Goal: Transaction & Acquisition: Purchase product/service

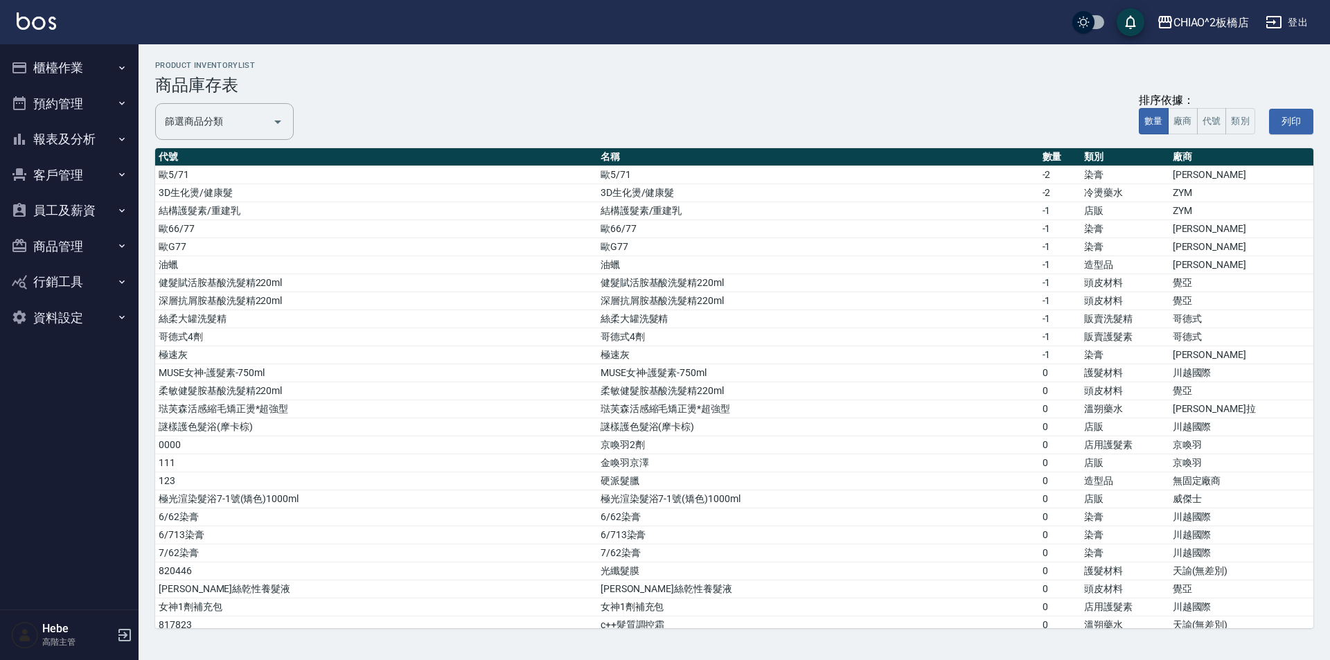
click at [65, 67] on button "櫃檯作業" at bounding box center [69, 68] width 127 height 36
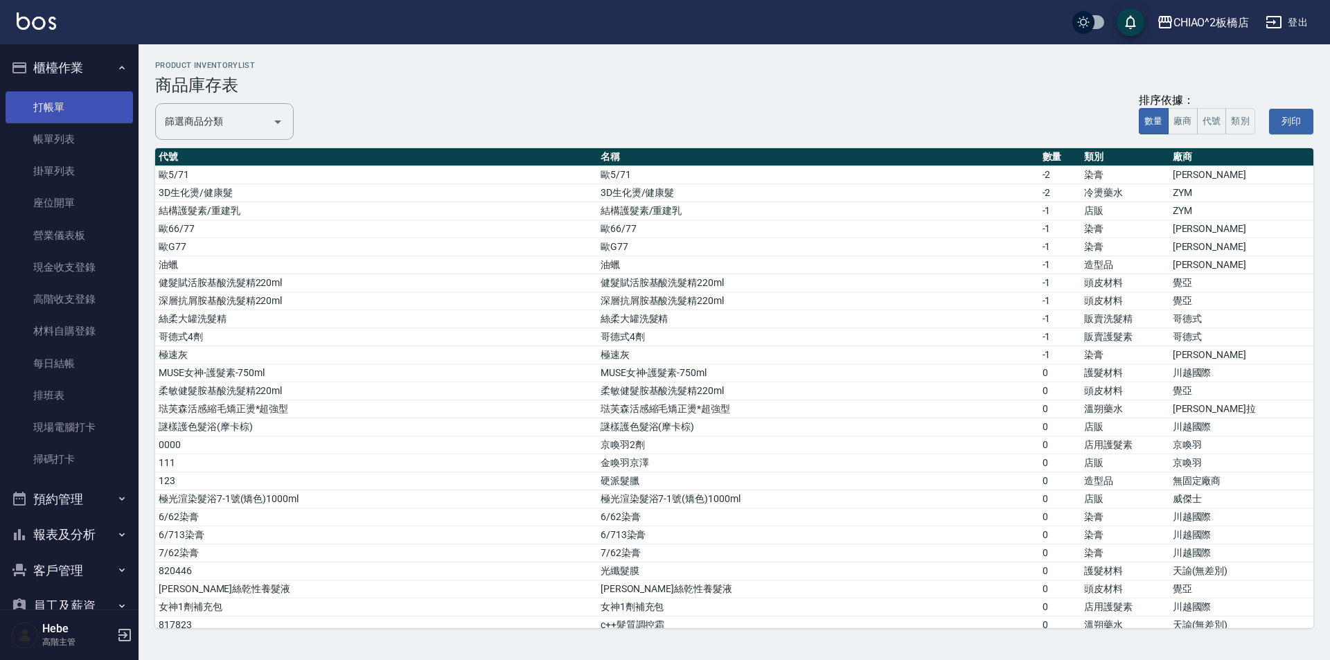
click at [63, 103] on link "打帳單" at bounding box center [69, 107] width 127 height 32
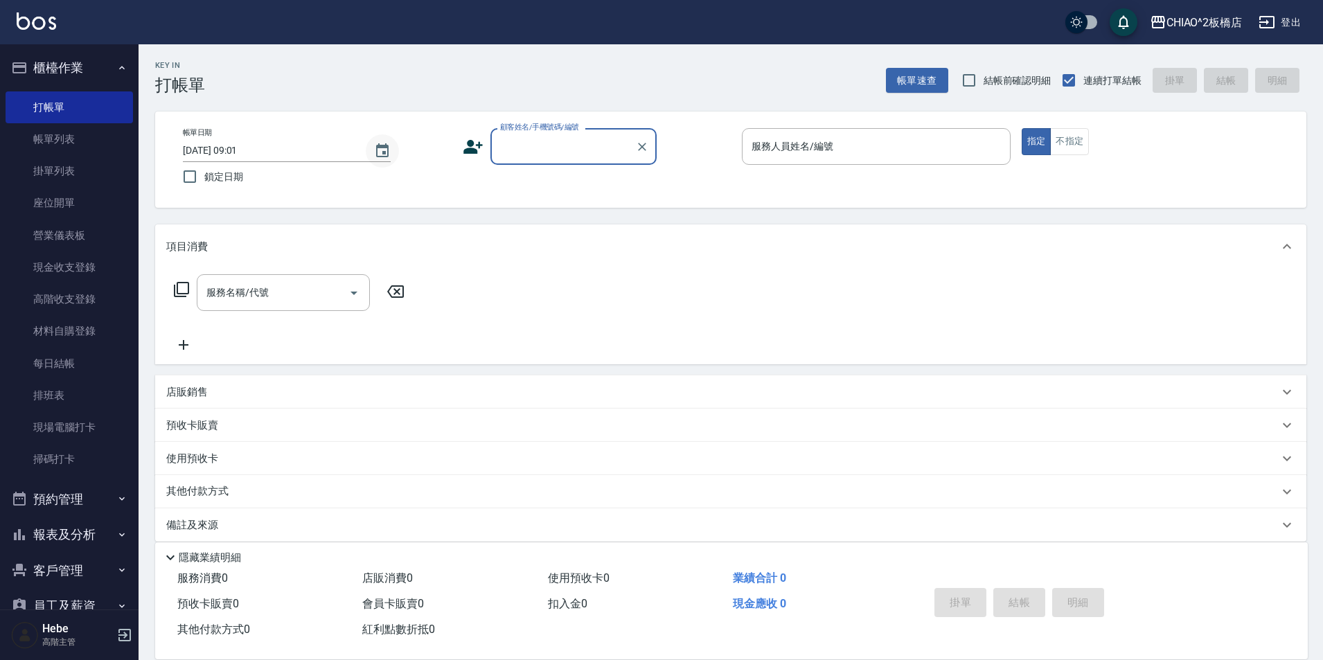
click at [385, 157] on icon "Choose date, selected date is 2025-08-22" at bounding box center [382, 150] width 12 height 14
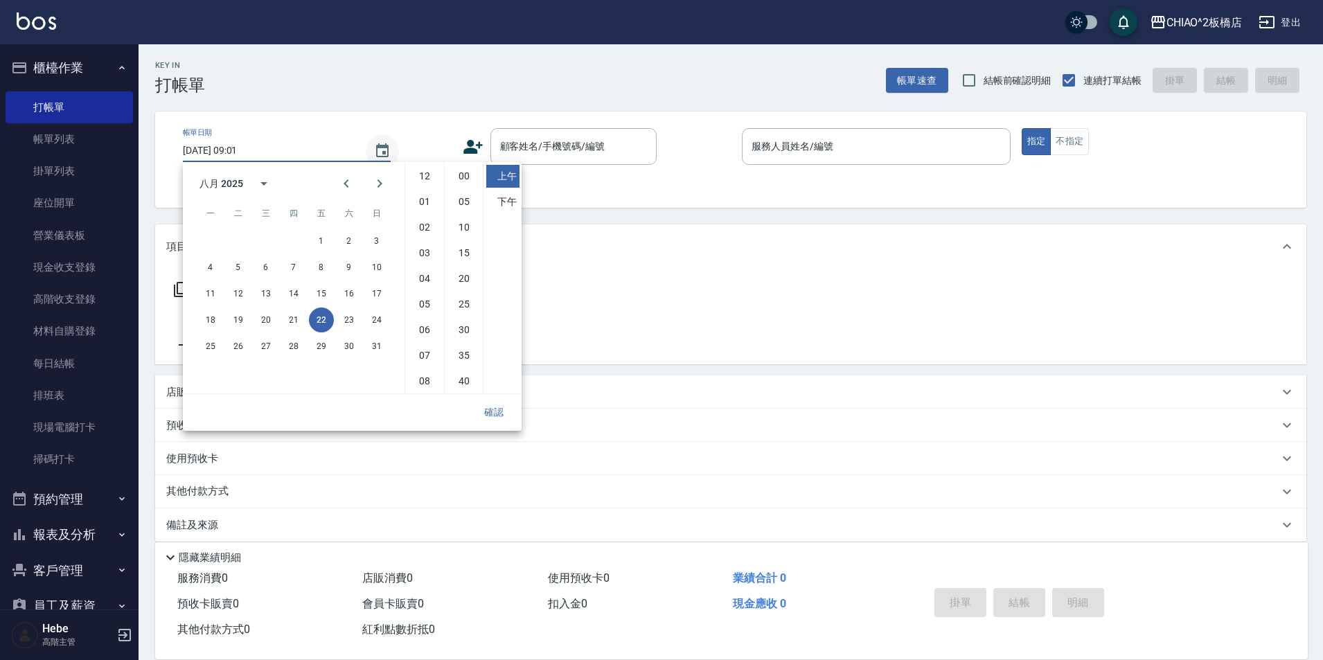
scroll to position [78, 0]
click at [291, 321] on button "21" at bounding box center [293, 320] width 25 height 25
type input "[DATE] 09:01"
click at [502, 416] on button "確認" at bounding box center [494, 413] width 44 height 26
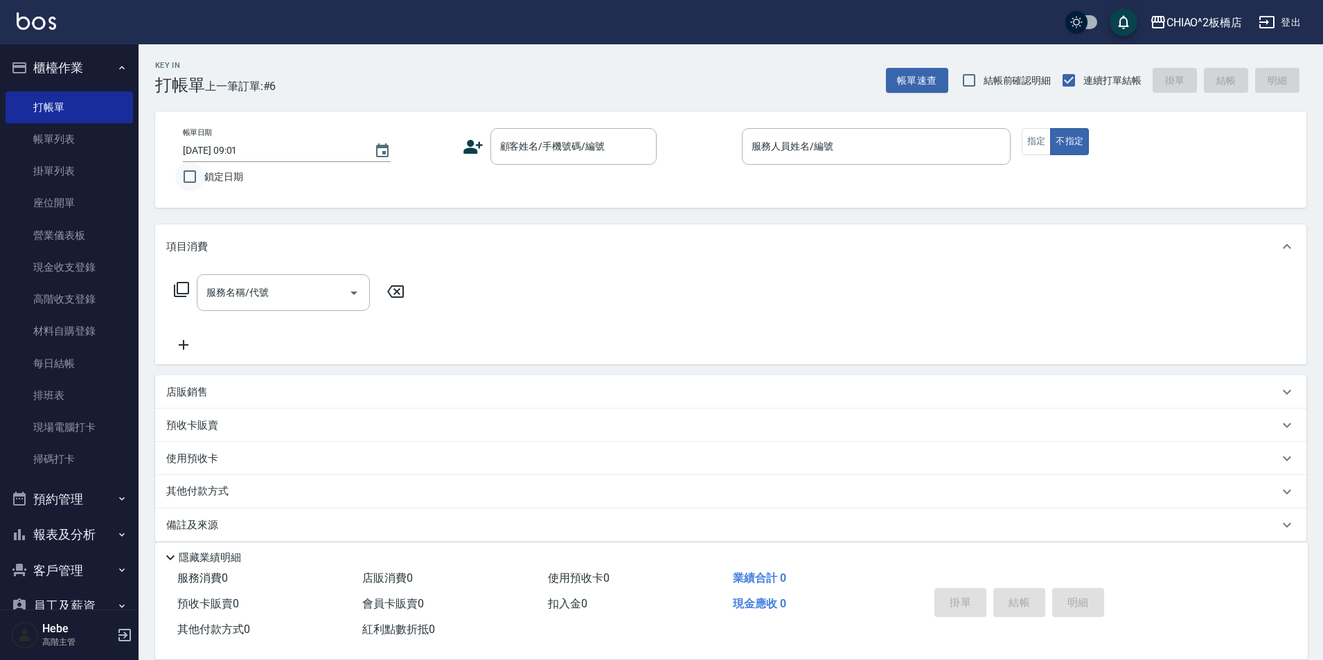
click at [188, 177] on input "鎖定日期" at bounding box center [189, 176] width 29 height 29
checkbox input "true"
click at [525, 146] on input "顧客姓名/手機號碼/編號" at bounding box center [563, 146] width 133 height 24
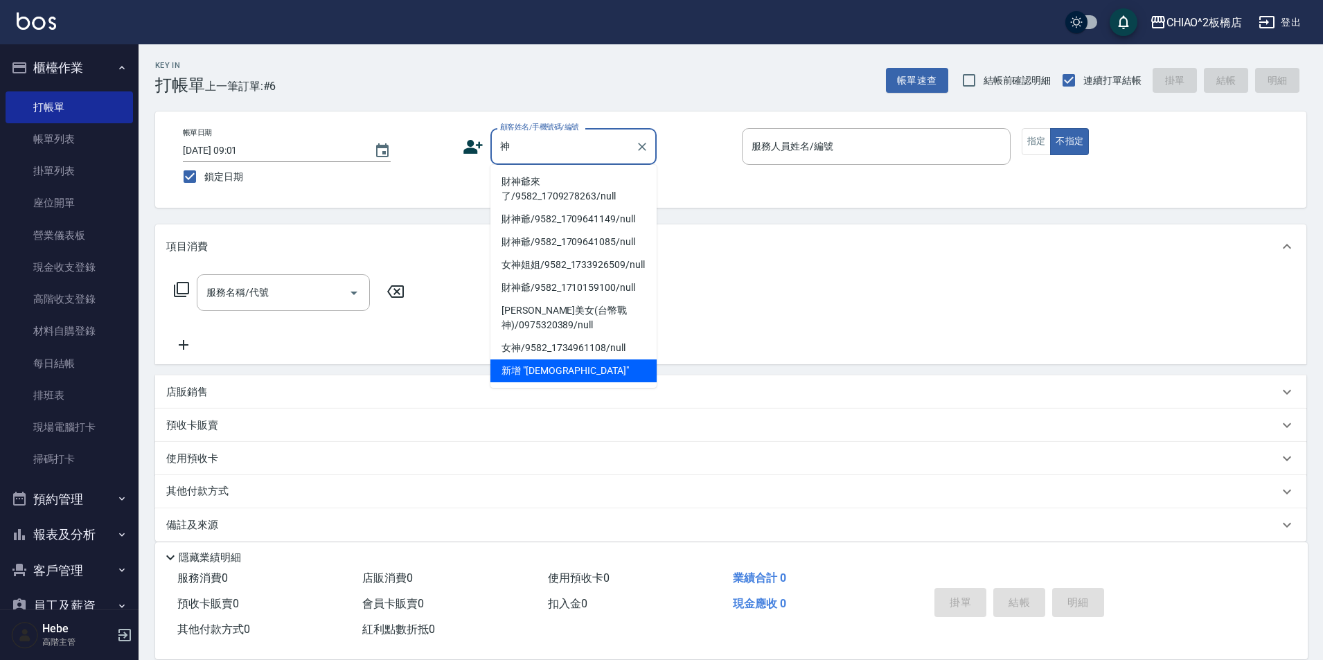
click at [531, 195] on li "財神爺來了/9582_1709278263/null" at bounding box center [573, 188] width 166 height 37
type input "財神爺來了/9582_1709278263/null"
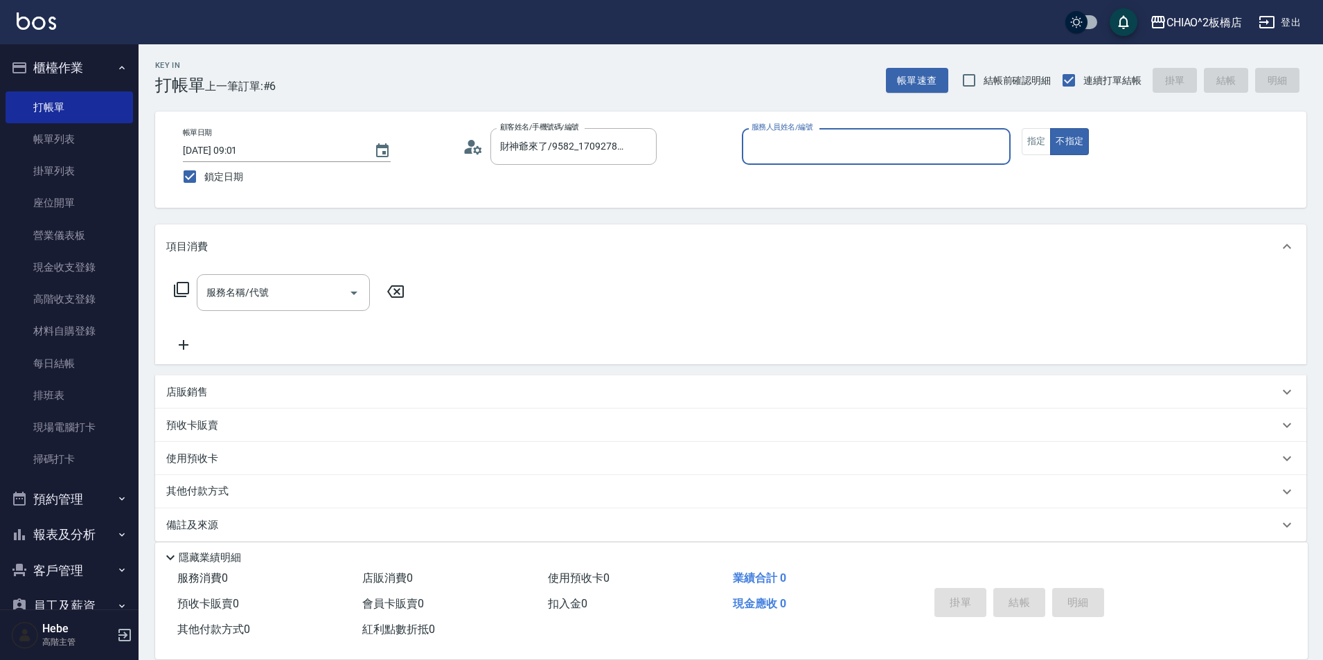
click at [663, 146] on input "服務人員姓名/編號" at bounding box center [876, 146] width 256 height 24
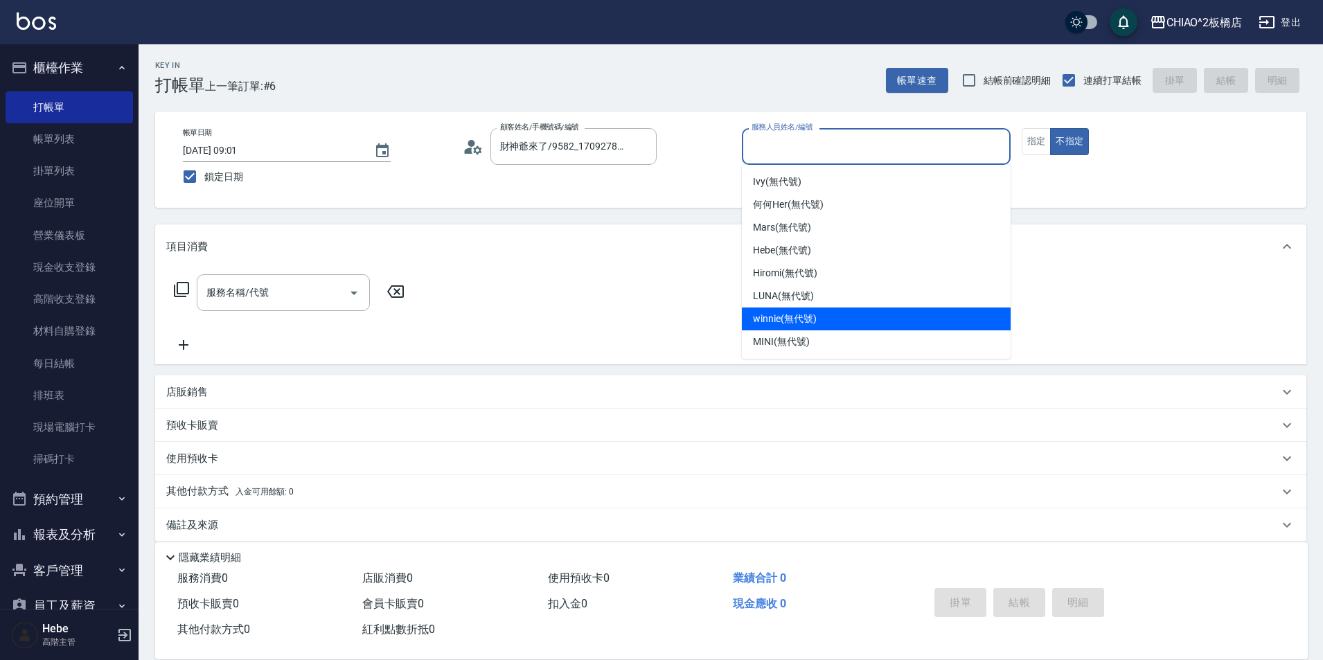
click at [663, 321] on span "winnie (無代號)" at bounding box center [784, 319] width 63 height 15
type input "winnie(無代號)"
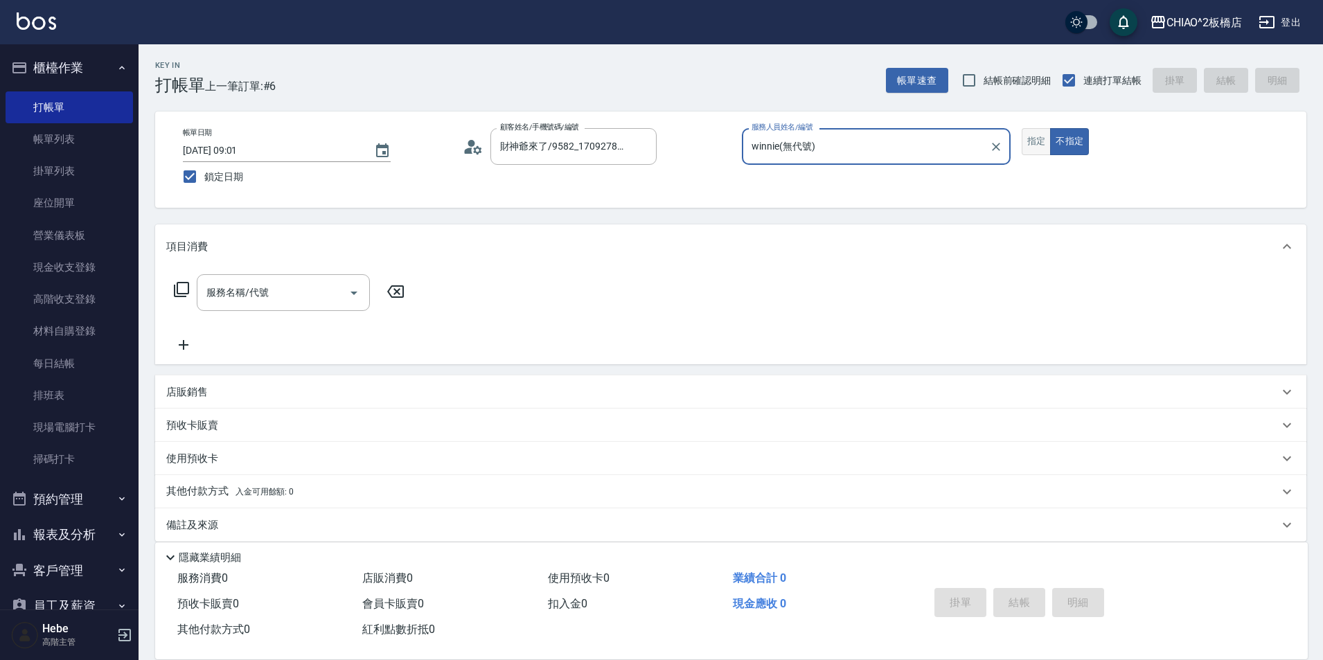
click at [663, 143] on button "指定" at bounding box center [1037, 141] width 30 height 27
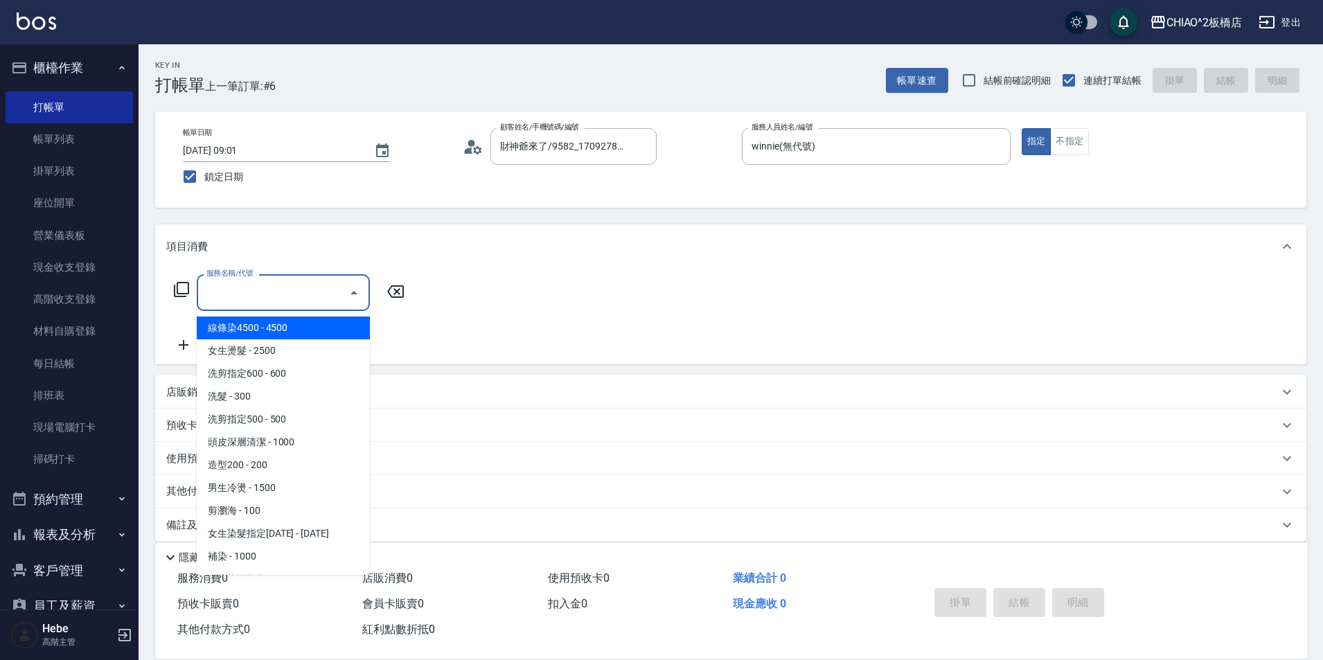
click at [236, 294] on div "服務名稱/代號 服務名稱/代號" at bounding box center [283, 292] width 173 height 37
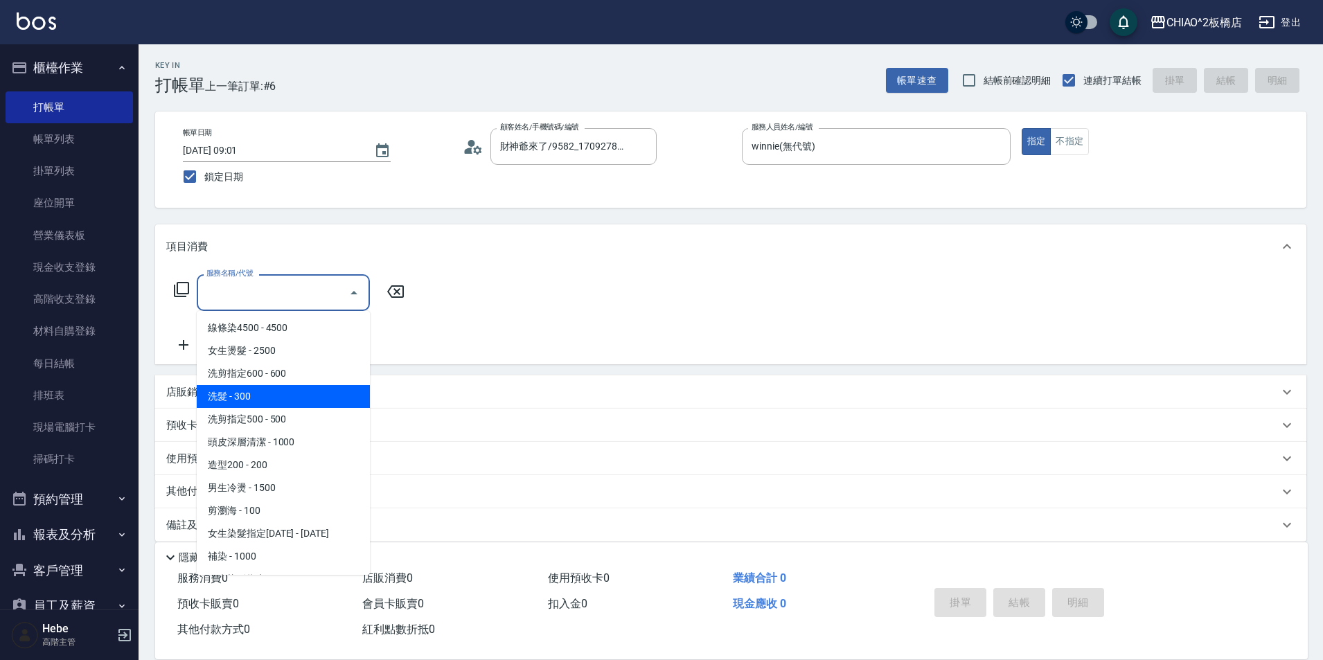
click at [249, 391] on span "洗髮 - 300" at bounding box center [283, 396] width 173 height 23
type input "洗髮(96679)"
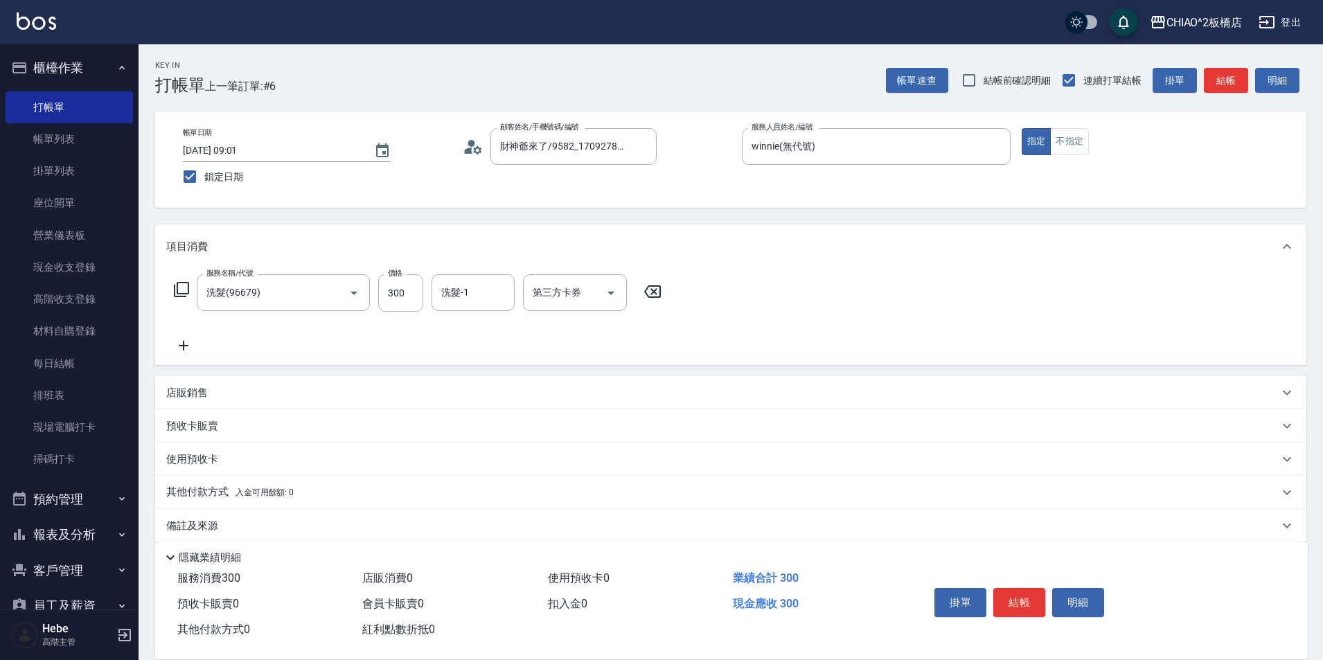
click at [183, 346] on icon at bounding box center [184, 346] width 10 height 10
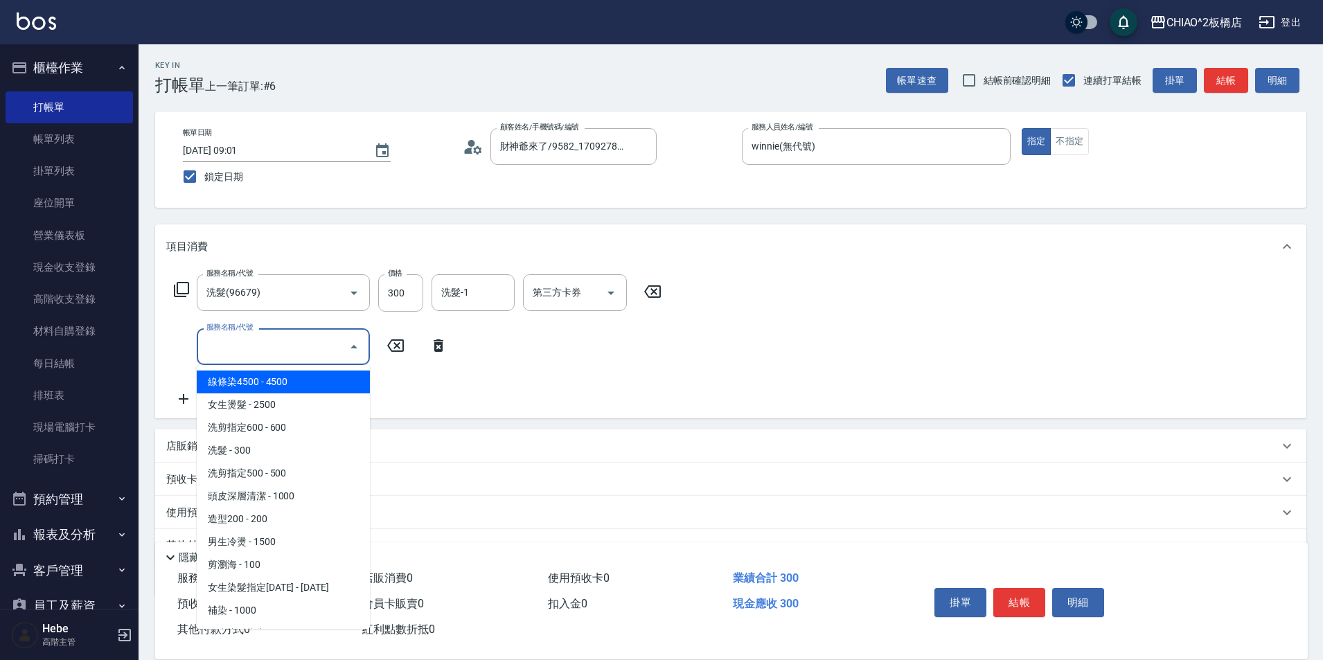
click at [246, 358] on input "服務名稱/代號" at bounding box center [273, 347] width 140 height 24
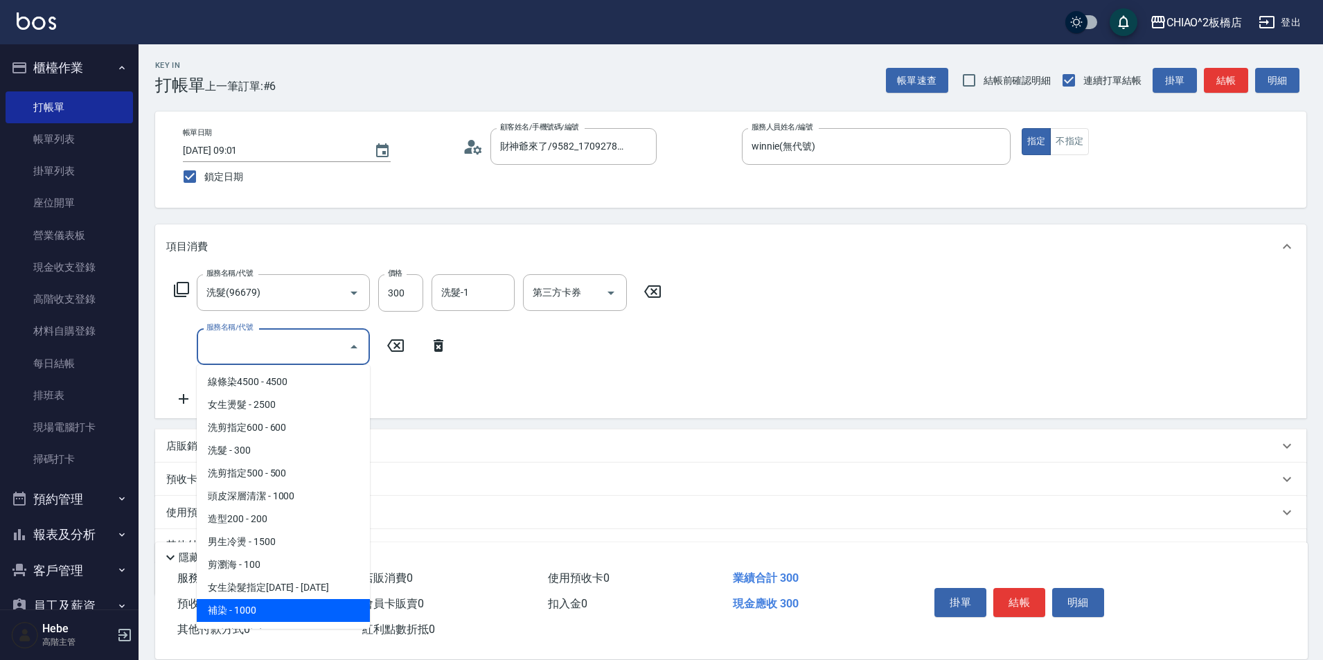
click at [282, 602] on span "補染 - 1000" at bounding box center [283, 610] width 173 height 23
type input "補染(96701)"
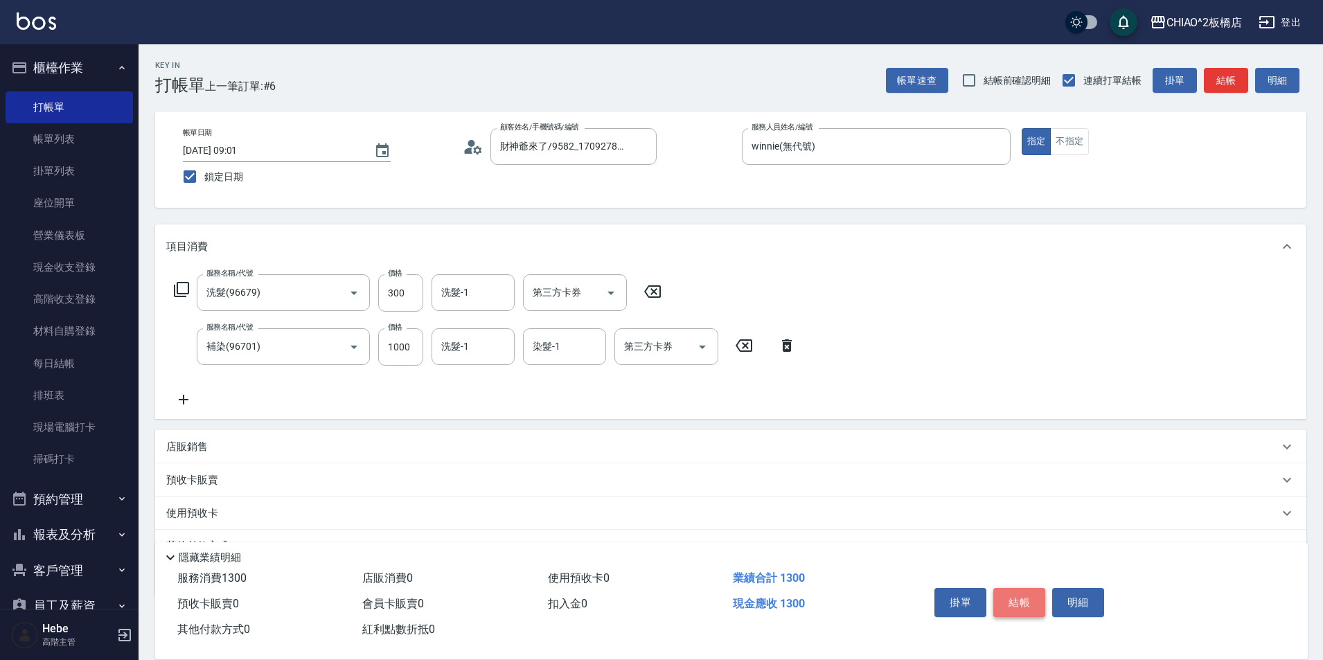
click at [663, 600] on button "結帳" at bounding box center [1019, 602] width 52 height 29
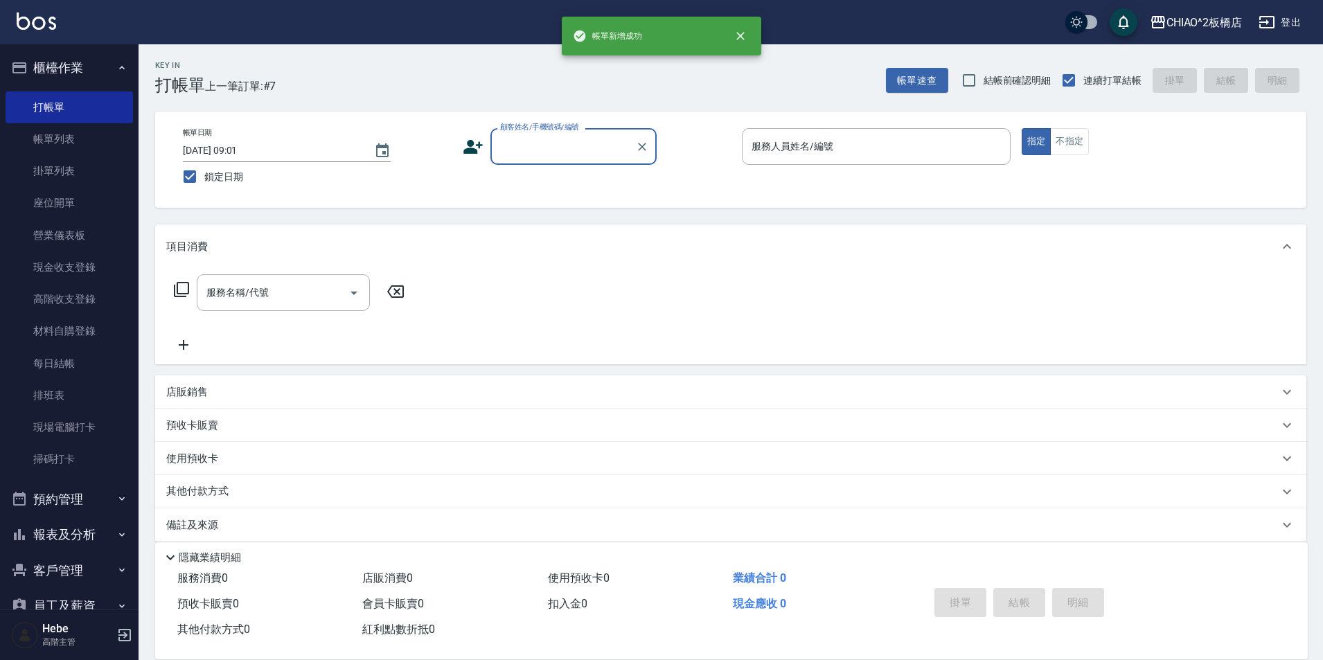
scroll to position [0, 0]
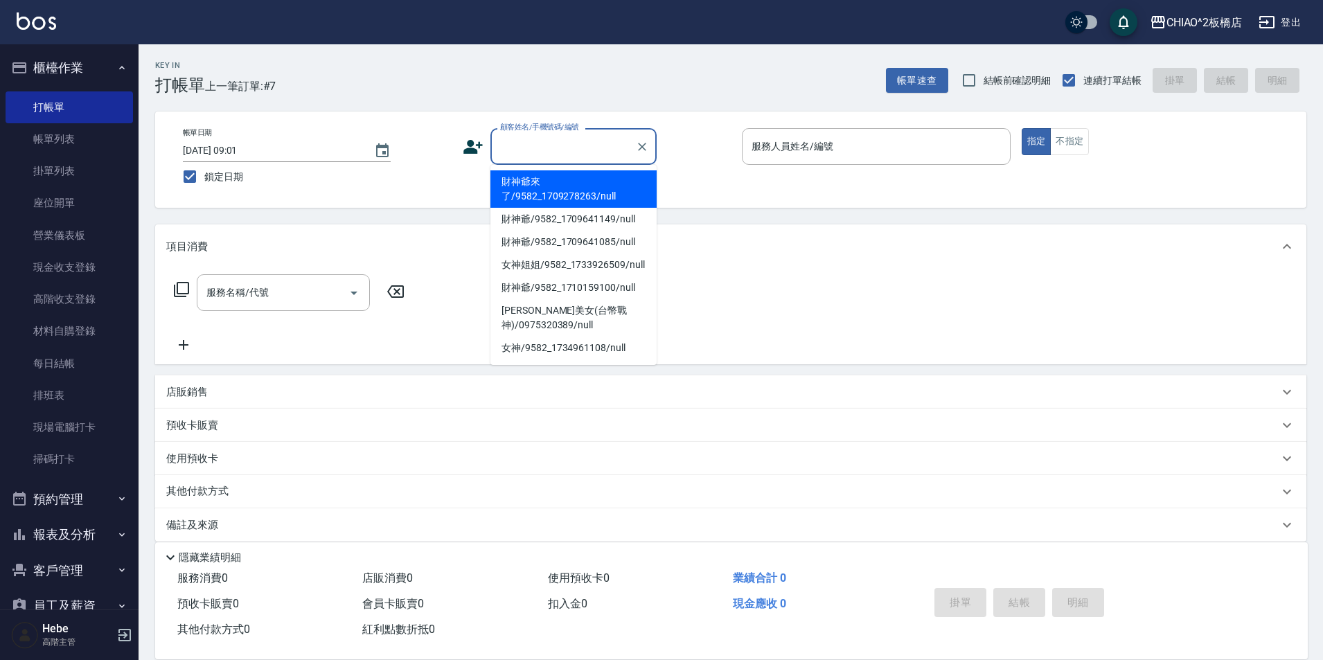
click at [572, 148] on input "顧客姓名/手機號碼/編號" at bounding box center [563, 146] width 133 height 24
drag, startPoint x: 575, startPoint y: 185, endPoint x: 908, endPoint y: 147, distance: 334.7
click at [578, 185] on li "財神爺來了/9582_1709278263/null" at bounding box center [573, 188] width 166 height 37
type input "財神爺來了/9582_1709278263/null"
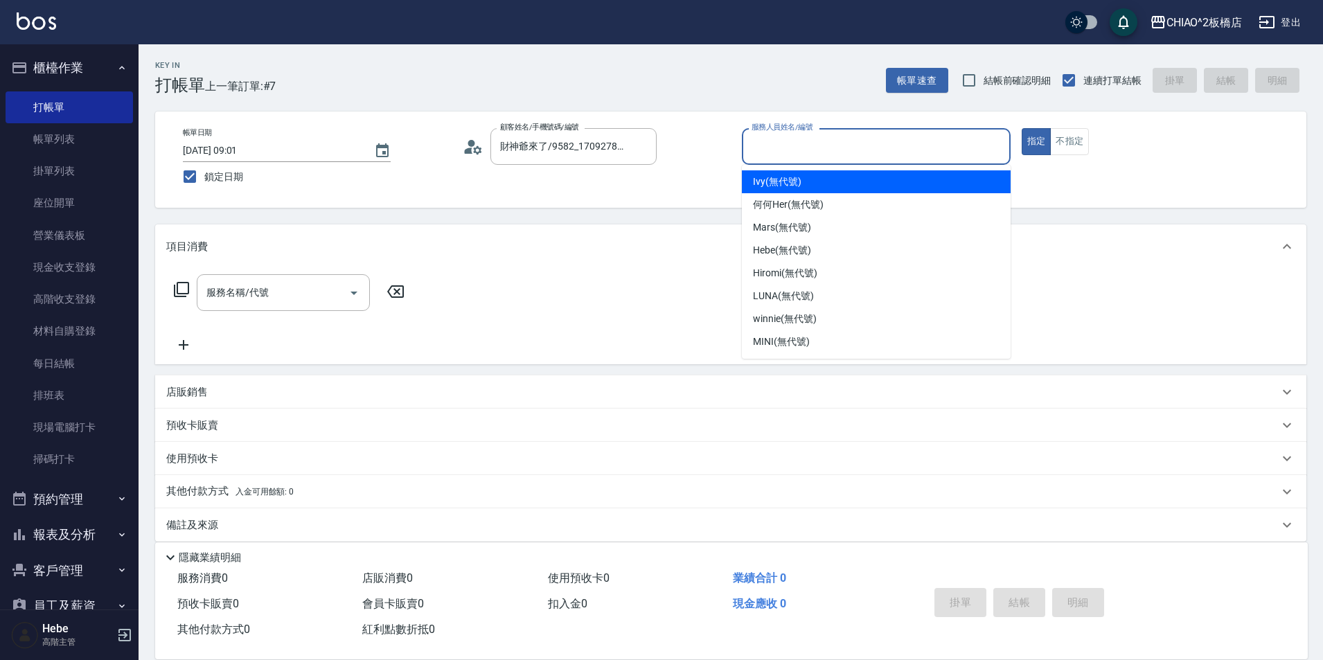
click at [663, 147] on input "服務人員姓名/編號" at bounding box center [876, 146] width 256 height 24
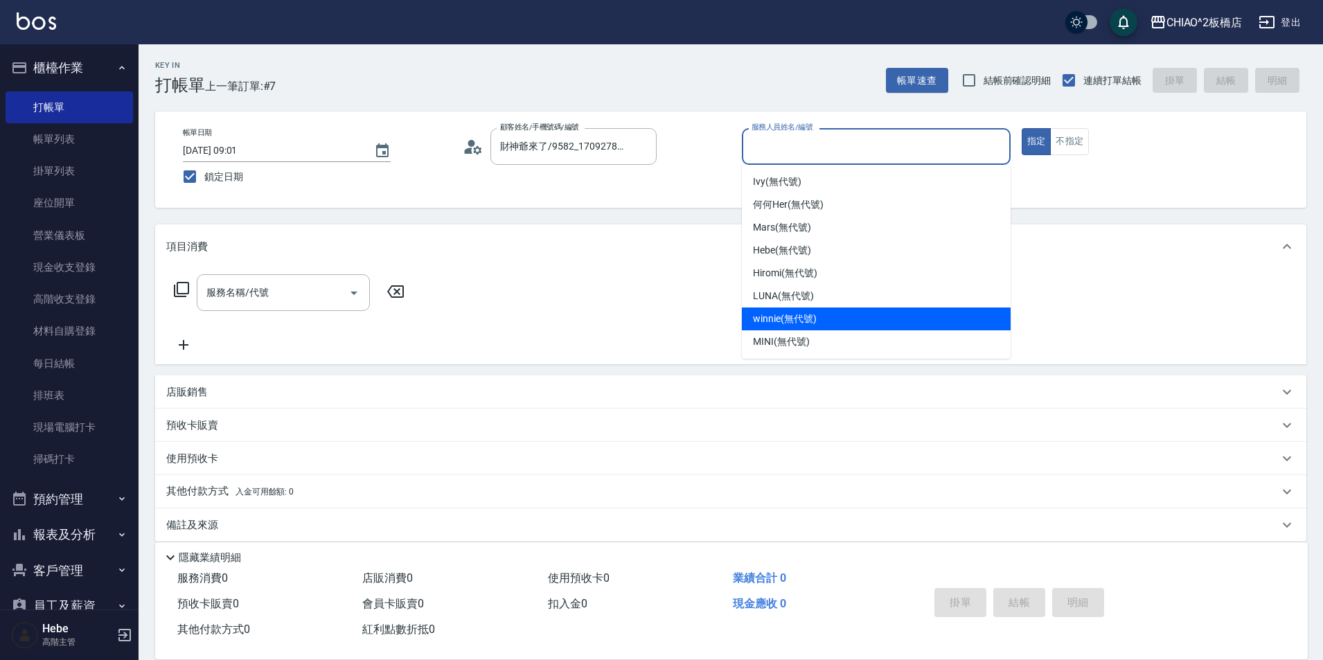
click at [663, 315] on div "winnie (無代號)" at bounding box center [876, 319] width 269 height 23
type input "winnie(無代號)"
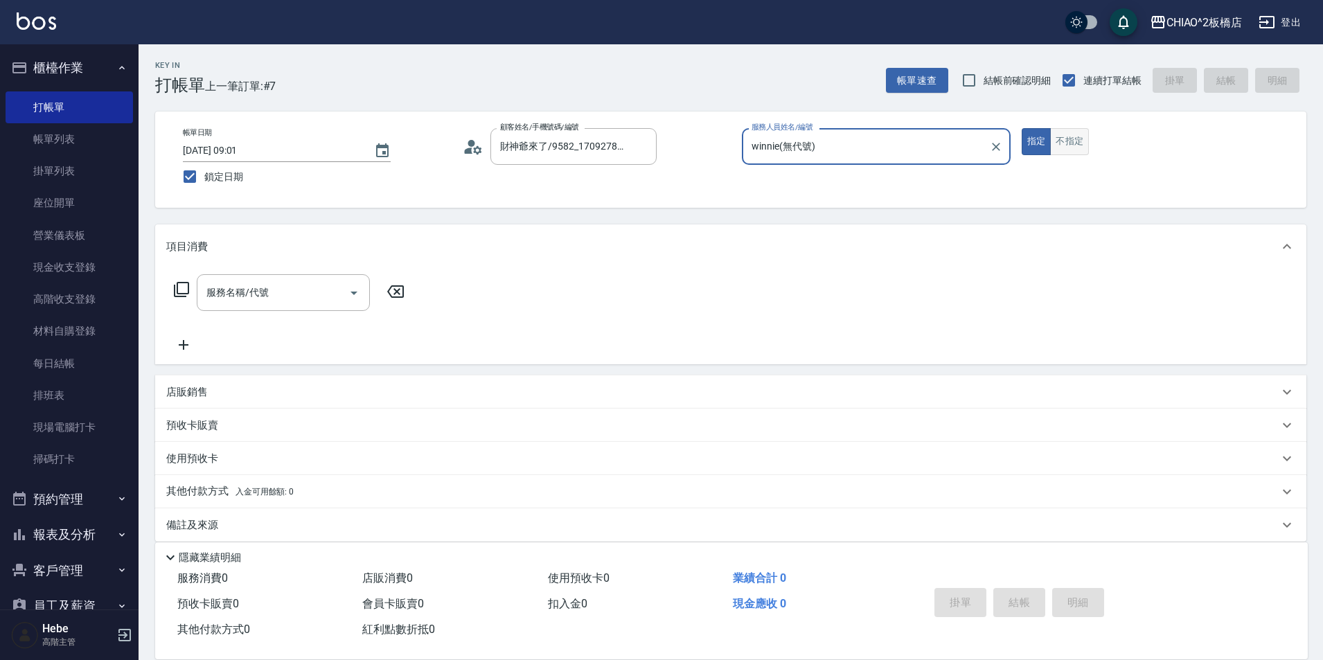
click at [663, 139] on button "不指定" at bounding box center [1069, 141] width 39 height 27
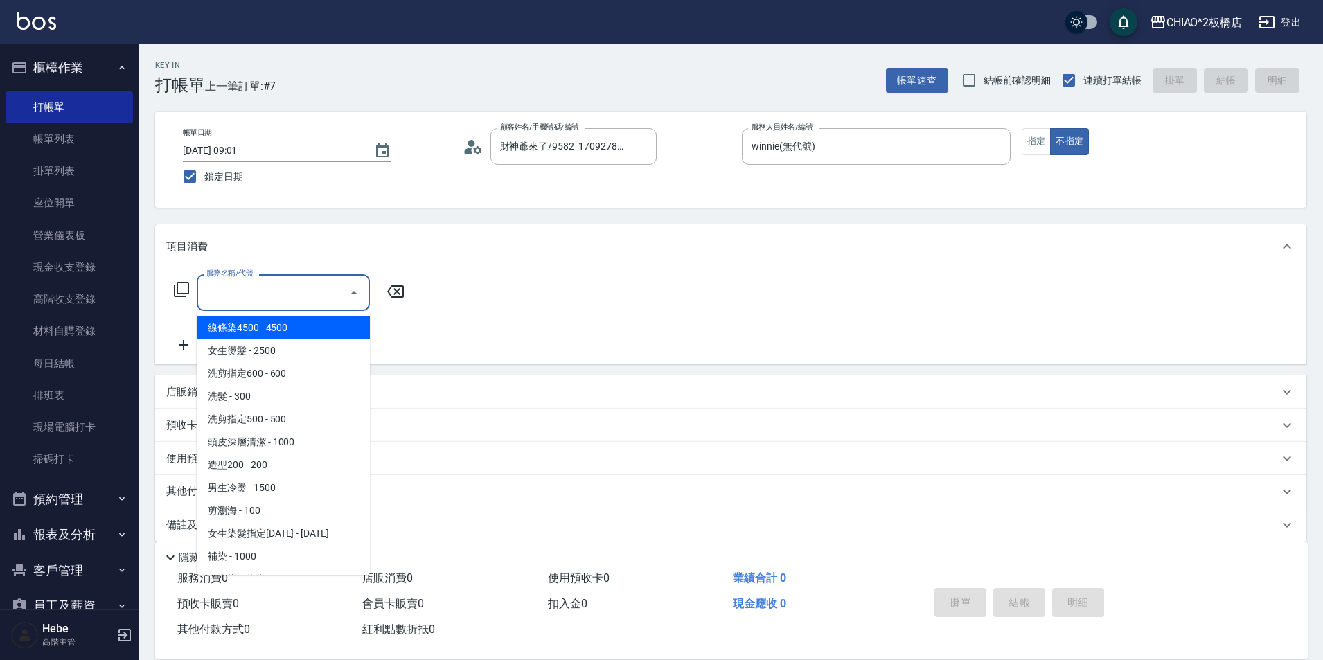
click at [326, 295] on input "服務名稱/代號" at bounding box center [273, 293] width 140 height 24
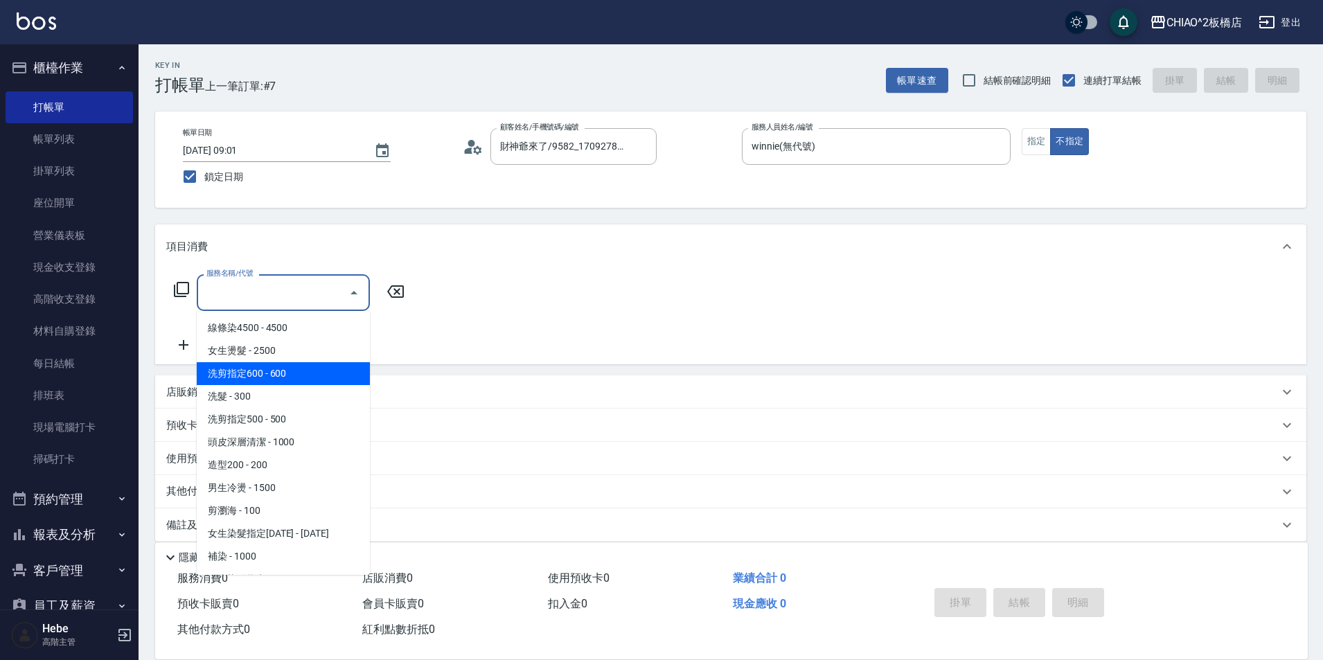
click at [313, 369] on span "洗剪指定600 - 600" at bounding box center [283, 373] width 173 height 23
type input "洗剪指定600(96678)"
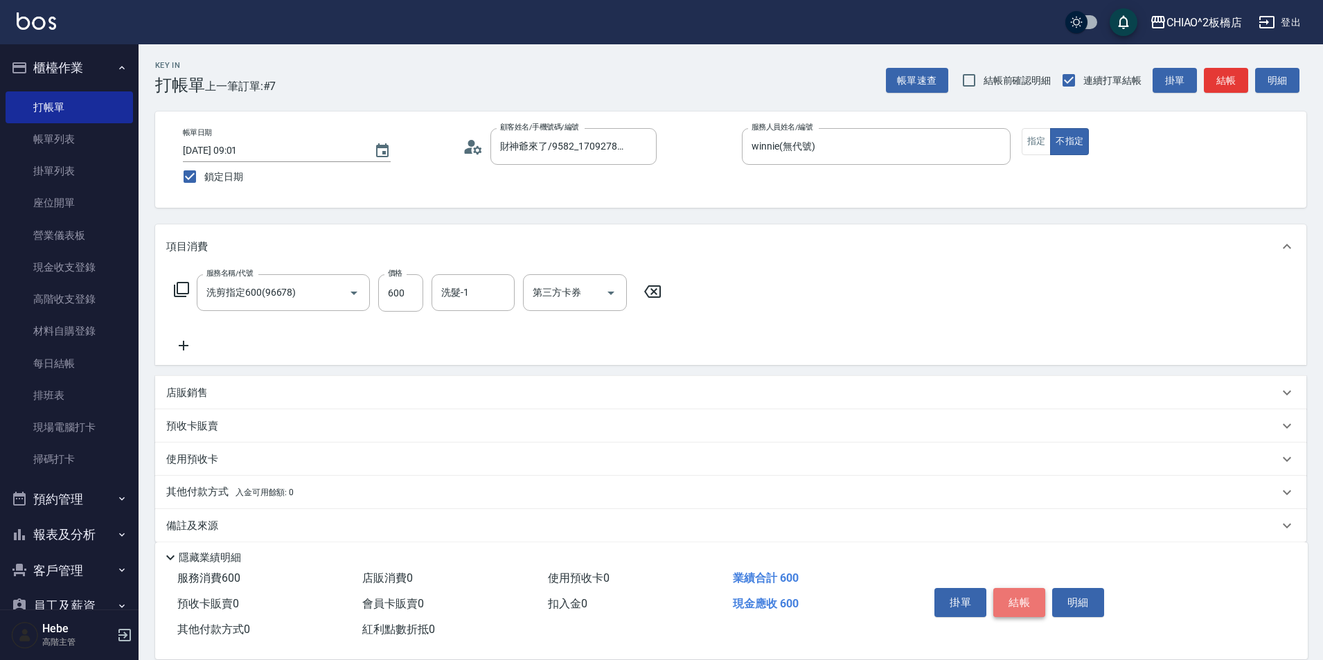
click at [663, 590] on button "結帳" at bounding box center [1019, 602] width 52 height 29
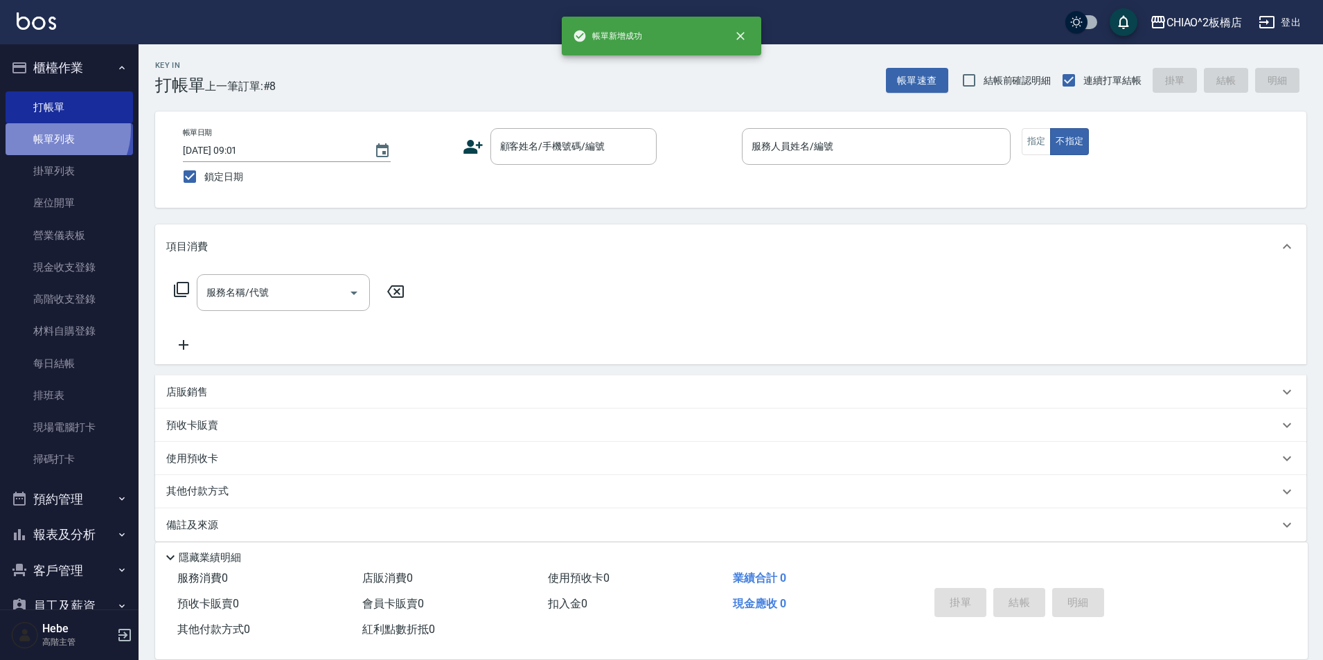
click at [52, 130] on link "帳單列表" at bounding box center [69, 139] width 127 height 32
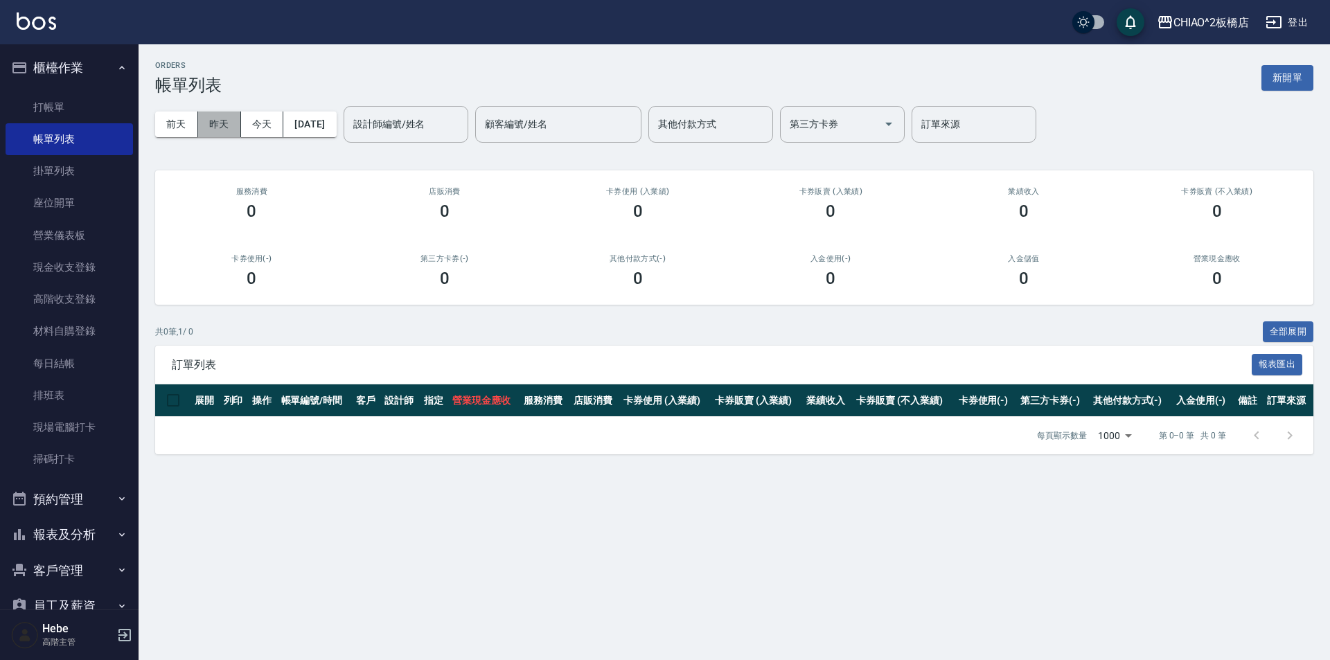
click at [219, 130] on button "昨天" at bounding box center [219, 125] width 43 height 26
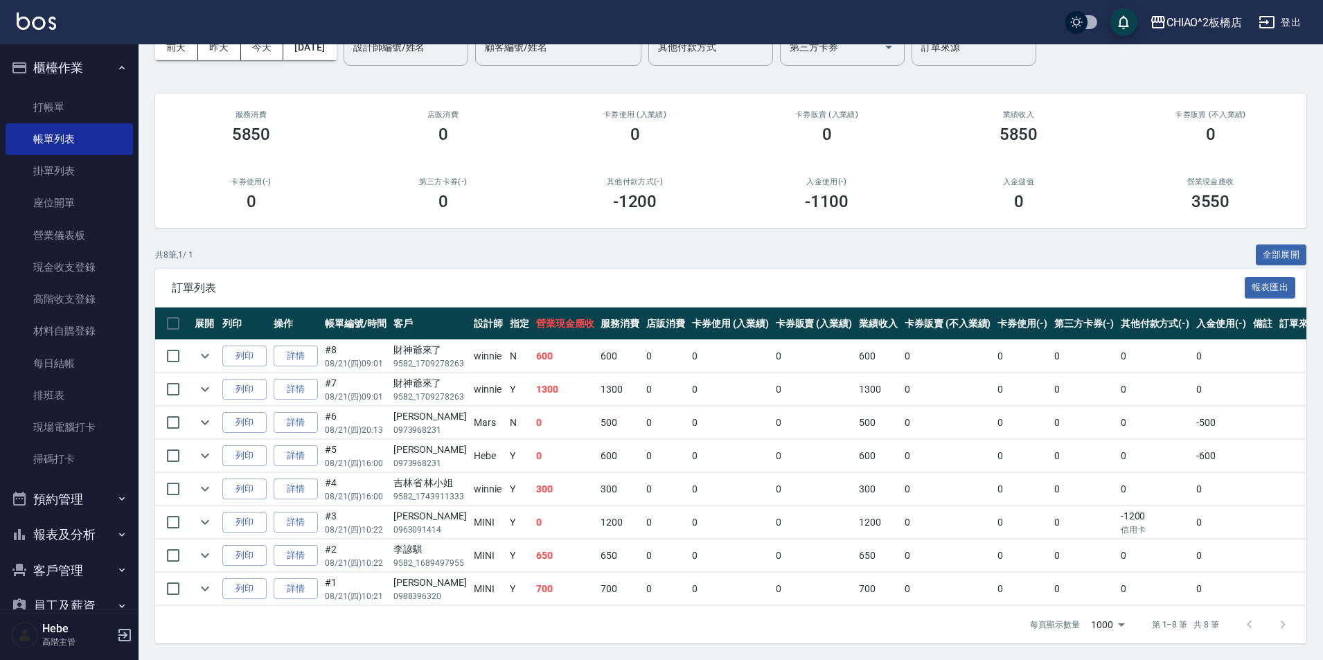
scroll to position [87, 0]
click at [46, 100] on link "打帳單" at bounding box center [69, 107] width 127 height 32
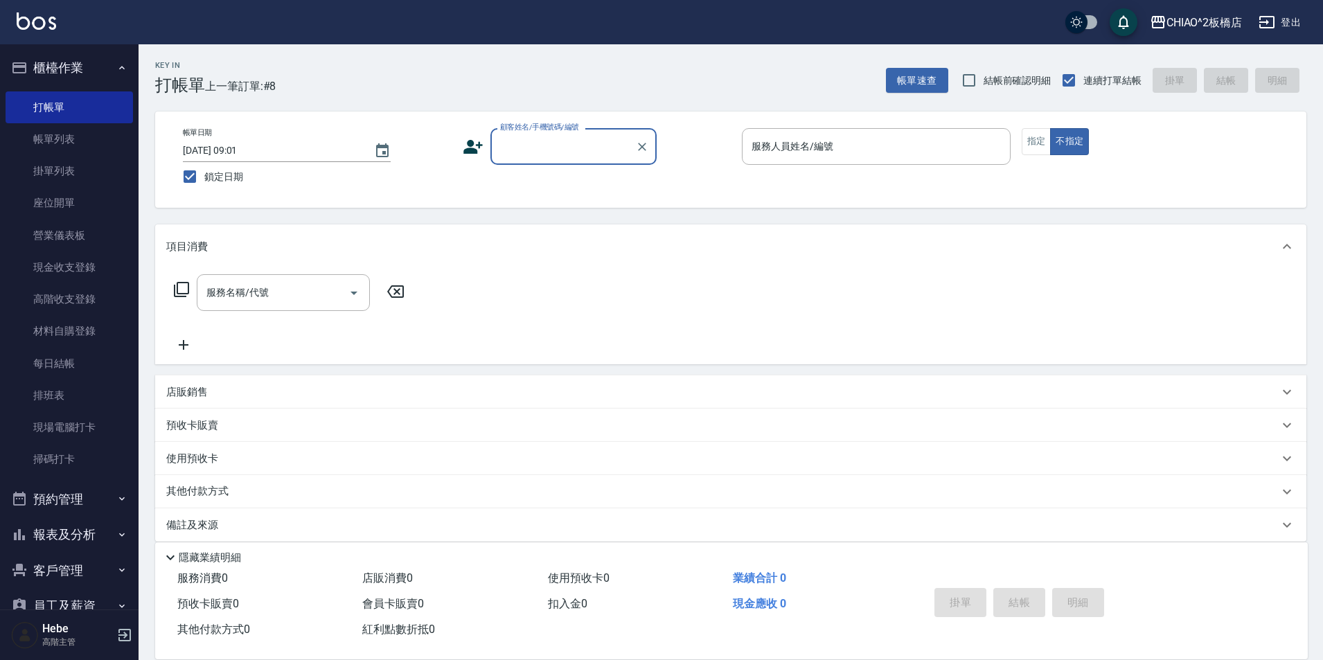
click at [544, 152] on input "顧客姓名/手機號碼/編號" at bounding box center [563, 146] width 133 height 24
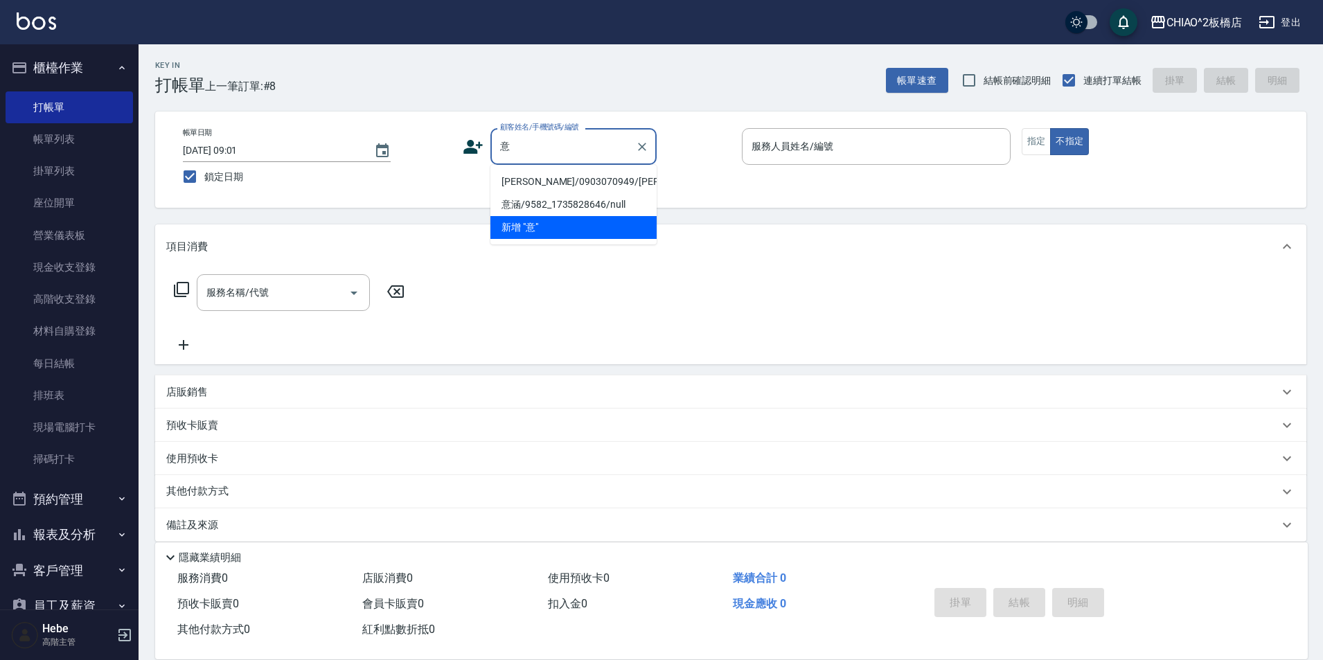
type input "屹"
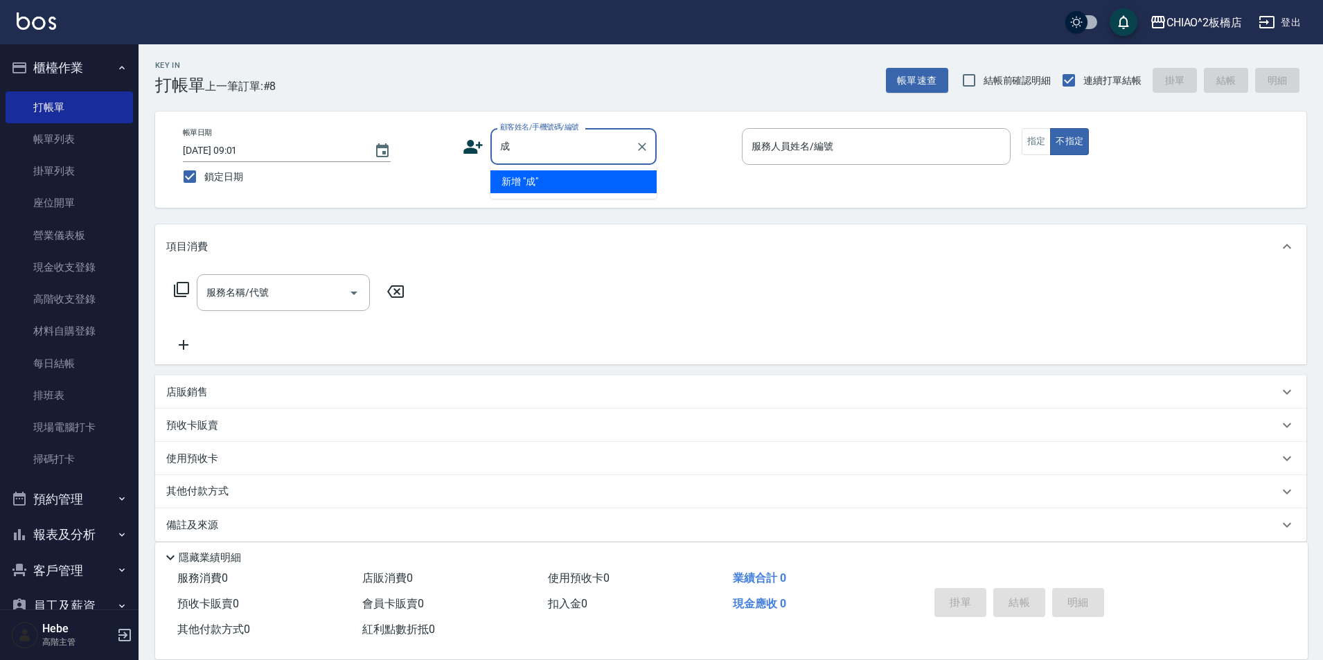
type input "乗"
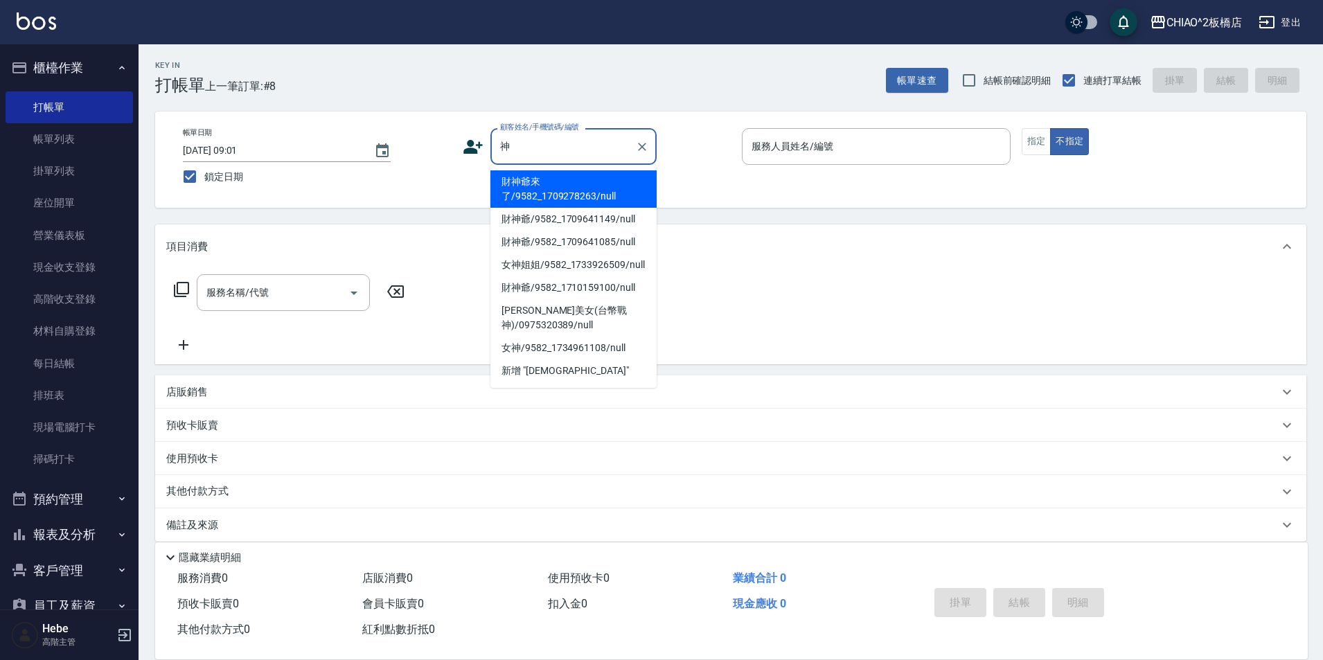
click at [547, 184] on li "財神爺來了/9582_1709278263/null" at bounding box center [573, 188] width 166 height 37
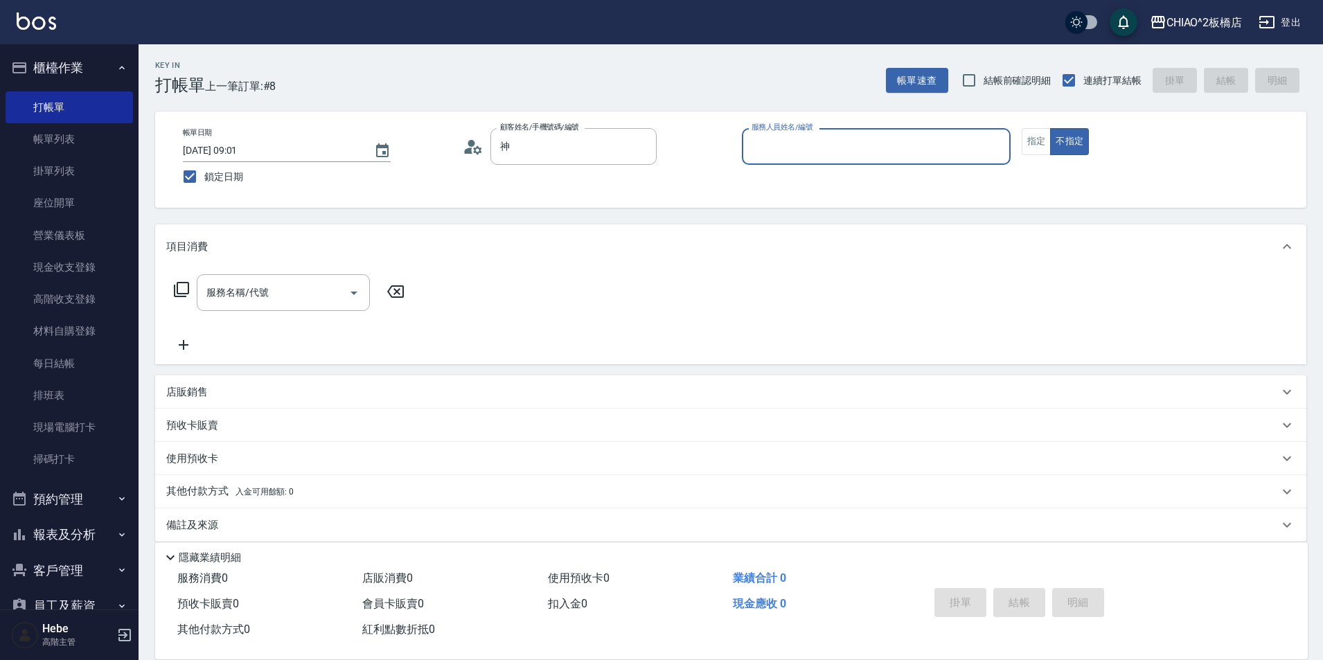
type input "財神爺來了/9582_1709278263/null"
click at [663, 150] on input "服務人員姓名/編號" at bounding box center [876, 146] width 256 height 24
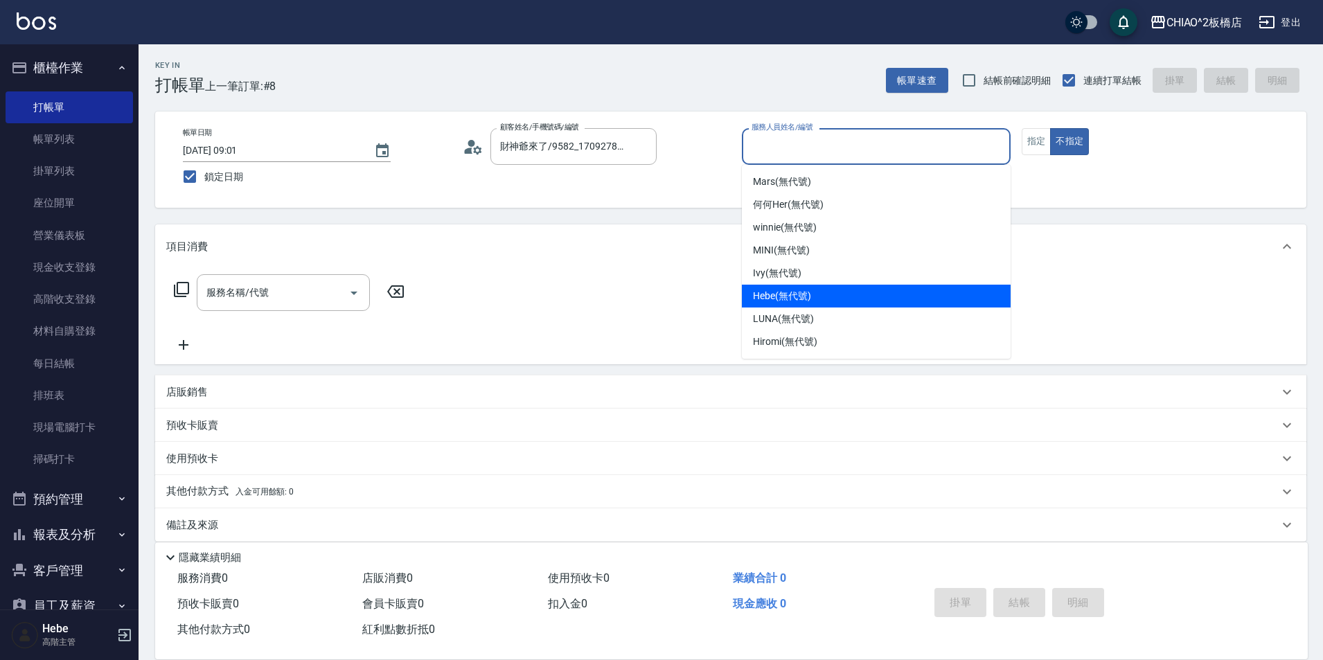
click at [663, 290] on span "Hebe (無代號)" at bounding box center [782, 296] width 58 height 15
type input "Hebe(無代號)"
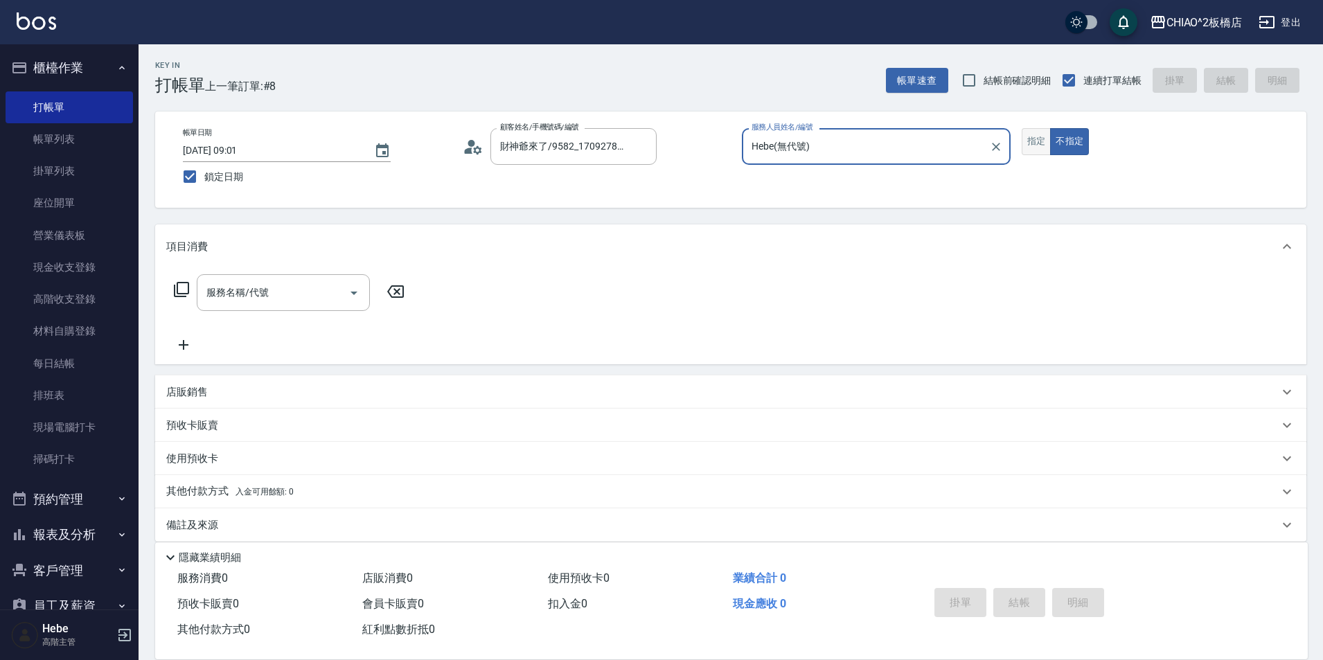
click at [663, 148] on button "指定" at bounding box center [1037, 141] width 30 height 27
click at [239, 308] on div "服務名稱/代號" at bounding box center [283, 292] width 173 height 37
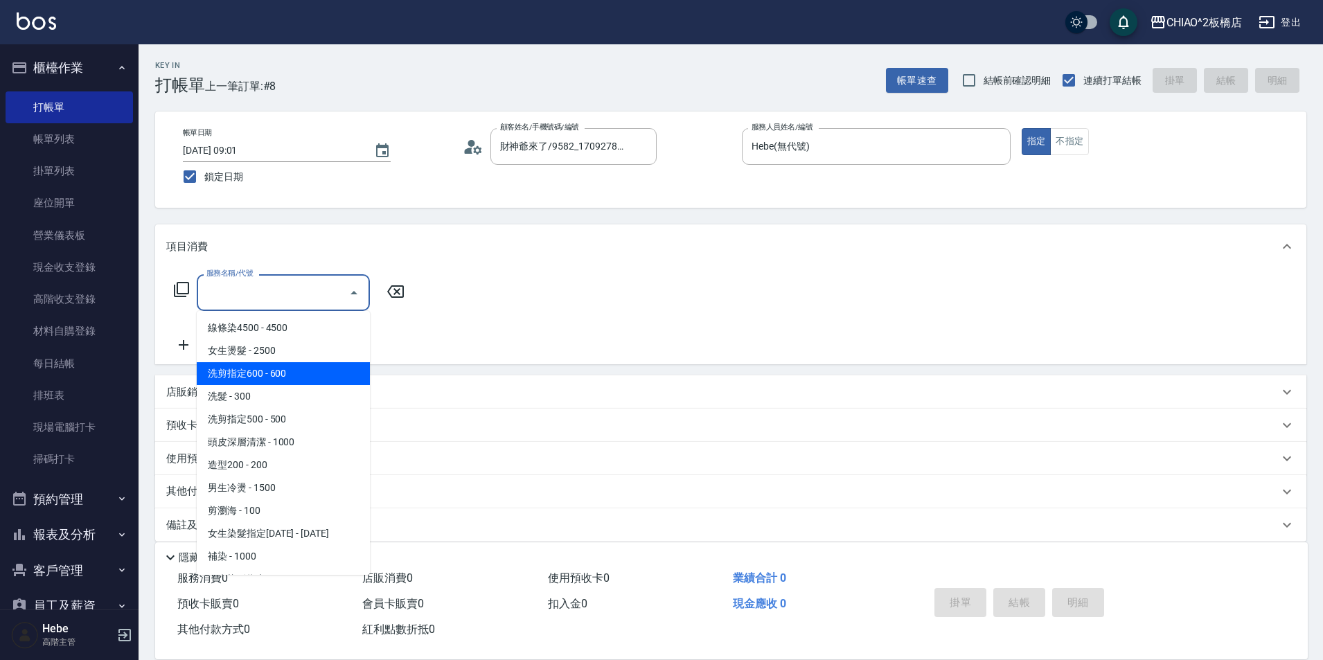
click at [255, 375] on span "洗剪指定600 - 600" at bounding box center [283, 373] width 173 height 23
type input "洗剪指定600(96678)"
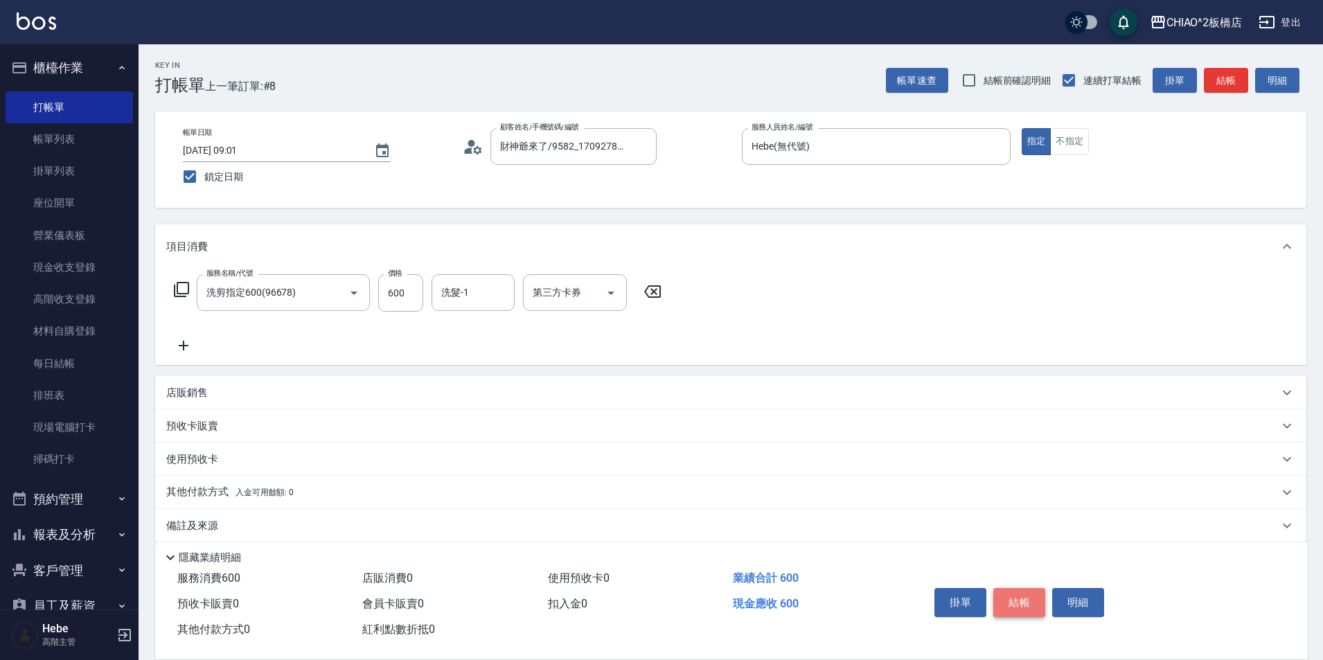
click at [663, 603] on button "結帳" at bounding box center [1019, 602] width 52 height 29
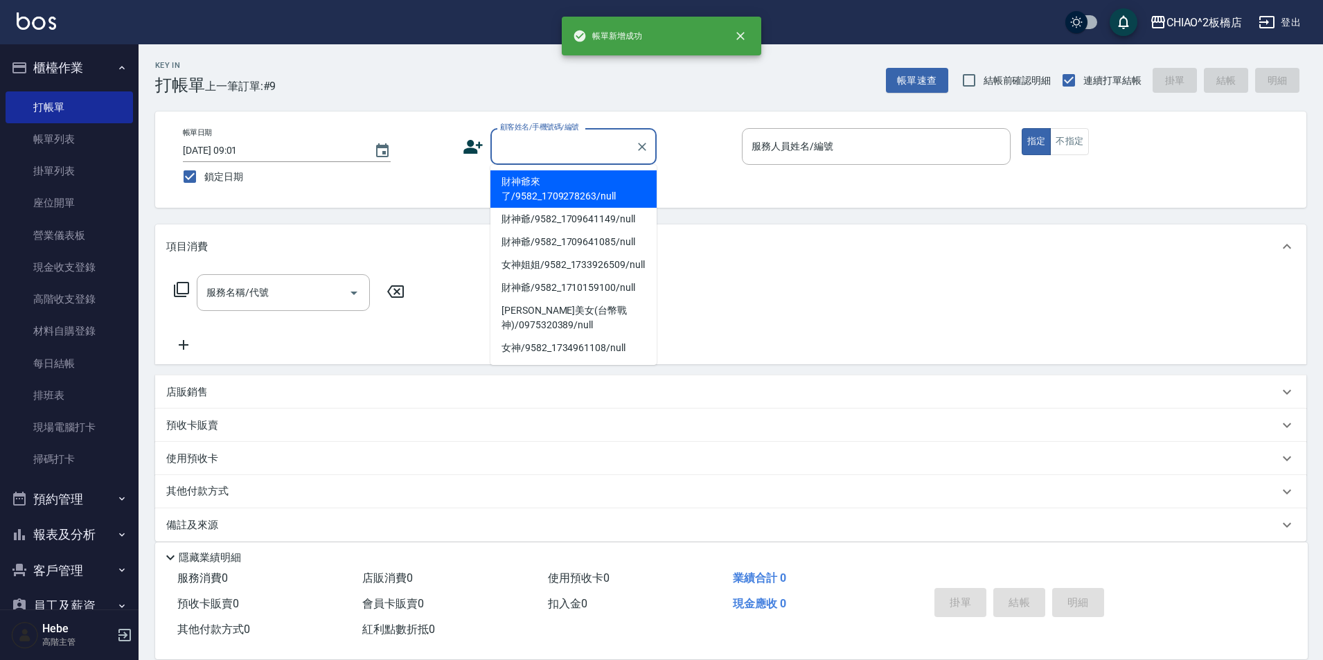
click at [548, 152] on input "顧客姓名/手機號碼/編號" at bounding box center [563, 146] width 133 height 24
drag, startPoint x: 559, startPoint y: 192, endPoint x: 733, endPoint y: 155, distance: 177.7
click at [567, 188] on li "財神爺來了/9582_1709278263/null" at bounding box center [573, 188] width 166 height 37
type input "財神爺來了/9582_1709278263/null"
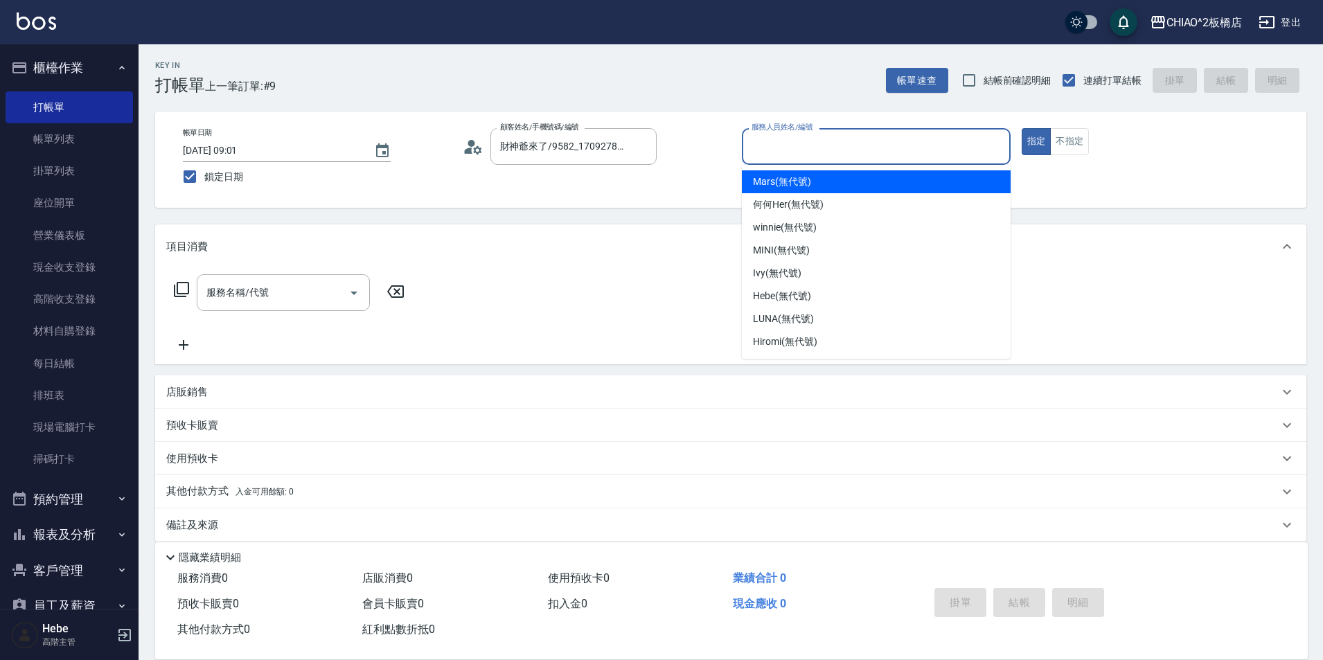
click at [663, 150] on input "服務人員姓名/編號" at bounding box center [876, 146] width 256 height 24
click at [663, 177] on div "Mars (無代號)" at bounding box center [876, 181] width 269 height 23
type input "Mars(無代號)"
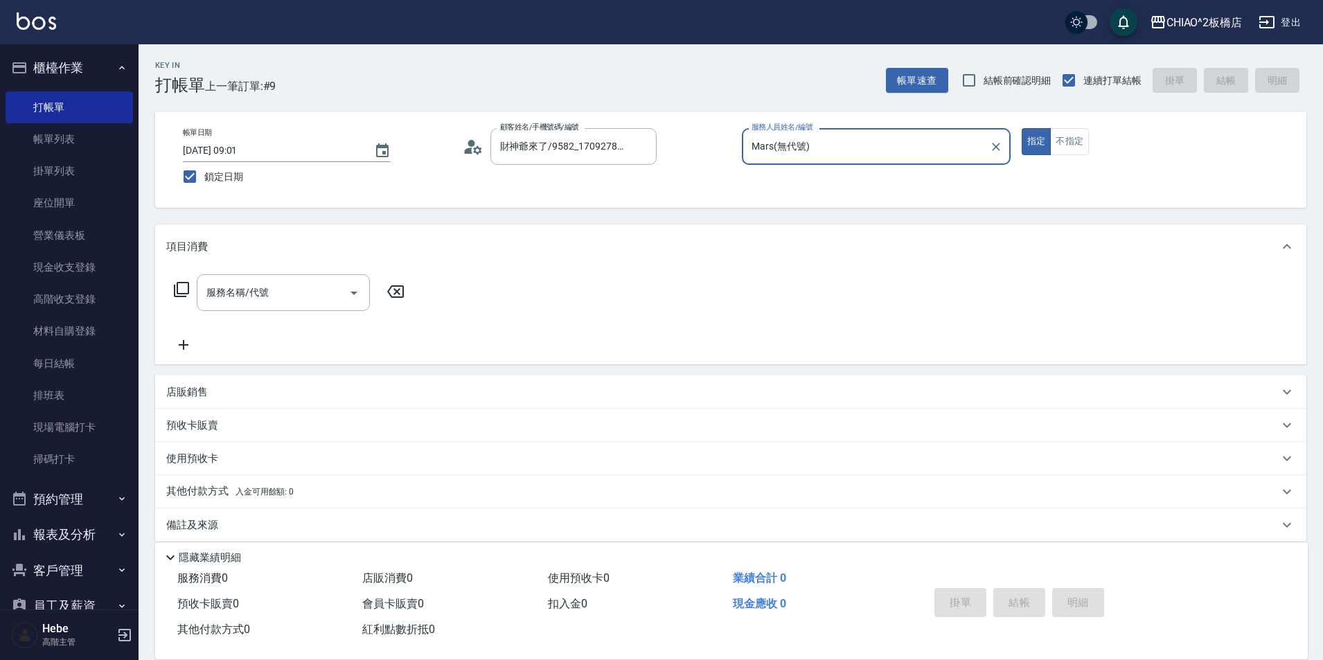
drag, startPoint x: 1069, startPoint y: 143, endPoint x: 789, endPoint y: 200, distance: 285.7
click at [663, 143] on button "不指定" at bounding box center [1069, 141] width 39 height 27
click at [274, 299] on input "服務名稱/代號" at bounding box center [273, 293] width 140 height 24
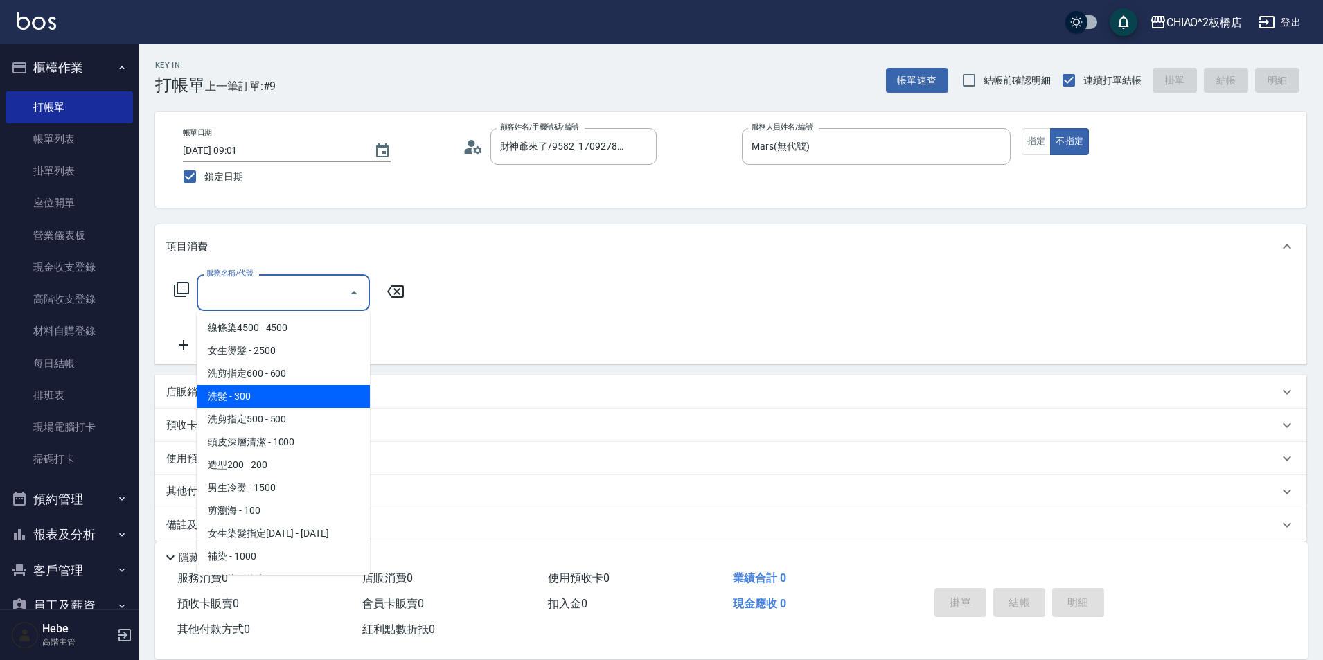
click at [272, 401] on span "洗髮 - 300" at bounding box center [283, 396] width 173 height 23
type input "洗髮(96679)"
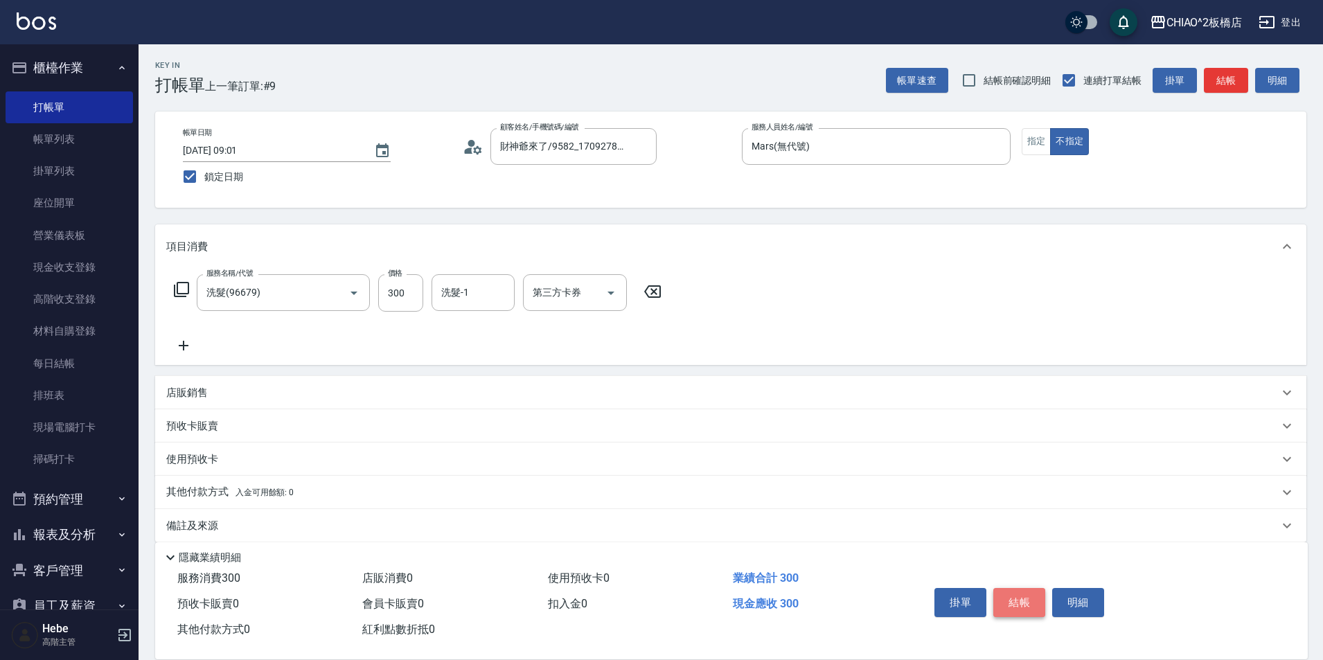
click at [663, 602] on button "結帳" at bounding box center [1019, 602] width 52 height 29
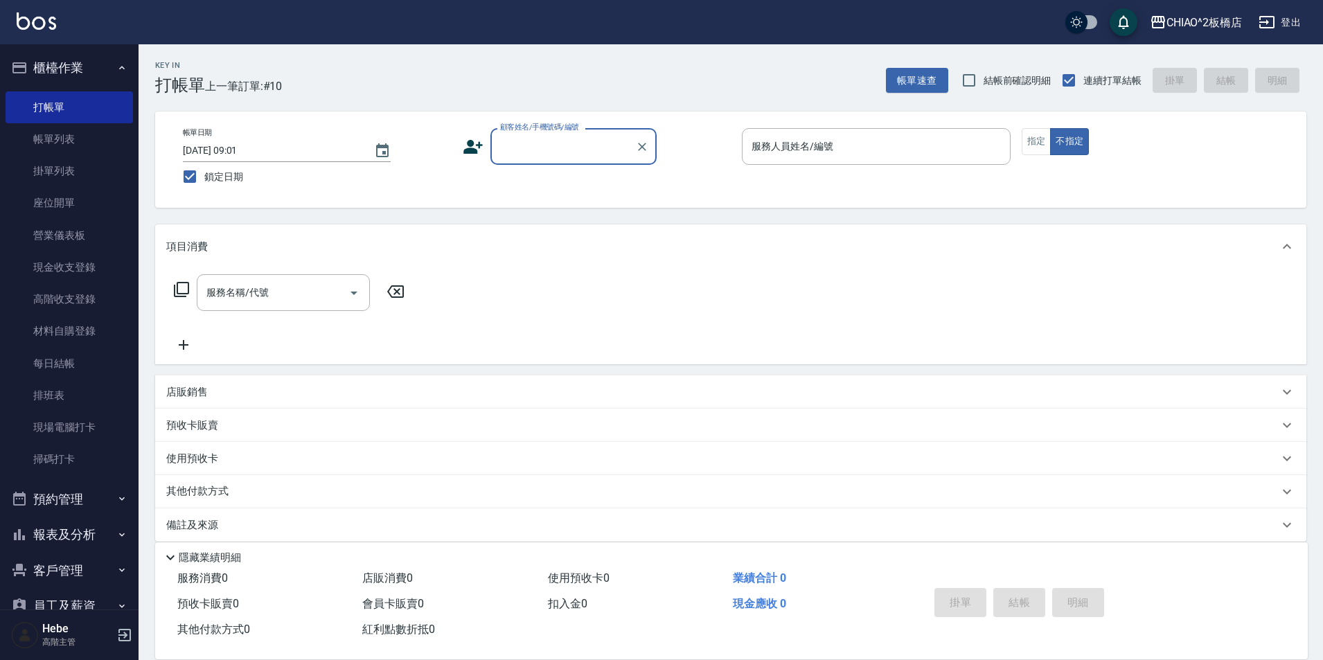
click at [606, 130] on div "顧客姓名/手機號碼/編號" at bounding box center [573, 146] width 166 height 37
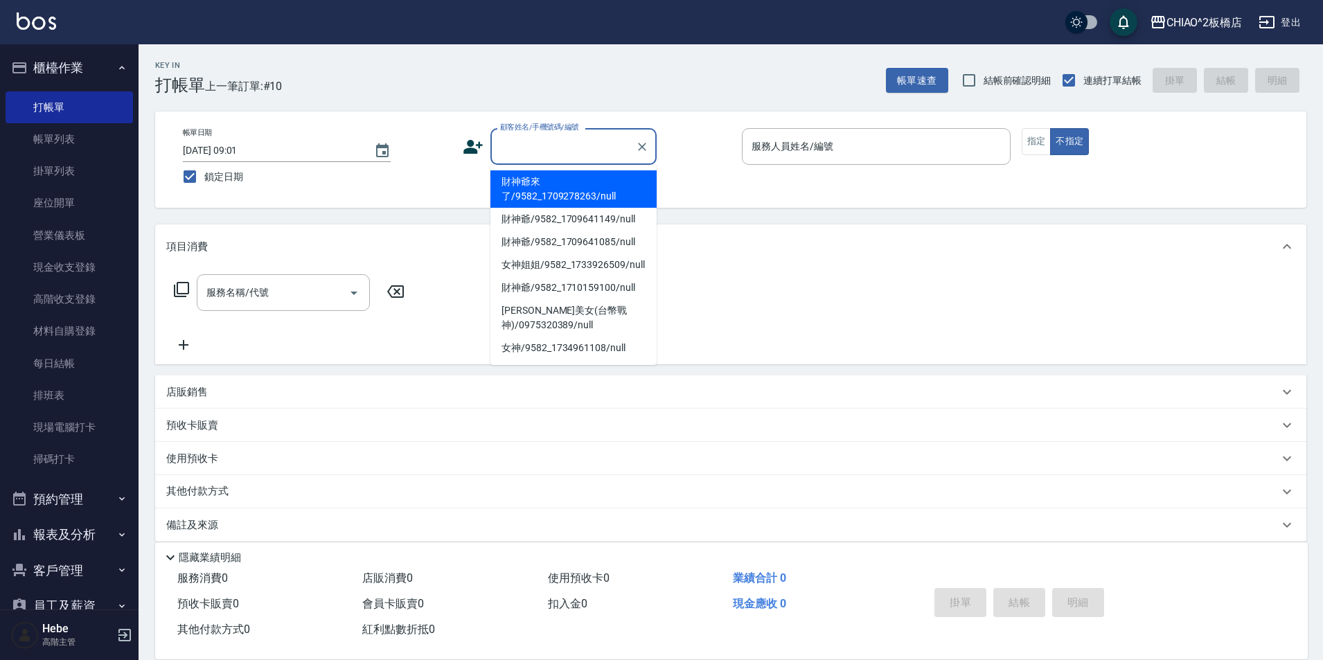
click at [578, 186] on li "財神爺來了/9582_1709278263/null" at bounding box center [573, 188] width 166 height 37
type input "財神爺來了/9582_1709278263/null"
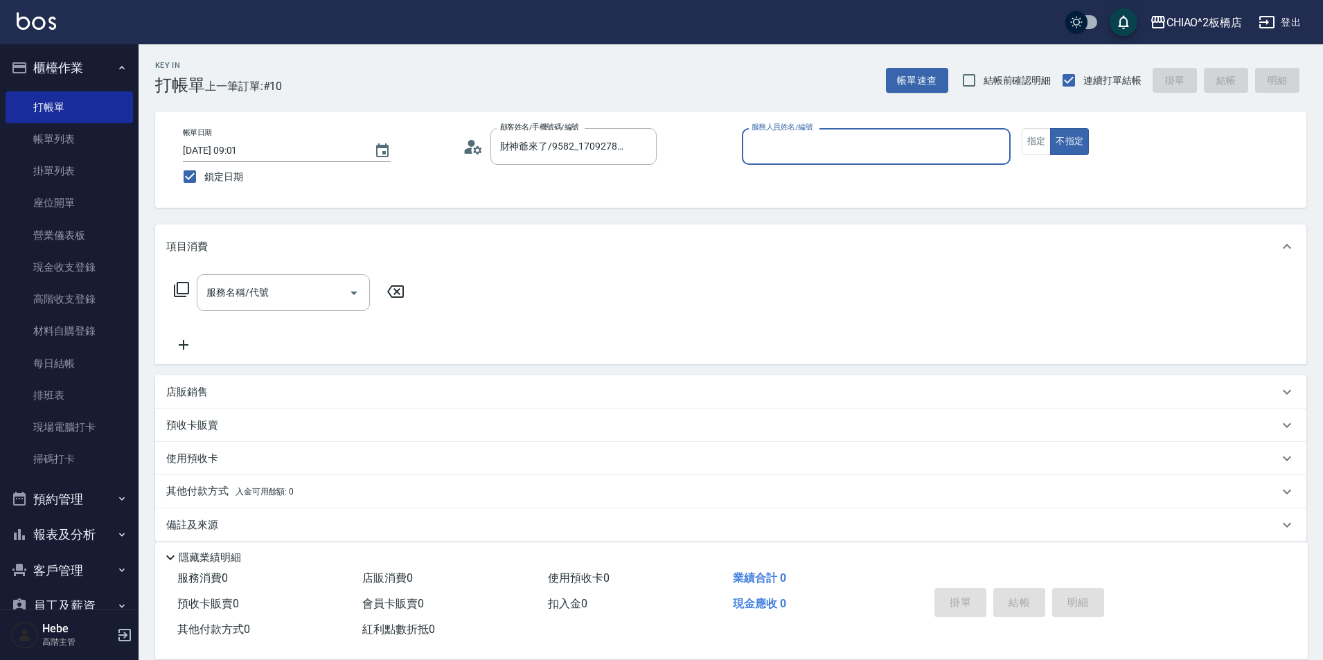
click at [663, 139] on input "服務人員姓名/編號" at bounding box center [876, 146] width 256 height 24
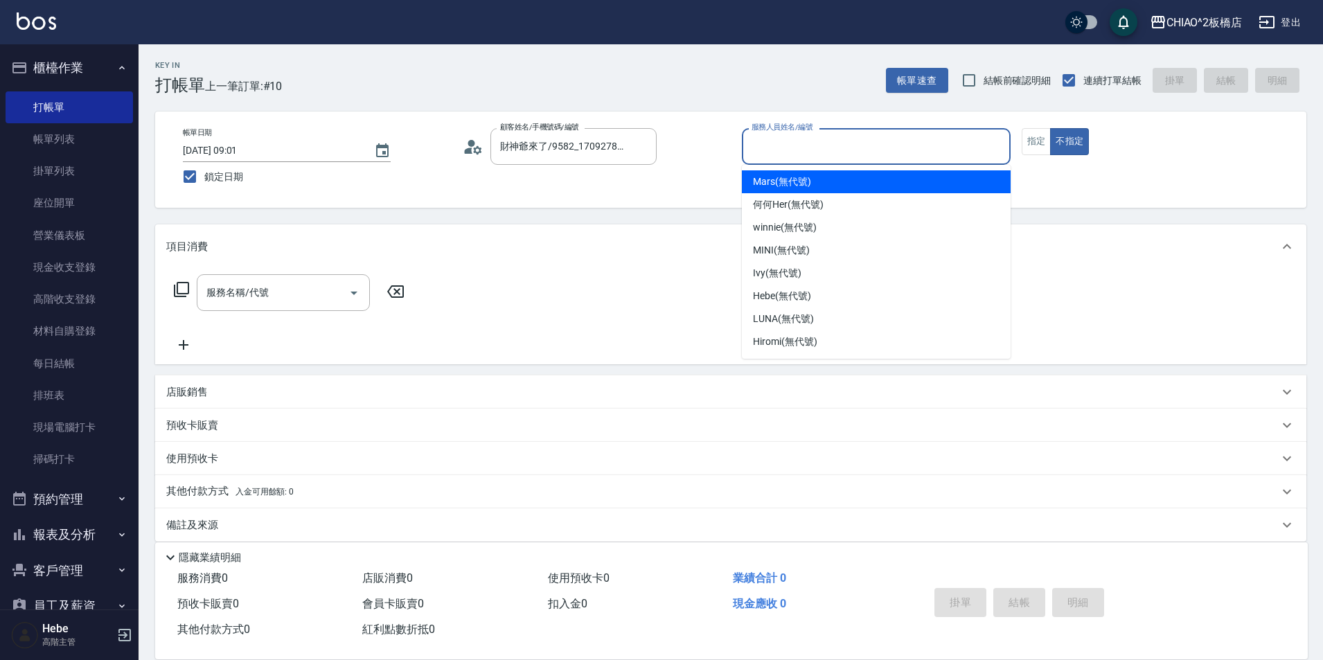
click at [663, 181] on span "Mars (無代號)" at bounding box center [782, 182] width 58 height 15
type input "Mars(無代號)"
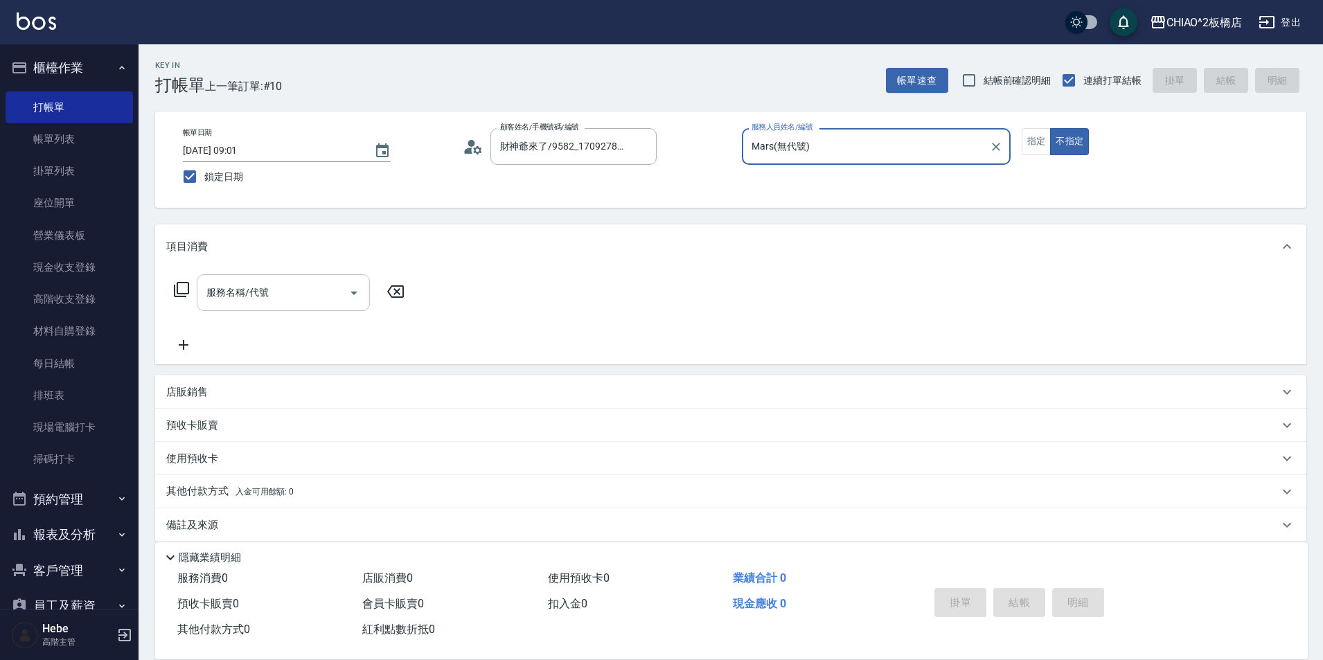
click at [281, 290] on input "服務名稱/代號" at bounding box center [273, 293] width 140 height 24
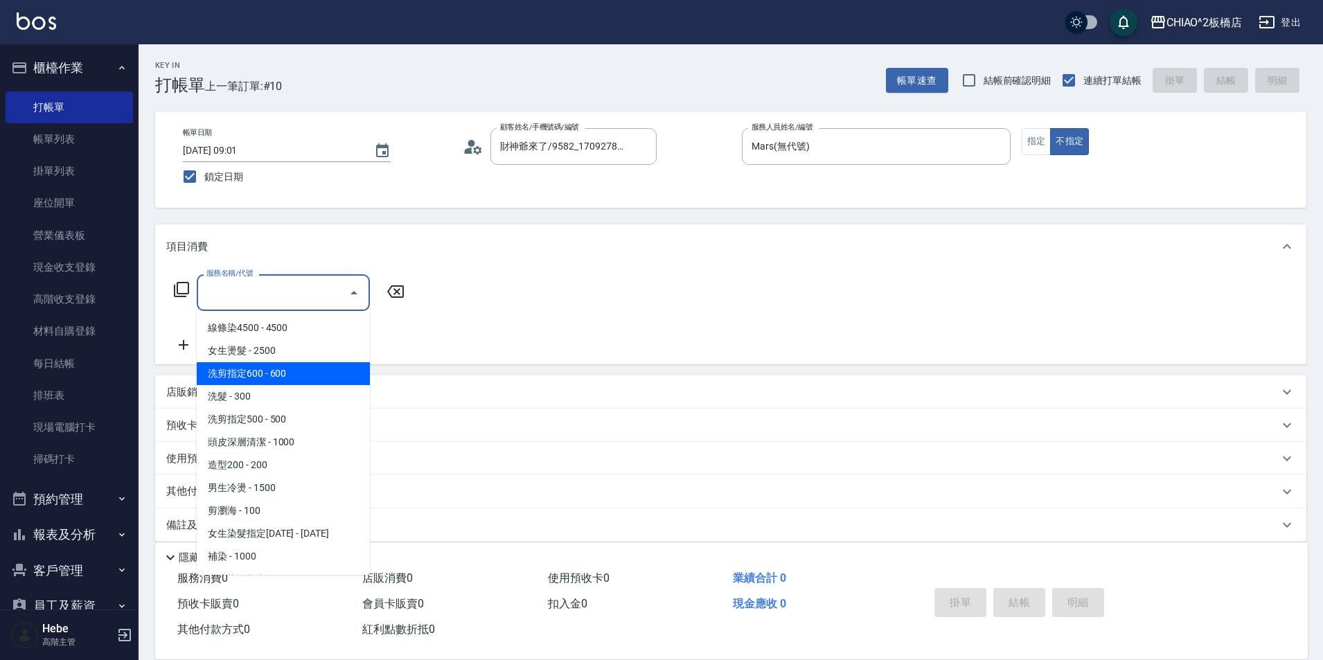
click at [313, 377] on span "洗剪指定600 - 600" at bounding box center [283, 373] width 173 height 23
type input "洗剪指定600(96678)"
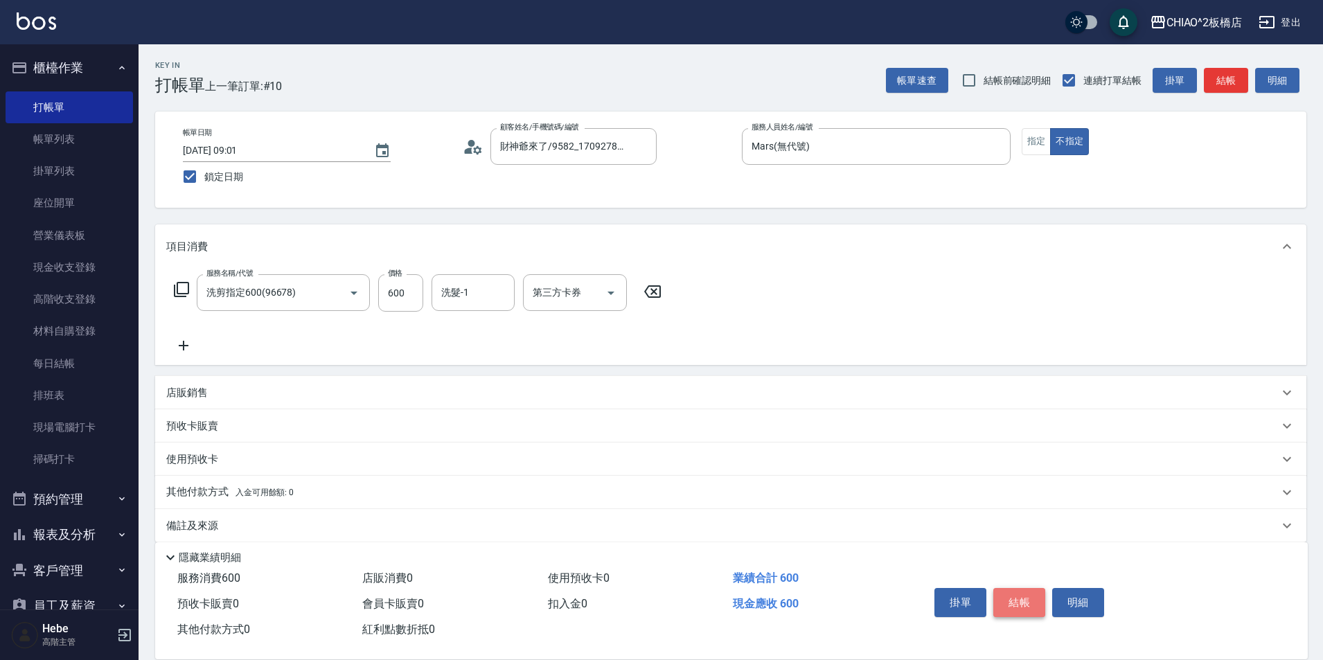
click at [663, 590] on button "結帳" at bounding box center [1019, 602] width 52 height 29
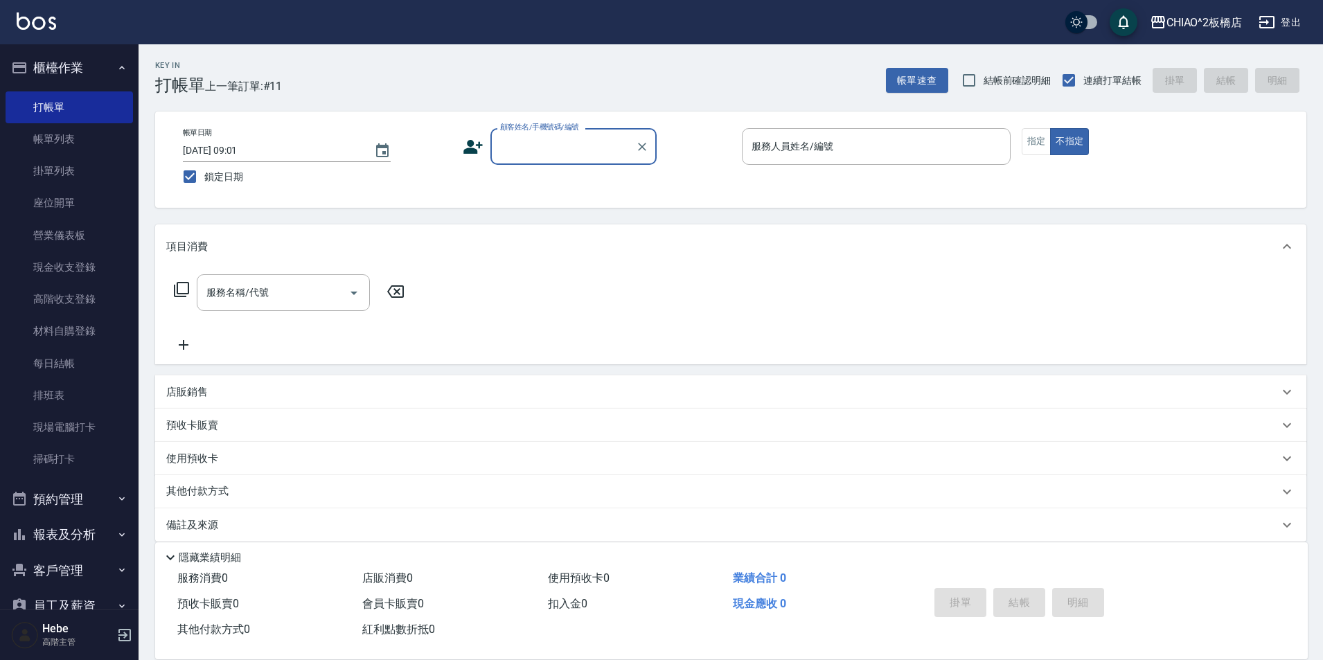
click at [563, 148] on input "顧客姓名/手機號碼/編號" at bounding box center [563, 146] width 133 height 24
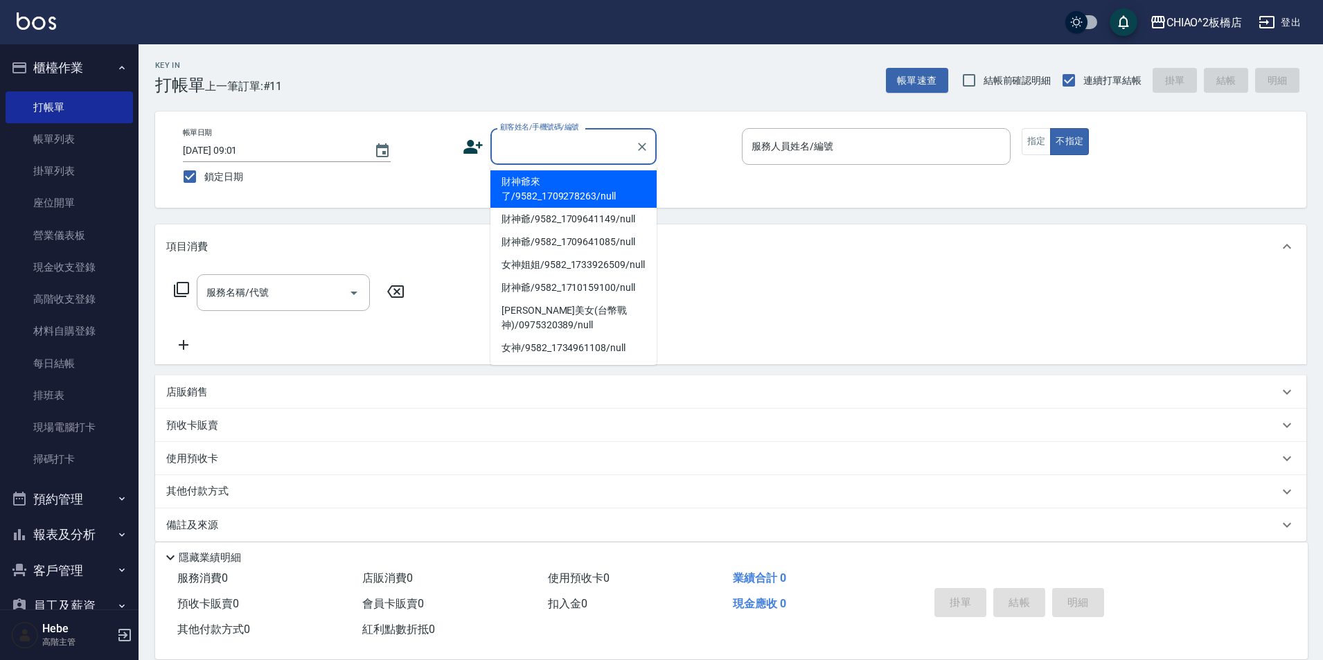
click at [562, 192] on li "財神爺來了/9582_1709278263/null" at bounding box center [573, 188] width 166 height 37
type input "財神爺來了/9582_1709278263/null"
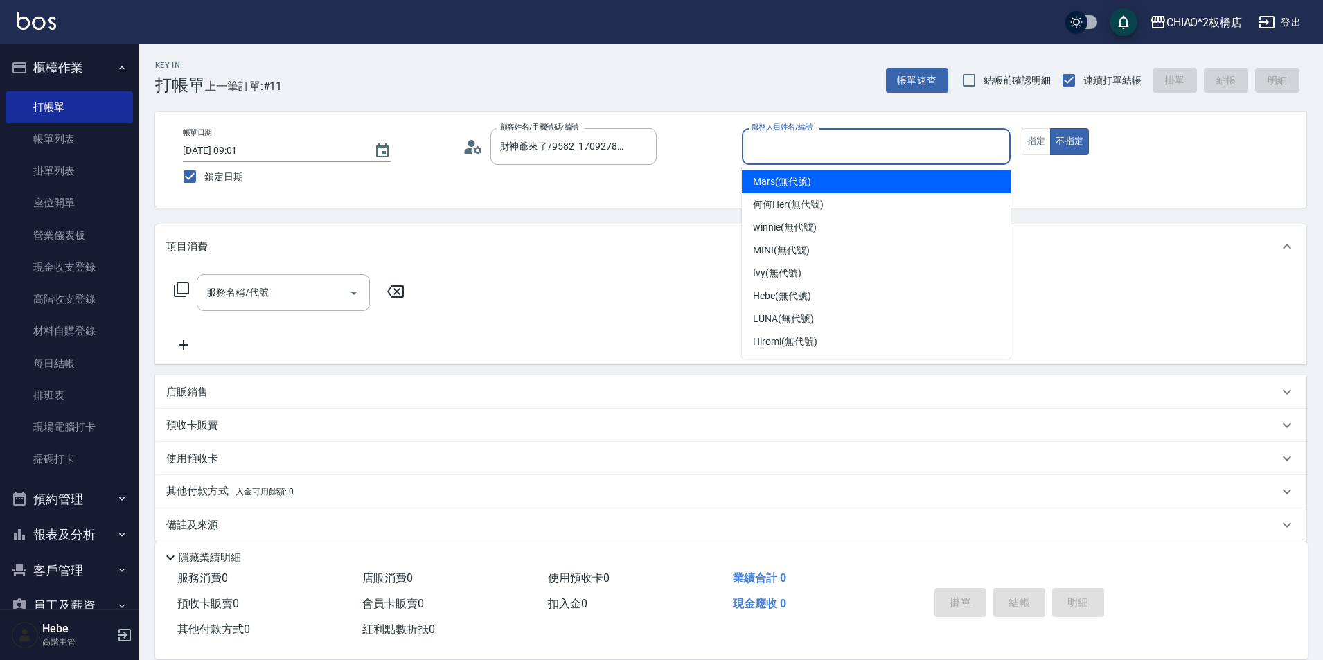
click at [663, 150] on input "服務人員姓名/編號" at bounding box center [876, 146] width 256 height 24
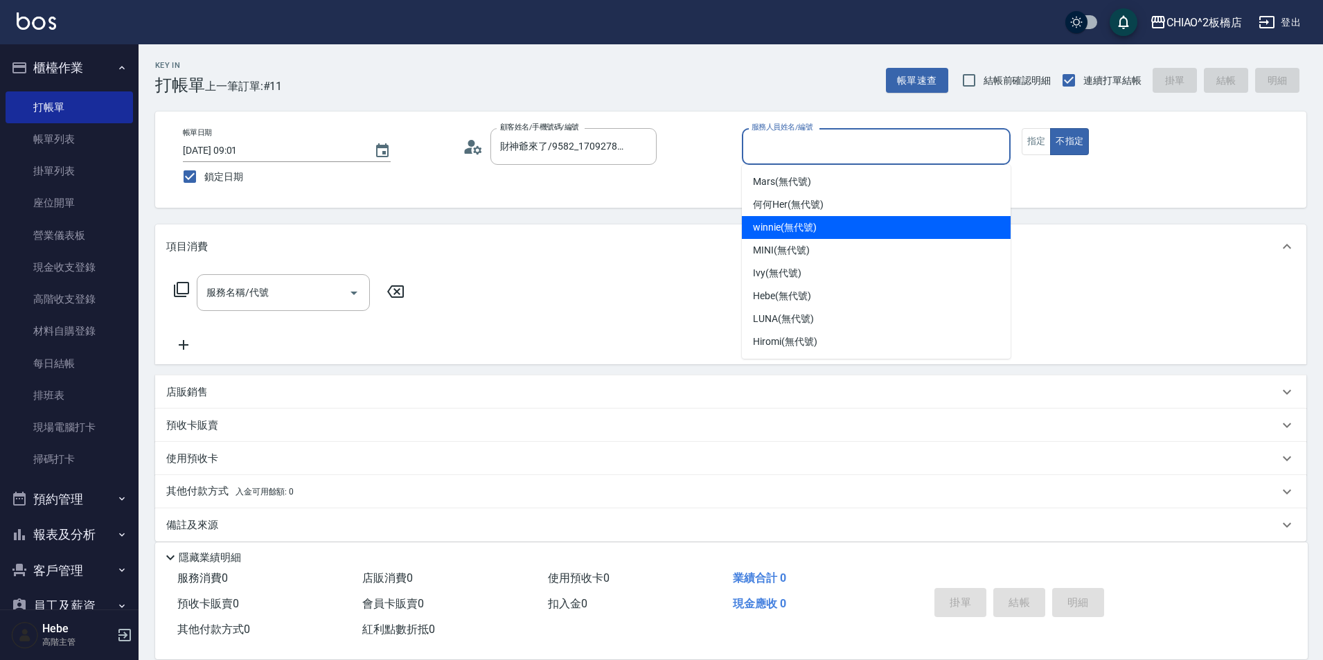
click at [663, 225] on div "winnie (無代號)" at bounding box center [876, 227] width 269 height 23
type input "winnie(無代號)"
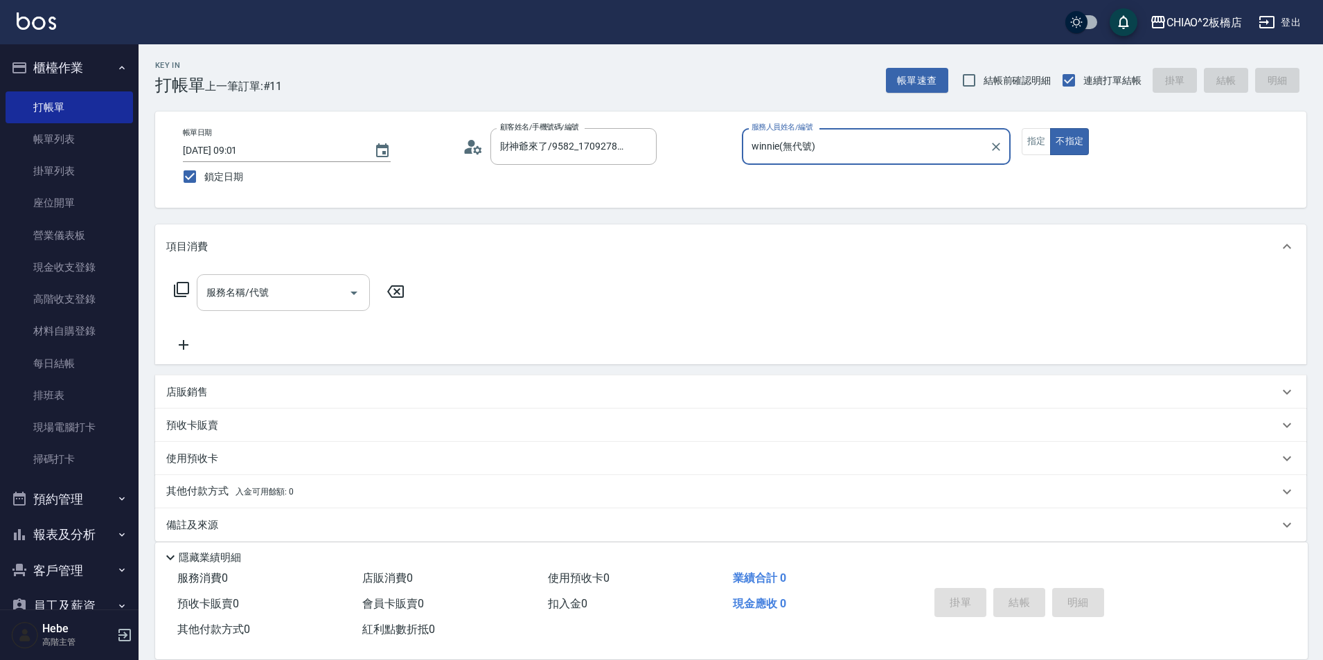
click at [305, 287] on input "服務名稱/代號" at bounding box center [273, 293] width 140 height 24
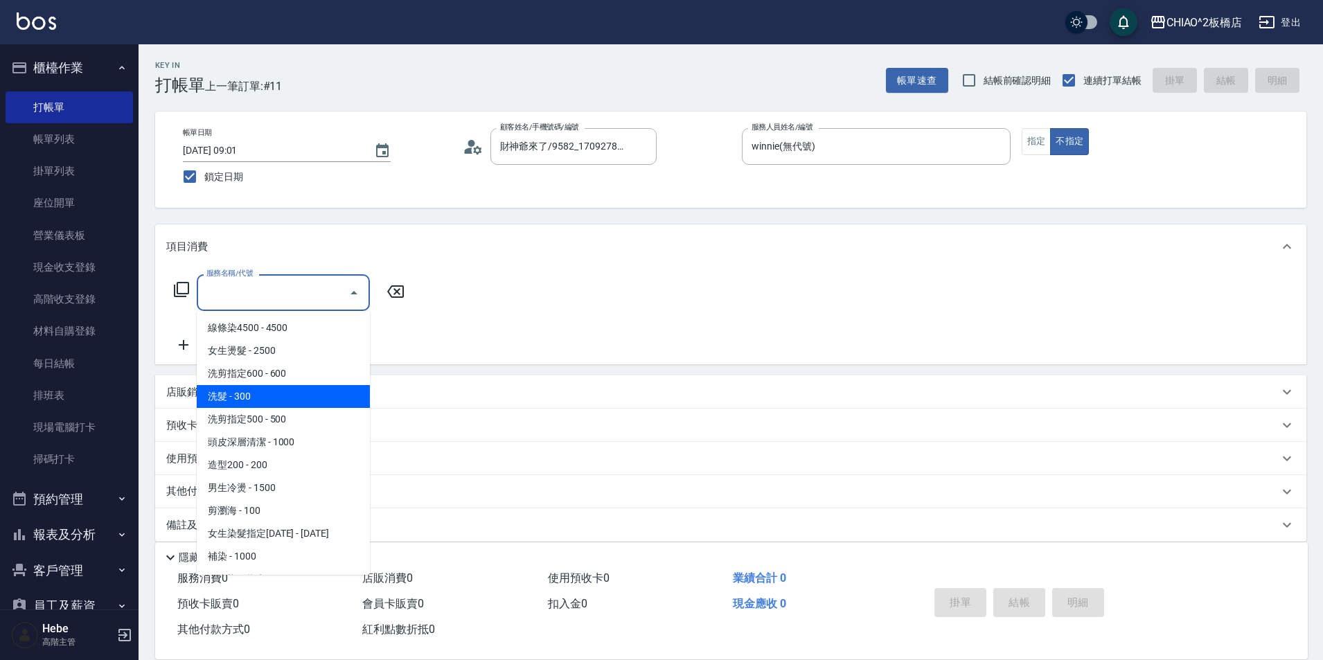
click at [285, 405] on span "洗髮 - 300" at bounding box center [283, 396] width 173 height 23
type input "洗髮(96679)"
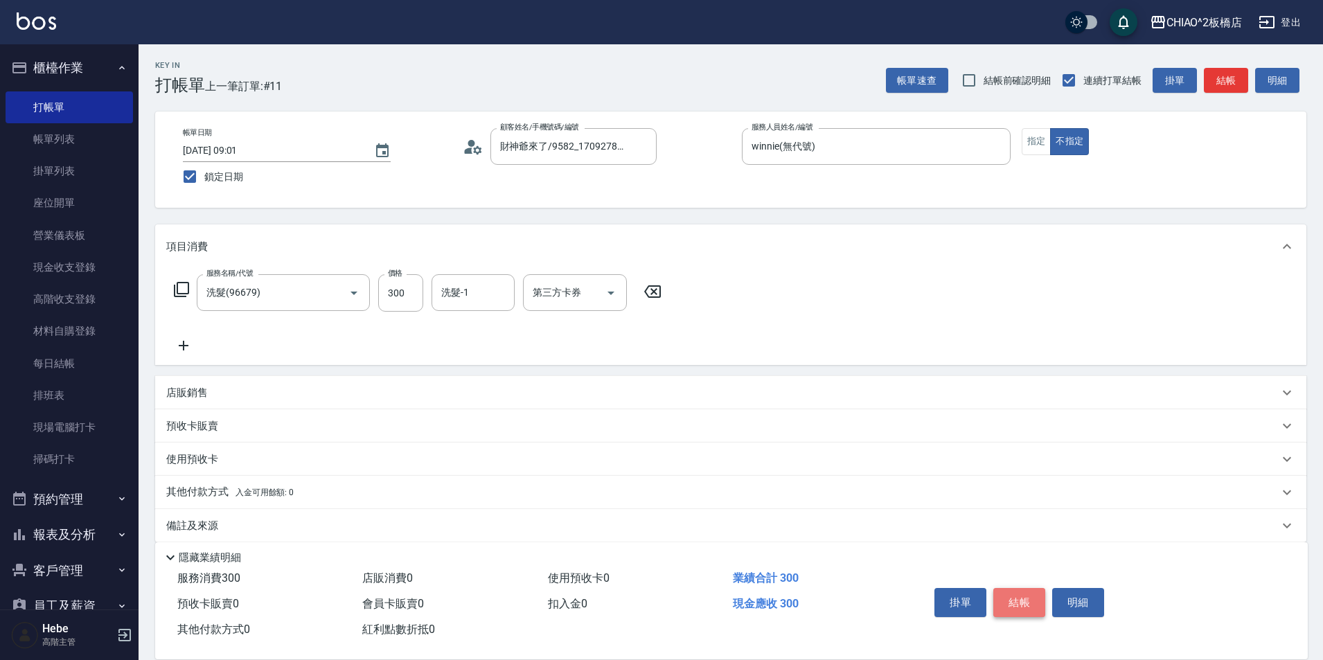
click at [663, 603] on button "結帳" at bounding box center [1019, 602] width 52 height 29
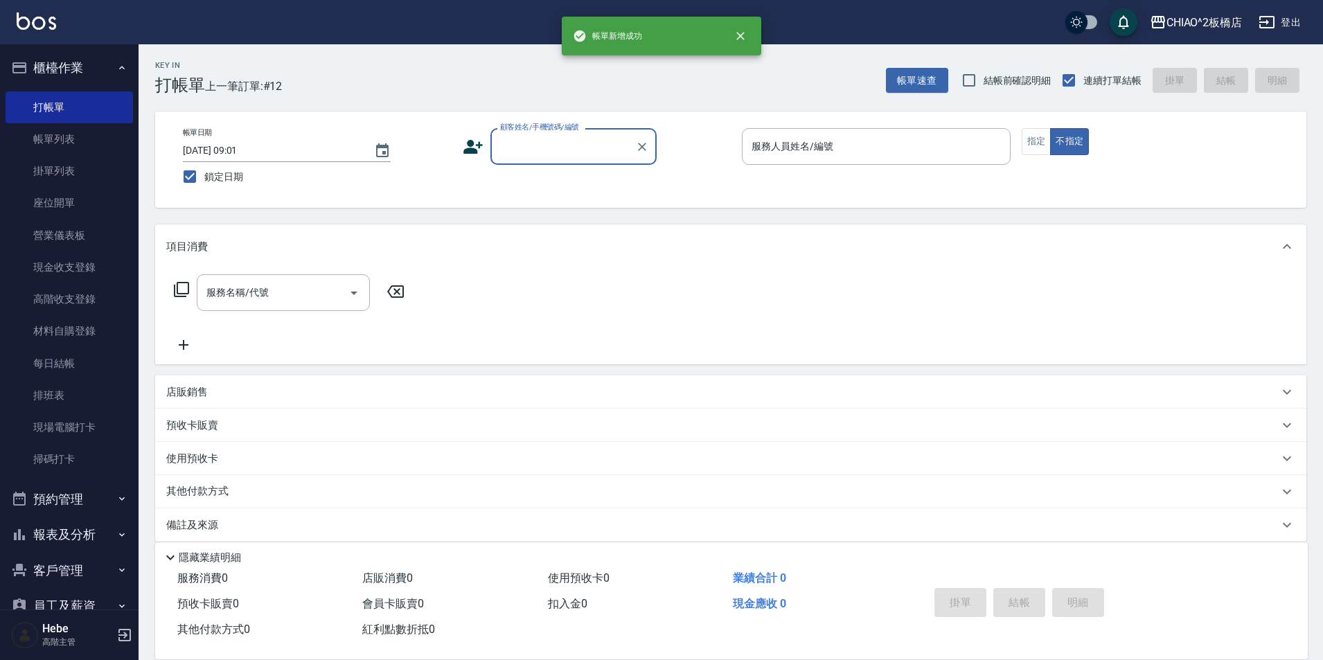
click at [568, 152] on input "顧客姓名/手機號碼/編號" at bounding box center [563, 146] width 133 height 24
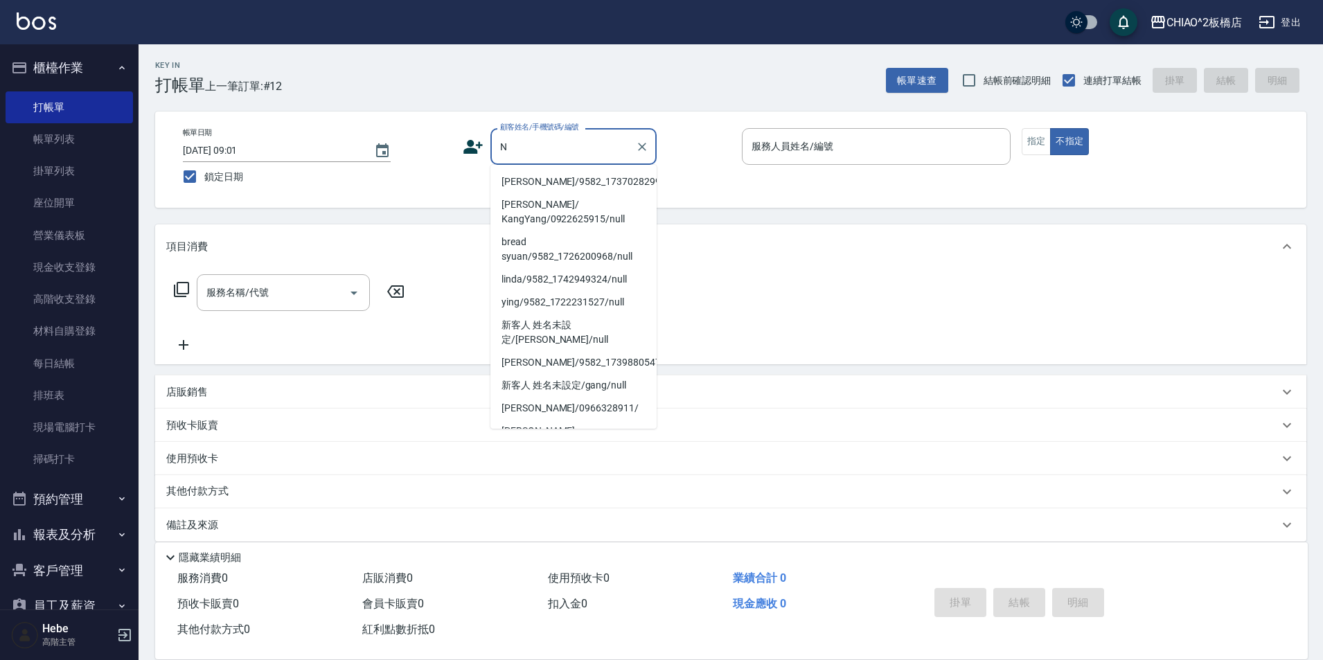
click at [565, 184] on li "[PERSON_NAME]/9582_1737028299/null" at bounding box center [573, 181] width 166 height 23
type input "[PERSON_NAME]/9582_1737028299/null"
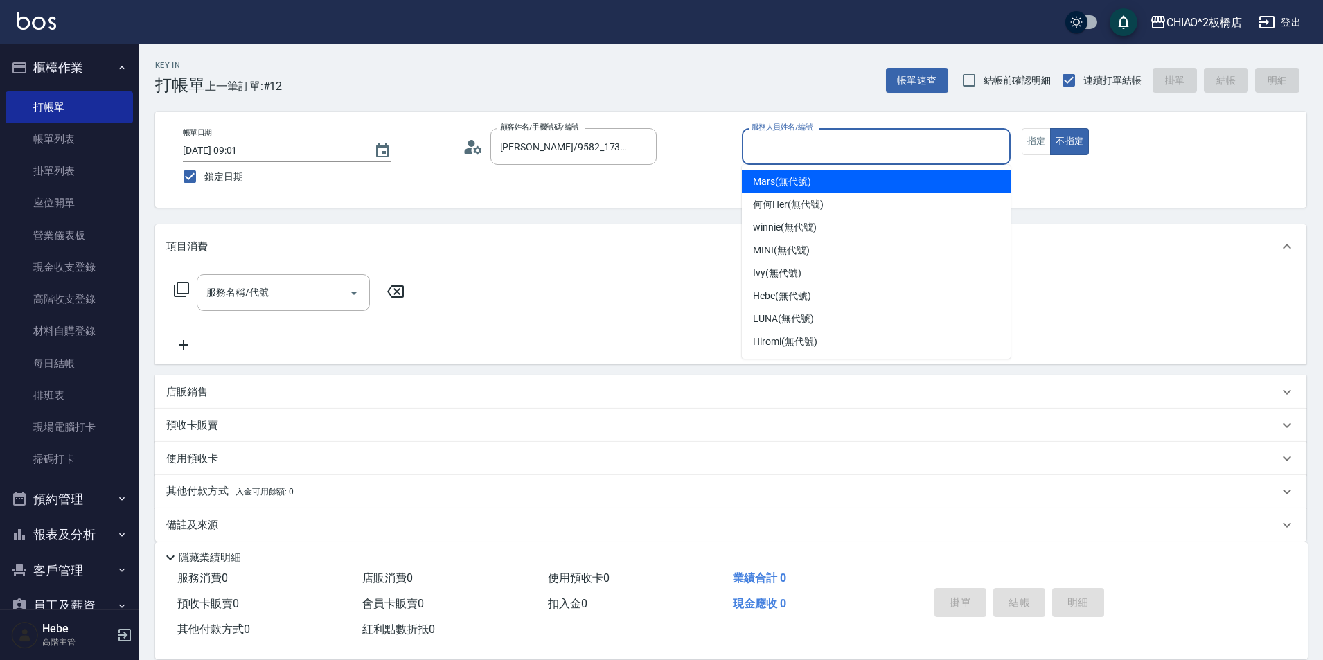
click at [663, 151] on input "服務人員姓名/編號" at bounding box center [876, 146] width 256 height 24
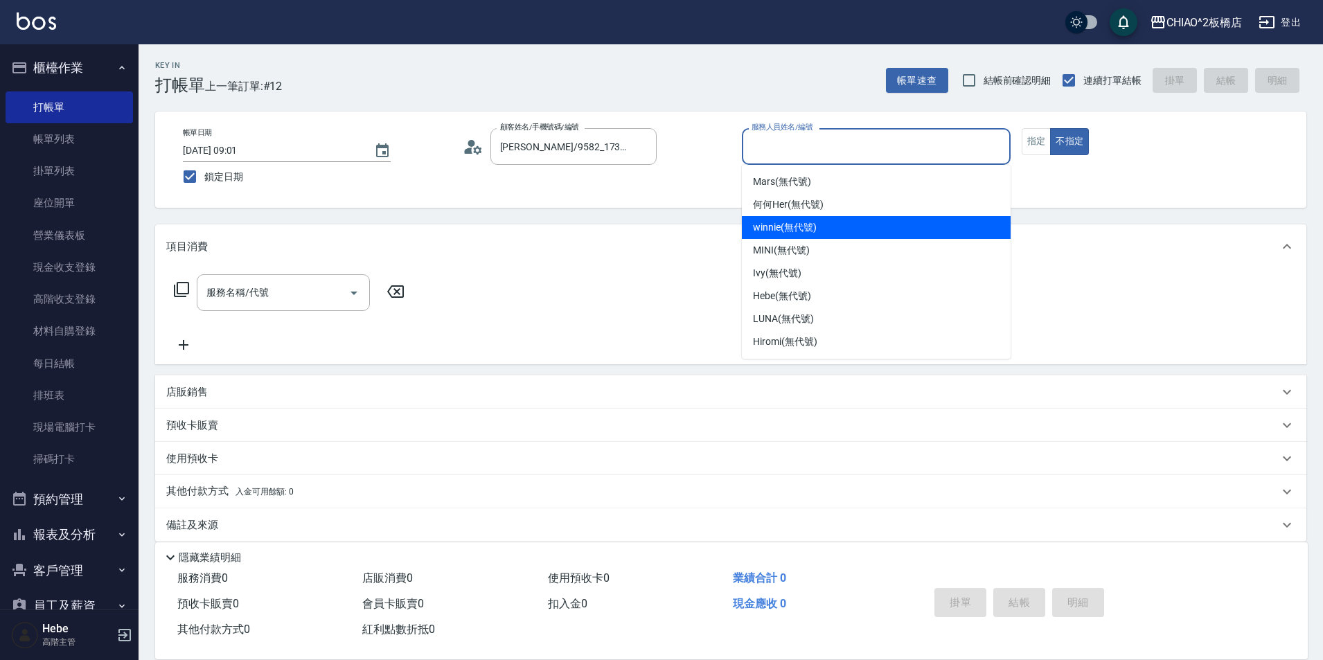
click at [663, 223] on span "winnie (無代號)" at bounding box center [784, 227] width 63 height 15
type input "winnie(無代號)"
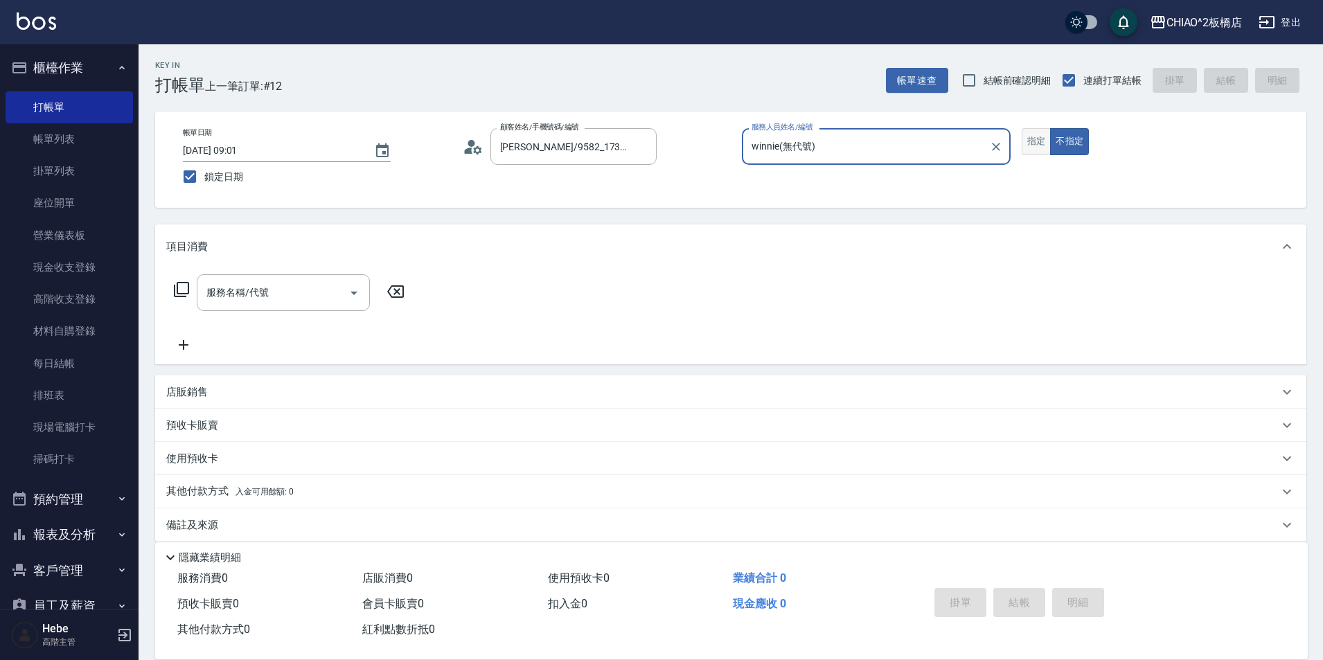
click at [663, 148] on button "指定" at bounding box center [1037, 141] width 30 height 27
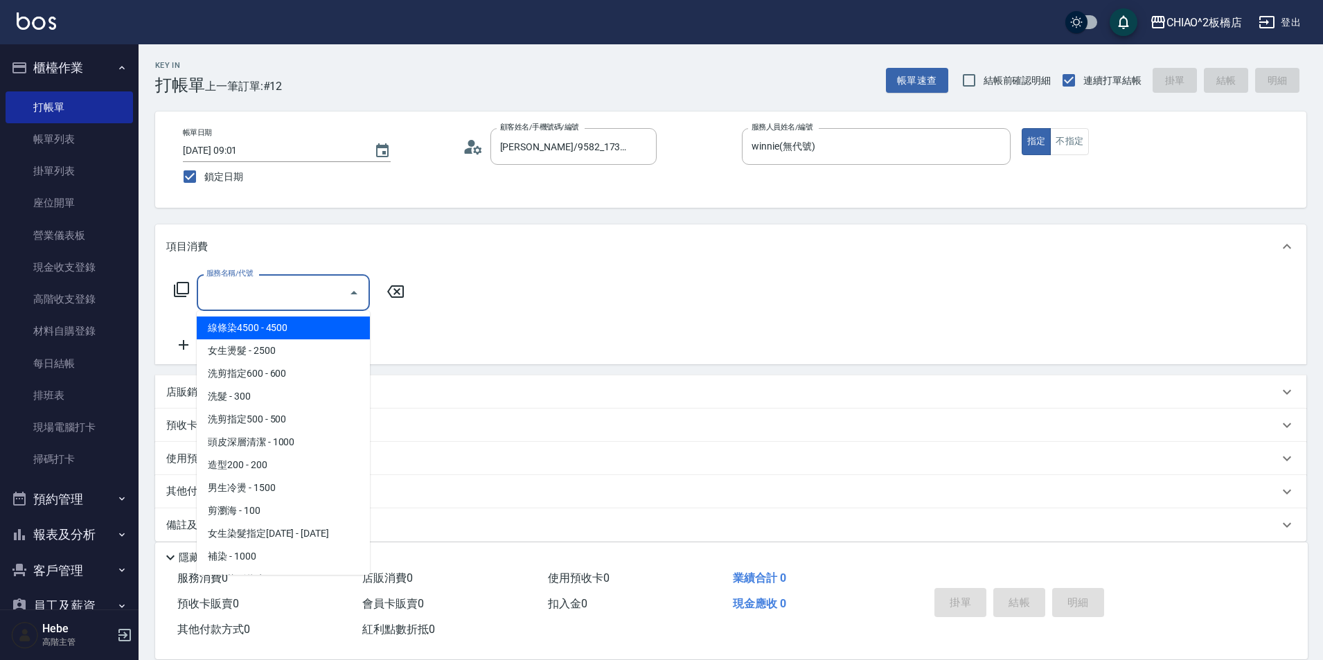
click at [251, 297] on input "服務名稱/代號" at bounding box center [273, 293] width 140 height 24
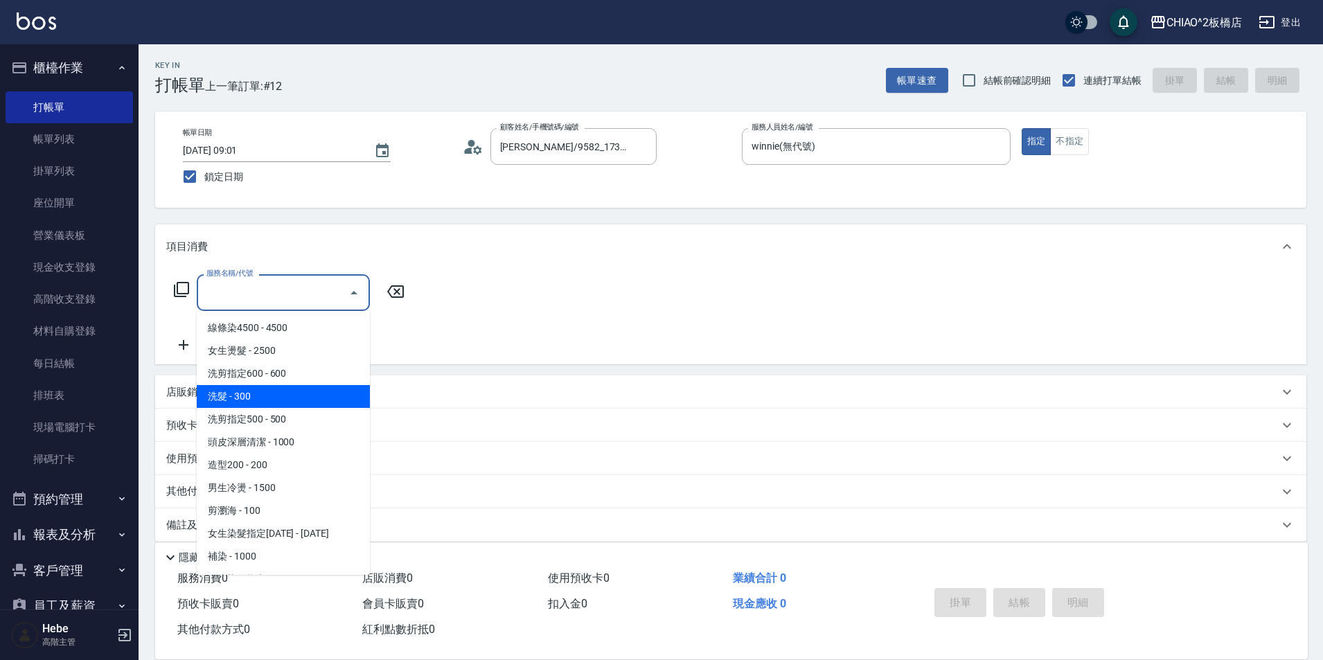
click at [271, 400] on span "洗髮 - 300" at bounding box center [283, 396] width 173 height 23
type input "洗髮(96679)"
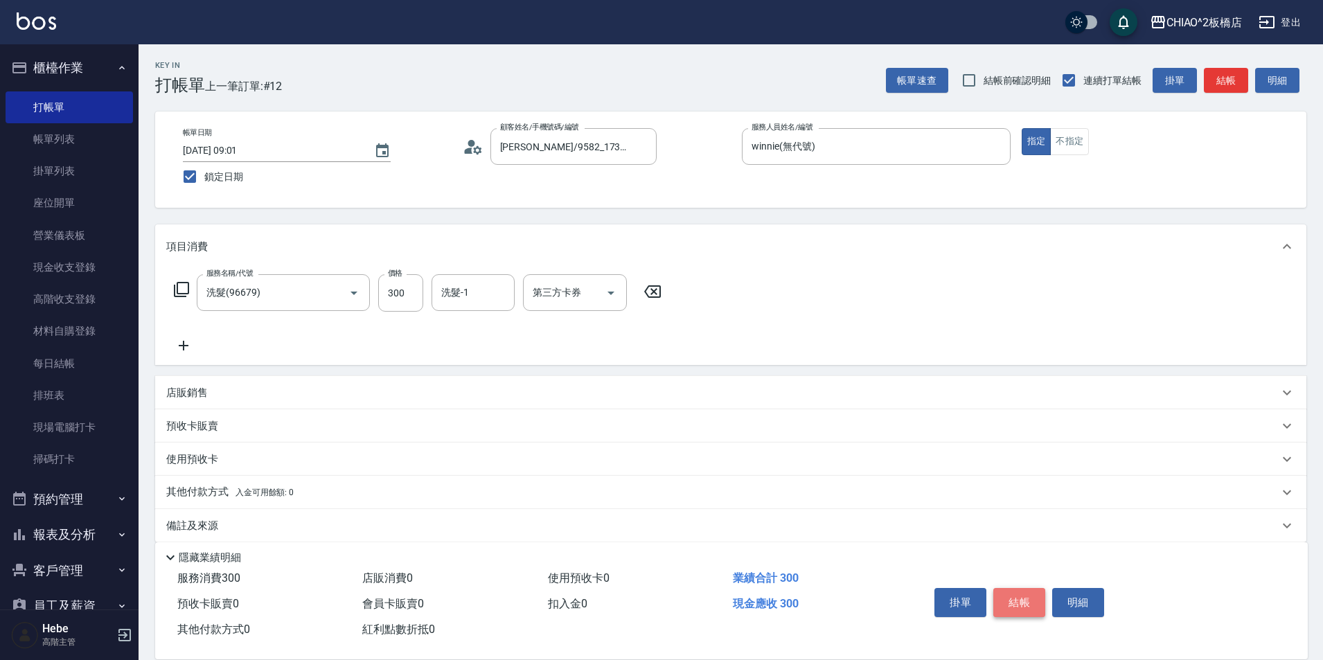
click at [663, 594] on button "結帳" at bounding box center [1019, 602] width 52 height 29
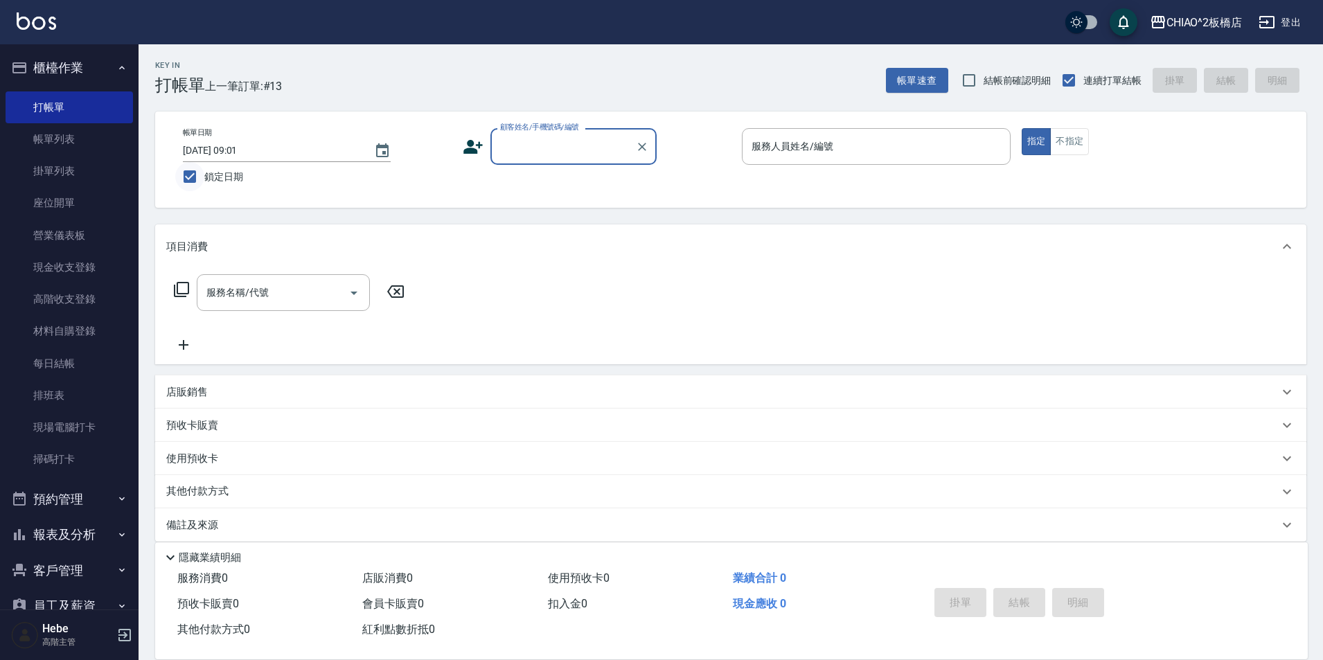
click at [184, 184] on input "鎖定日期" at bounding box center [189, 176] width 29 height 29
checkbox input "false"
type input "[DATE] 09:05"
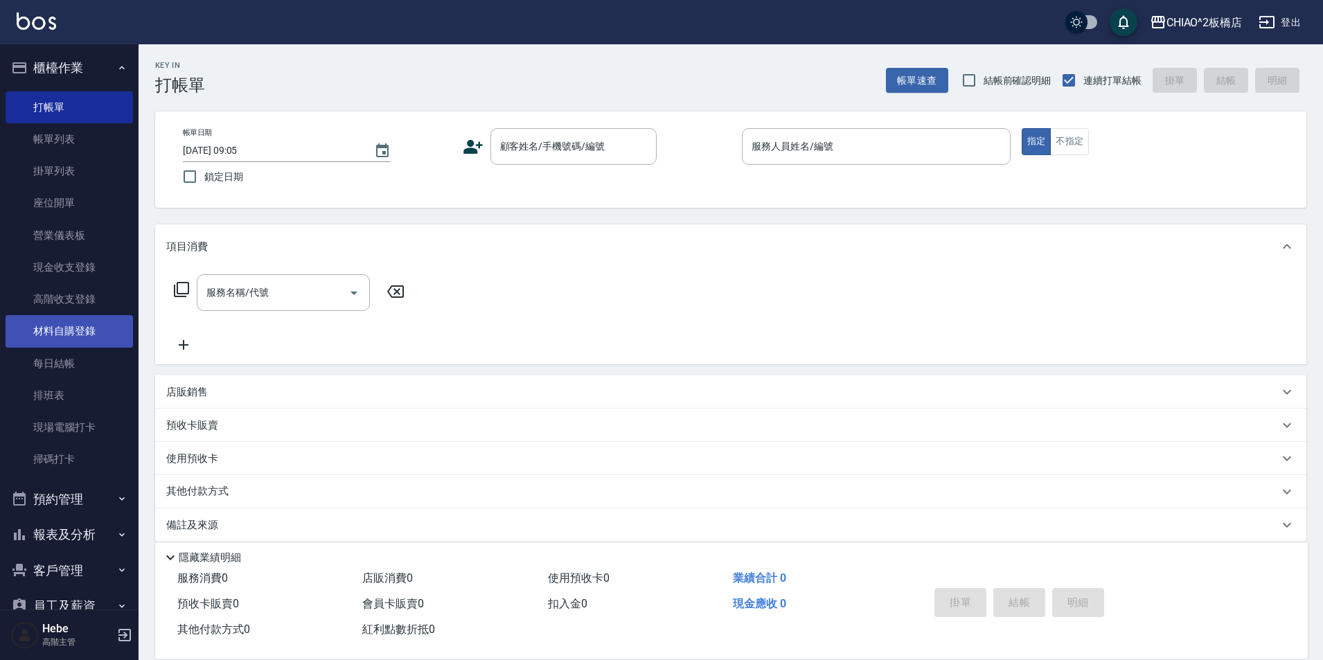
click at [78, 337] on link "材料自購登錄" at bounding box center [69, 331] width 127 height 32
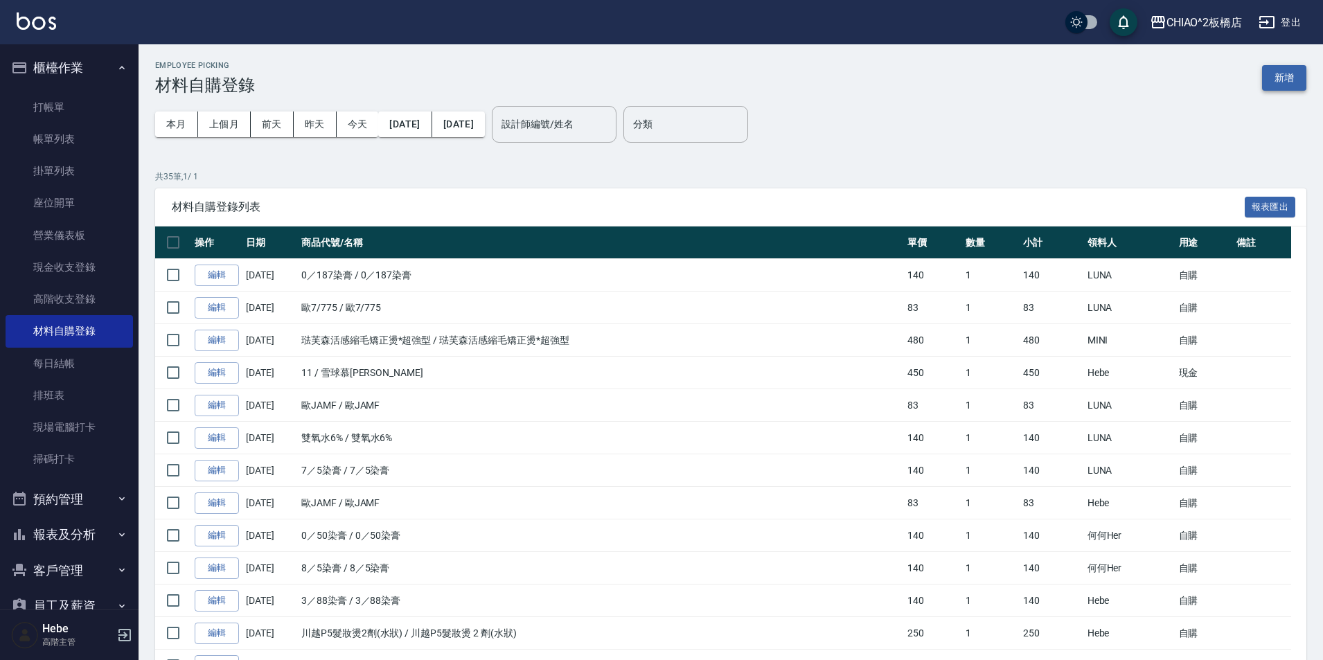
click at [663, 86] on button "新增" at bounding box center [1284, 78] width 44 height 26
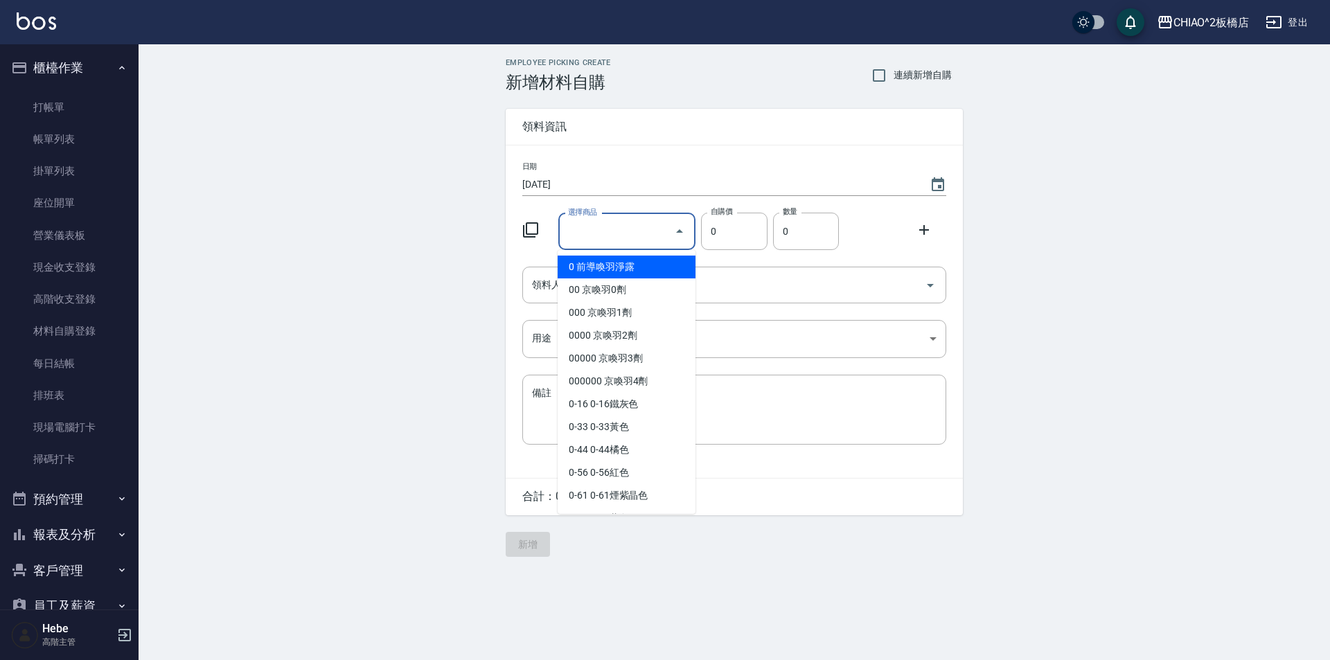
click at [641, 229] on input "選擇商品" at bounding box center [617, 232] width 105 height 24
click at [526, 234] on icon at bounding box center [530, 230] width 17 height 17
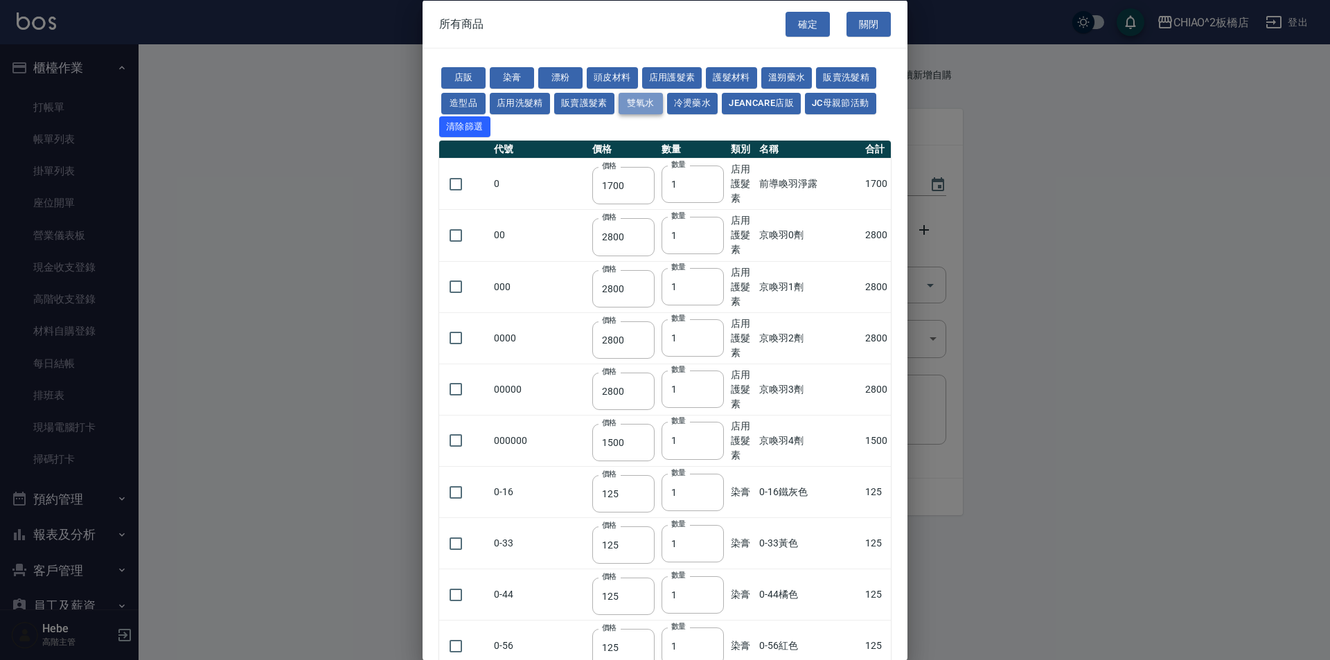
click at [635, 103] on button "雙氧水" at bounding box center [641, 102] width 44 height 21
type input "140"
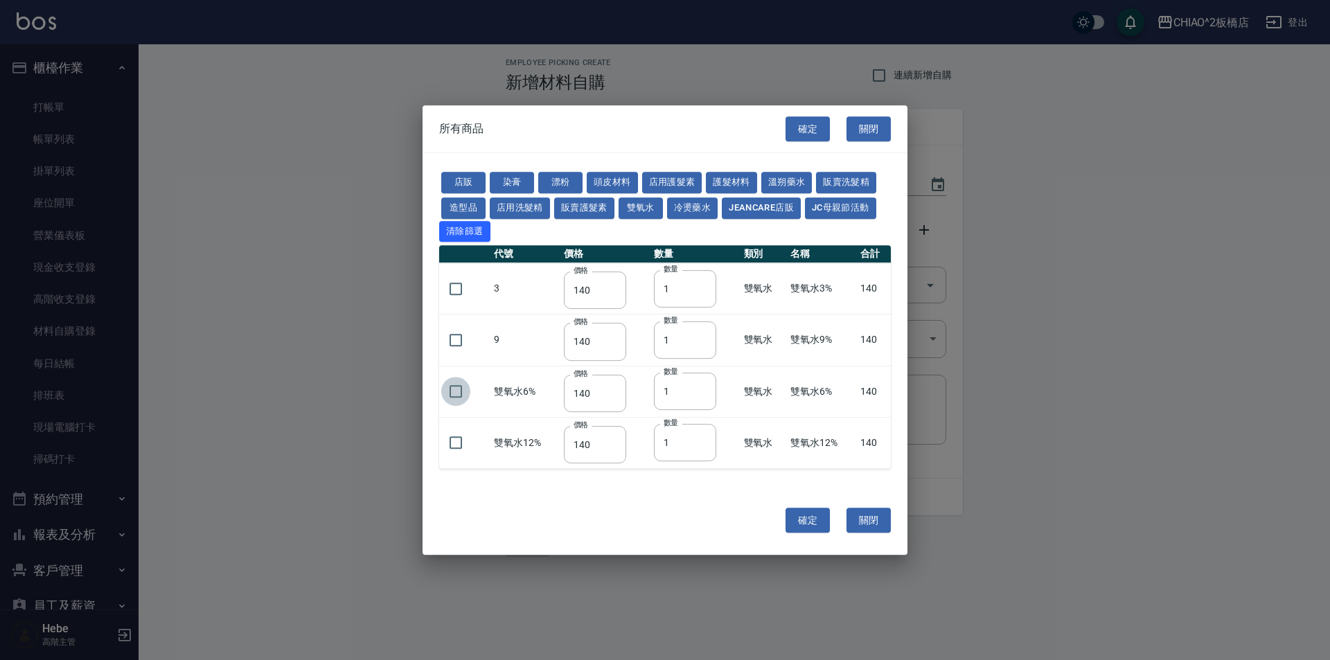
click at [456, 397] on input "checkbox" at bounding box center [455, 391] width 29 height 29
checkbox input "true"
click at [663, 515] on button "確定" at bounding box center [808, 521] width 44 height 26
type input "雙氧水6%"
type input "140"
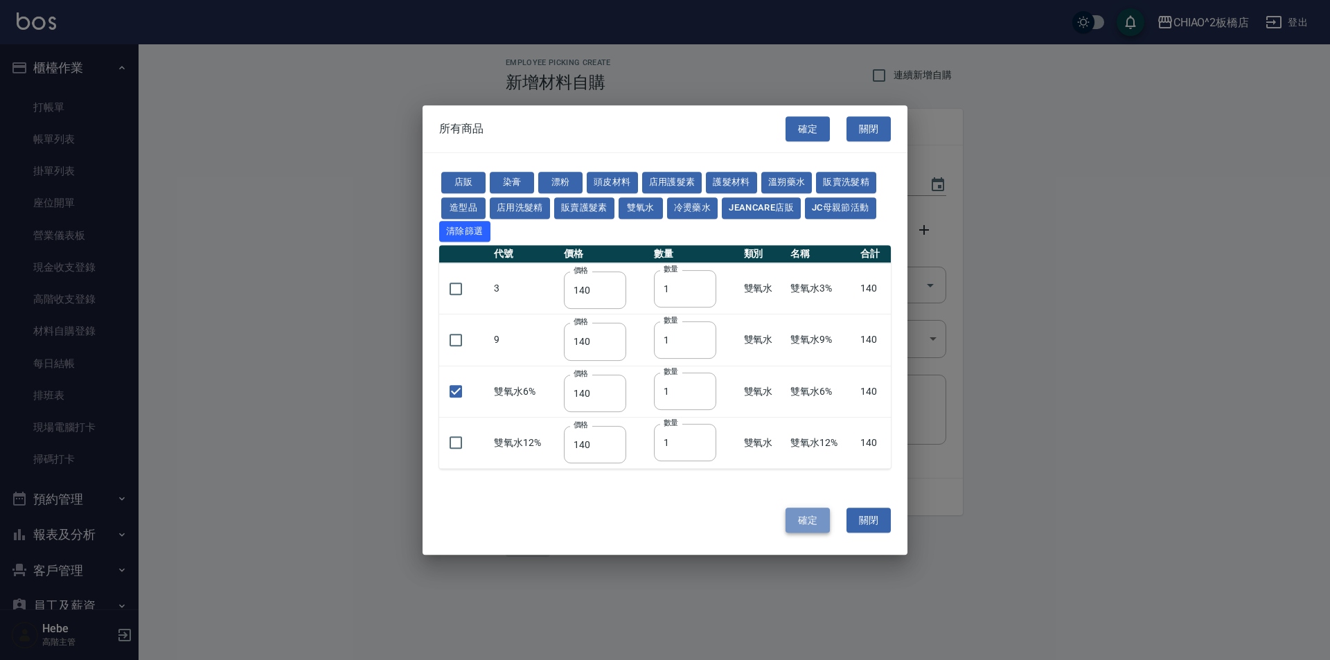
type input "1"
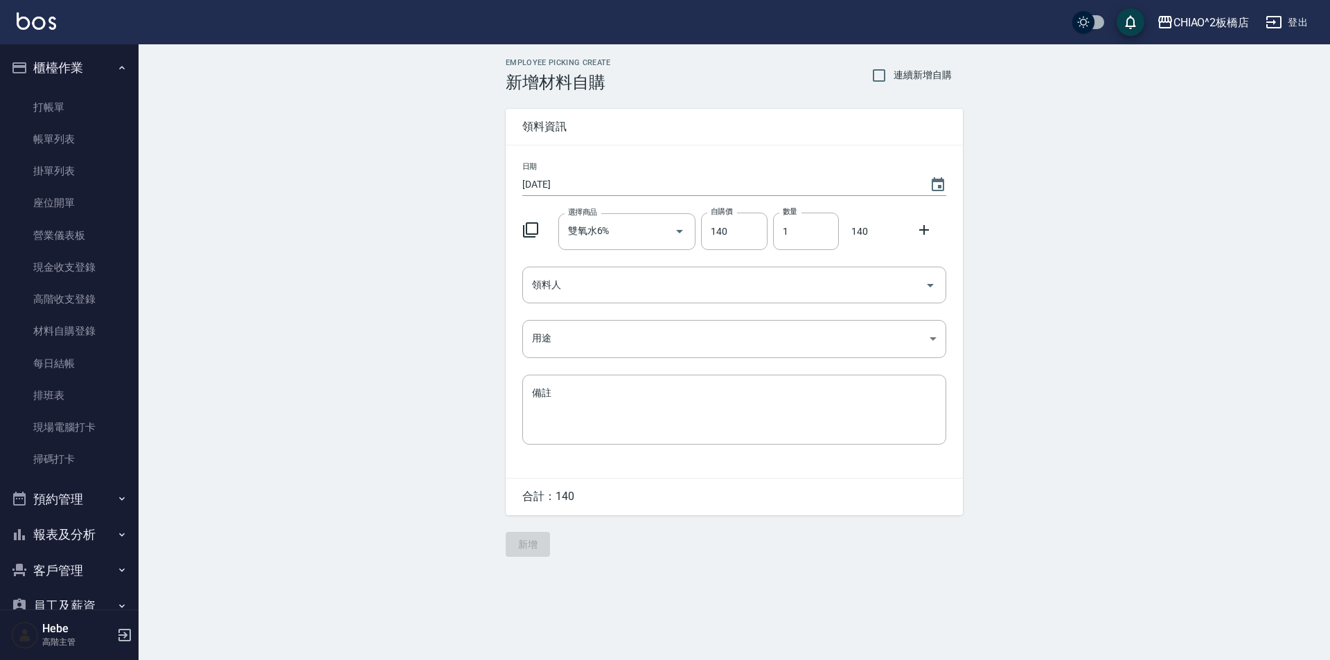
click at [528, 229] on icon at bounding box center [530, 230] width 17 height 17
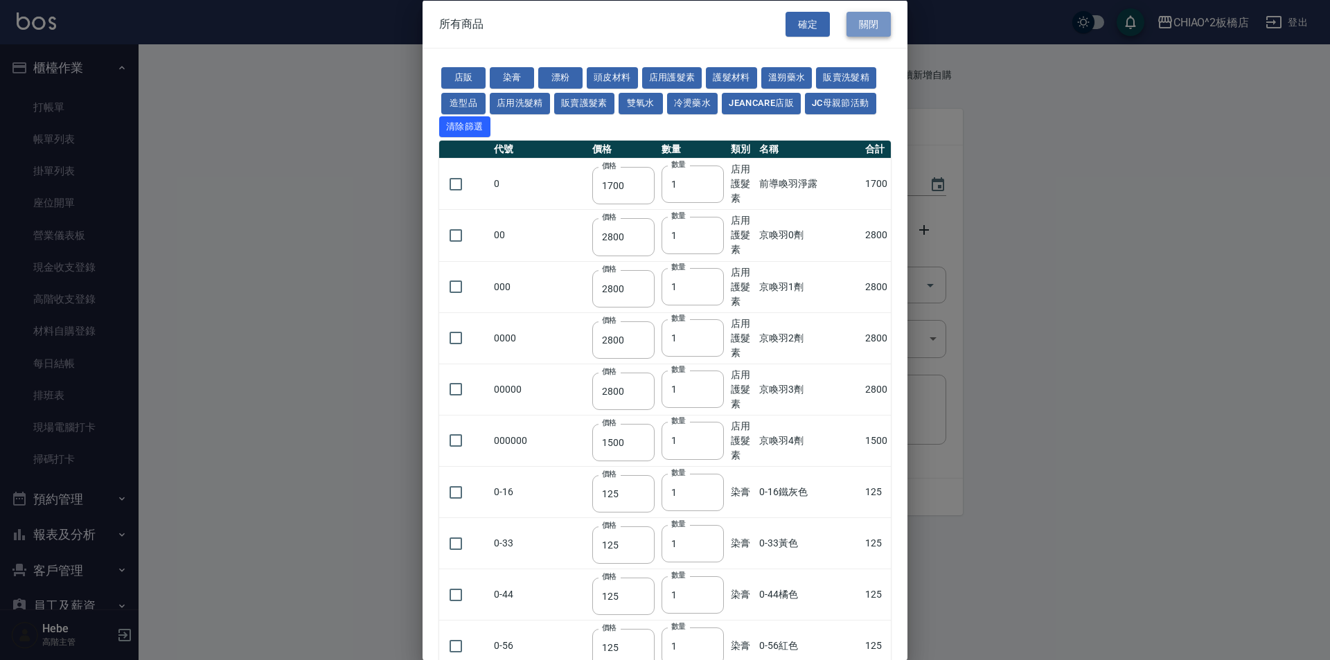
click at [663, 24] on button "關閉" at bounding box center [869, 24] width 44 height 26
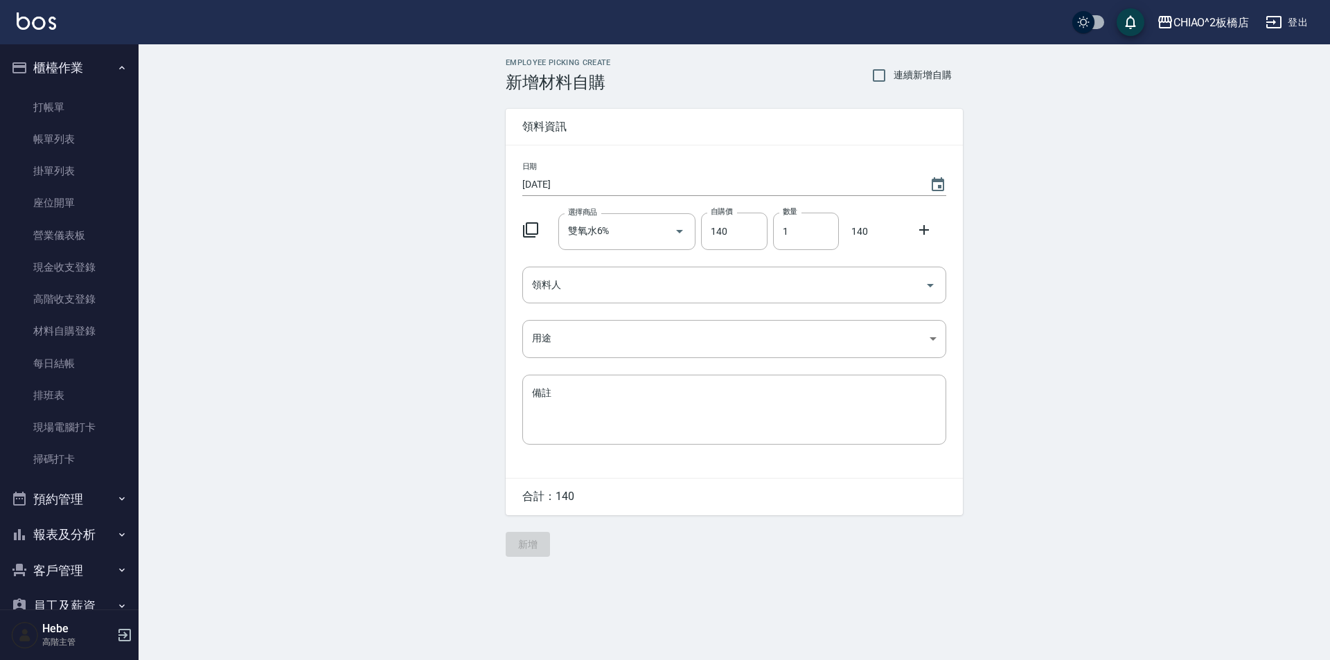
click at [663, 229] on icon at bounding box center [924, 230] width 17 height 17
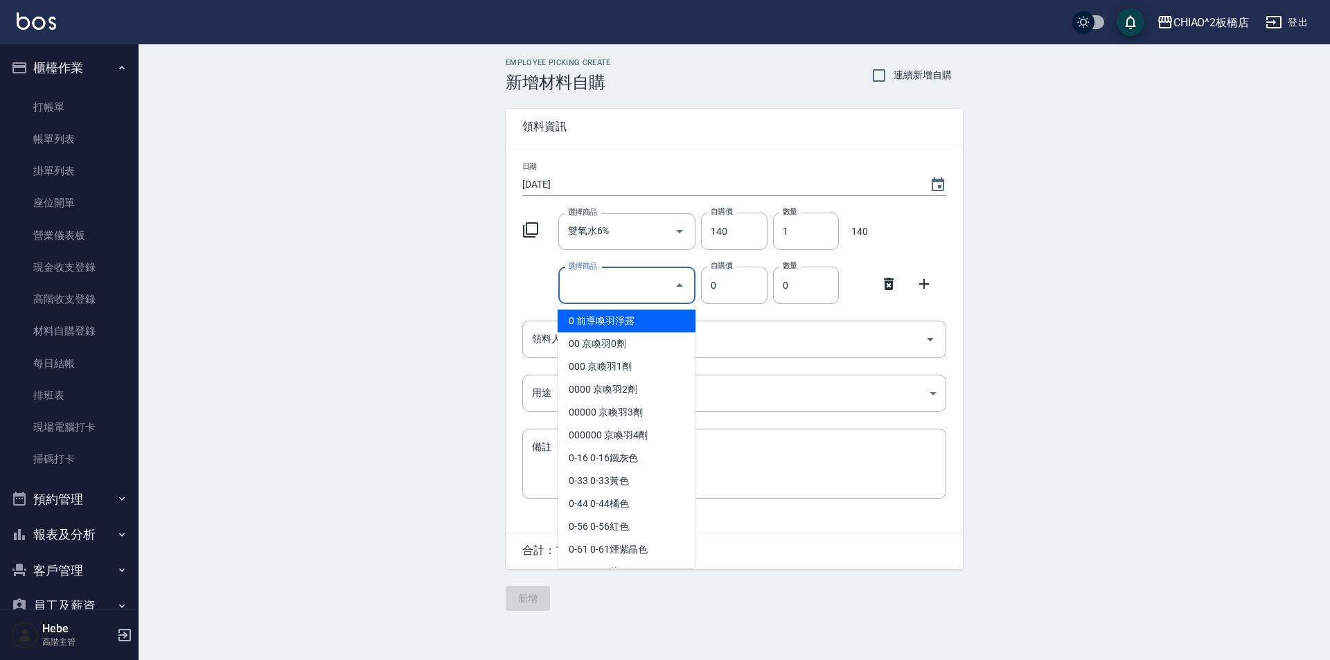
click at [616, 293] on input "選擇商品" at bounding box center [617, 286] width 105 height 24
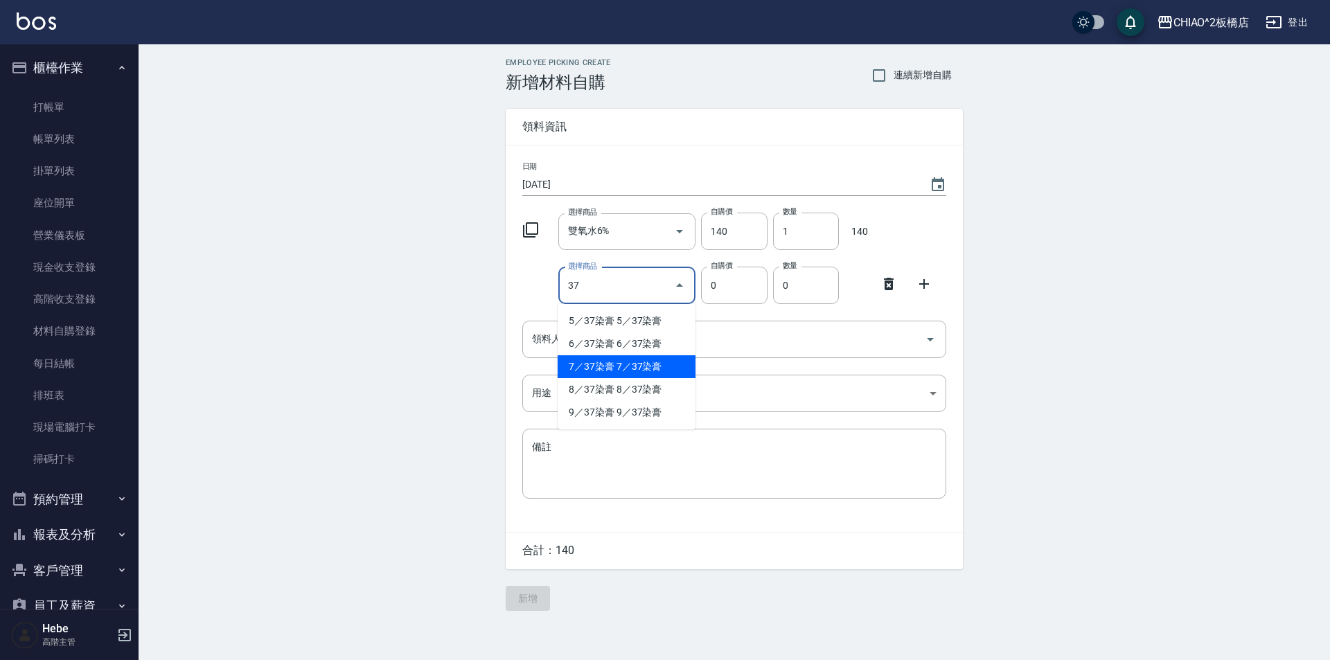
click at [612, 367] on li "7／37染膏 7／37染膏" at bounding box center [627, 366] width 138 height 23
type input "7／37染膏"
type input "140"
type input "1"
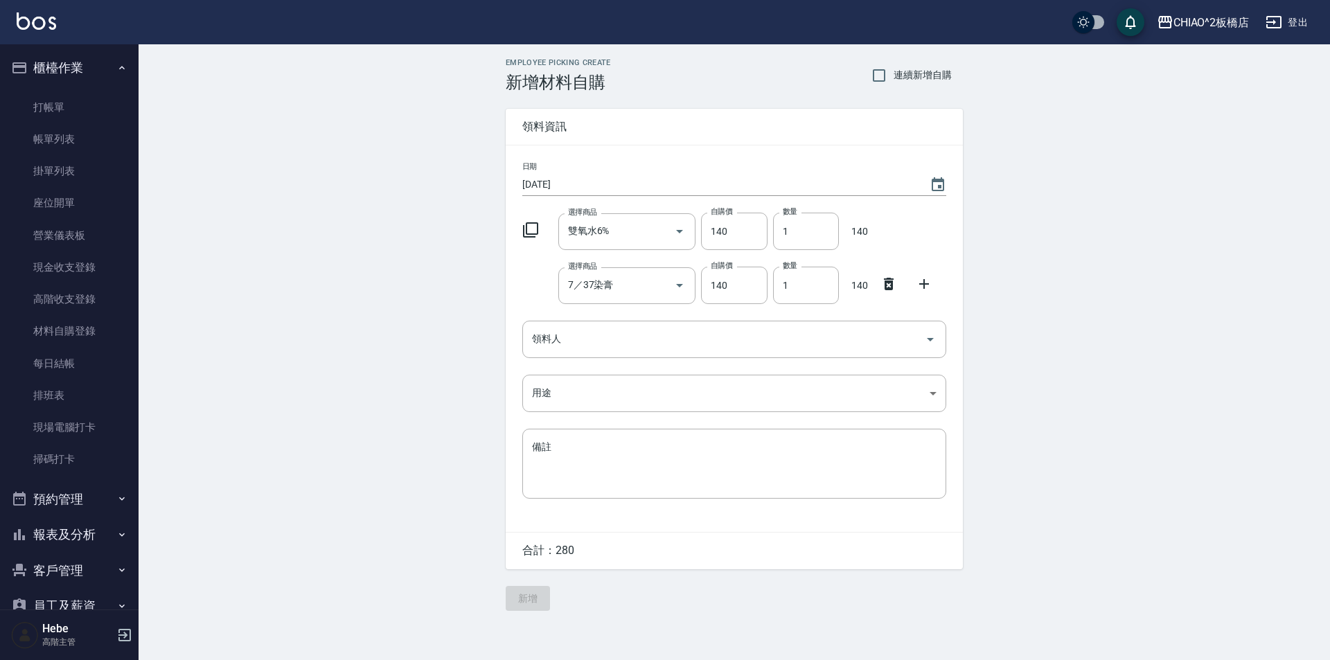
click at [663, 281] on icon at bounding box center [924, 284] width 17 height 17
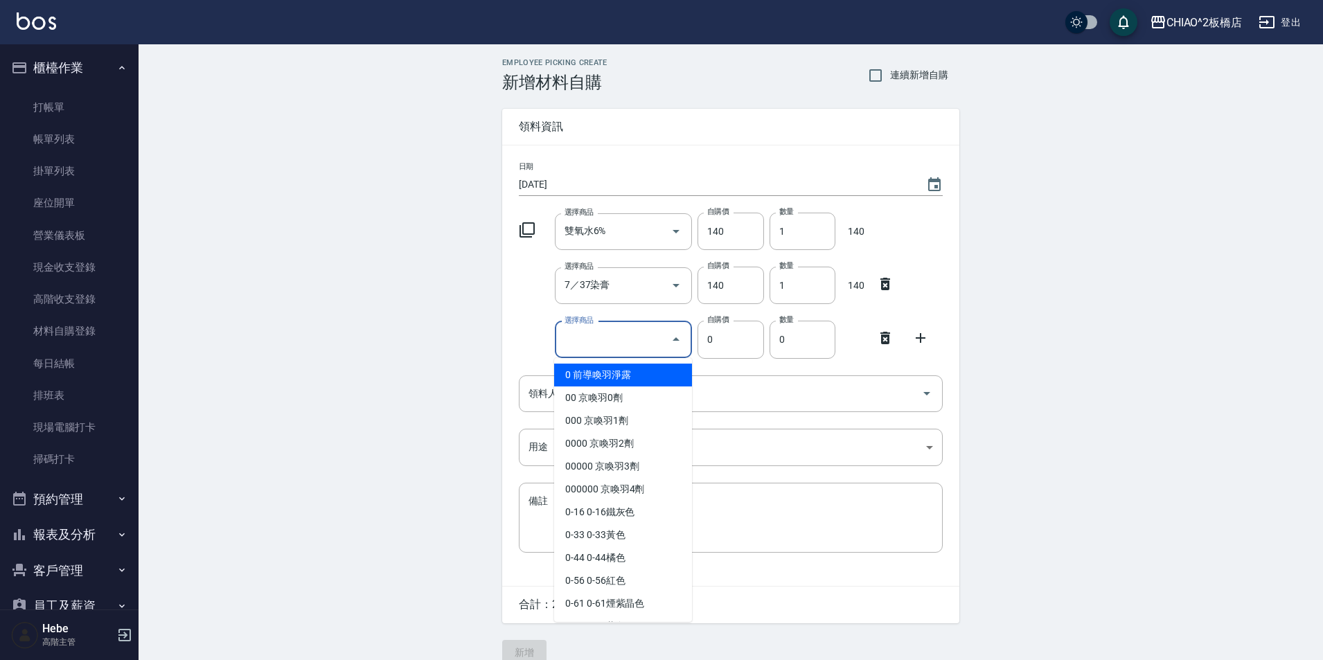
click at [634, 346] on input "選擇商品" at bounding box center [613, 340] width 105 height 24
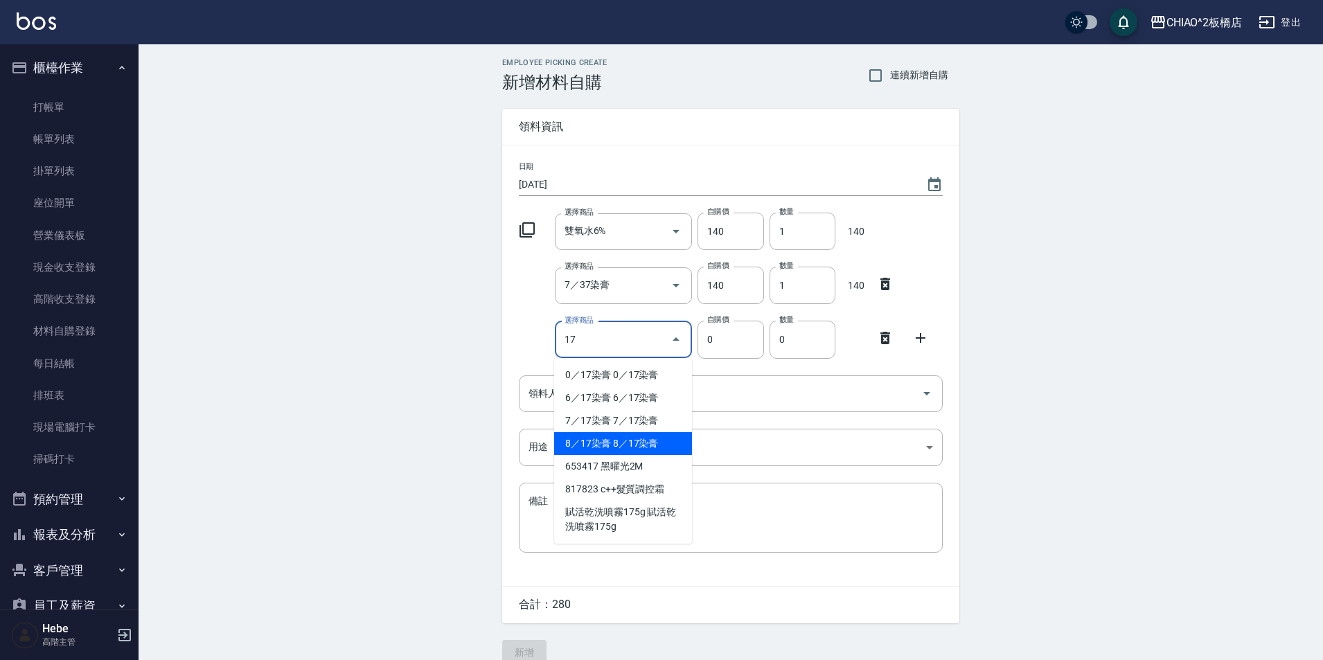
click at [619, 449] on li "8／17染膏 8／17染膏" at bounding box center [623, 443] width 138 height 23
type input "8／17染膏"
type input "140"
type input "1"
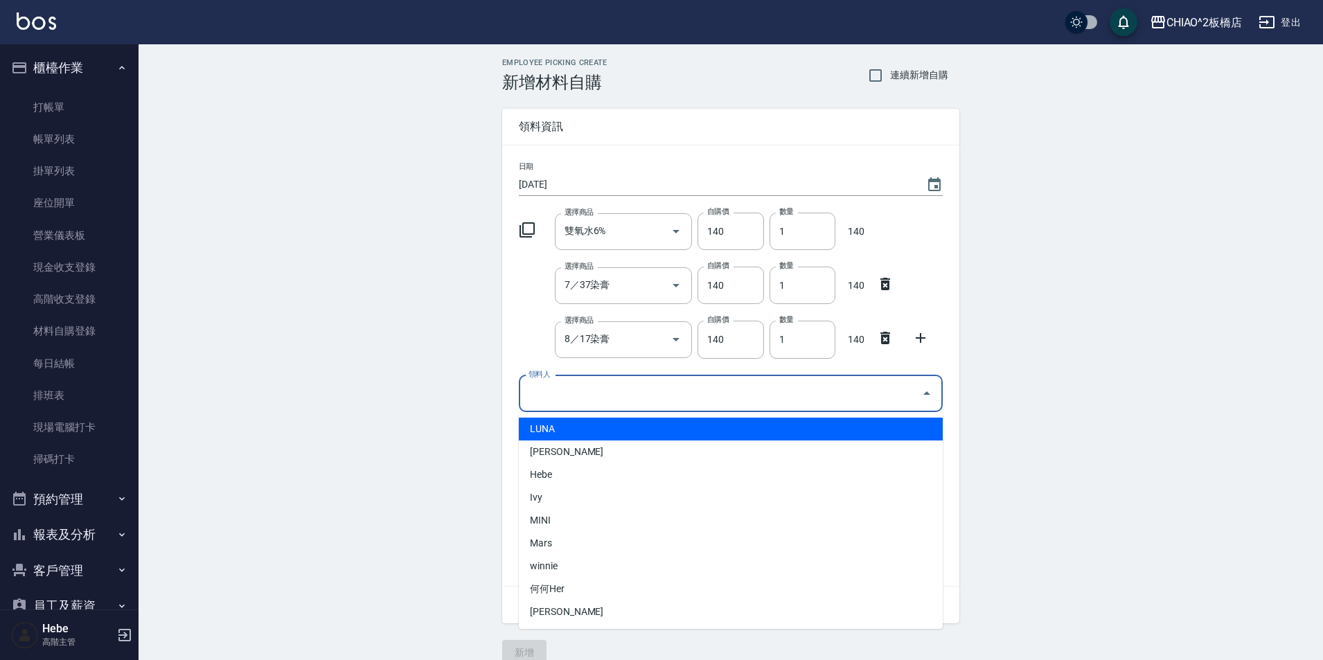
click at [638, 402] on input "領料人" at bounding box center [720, 394] width 391 height 24
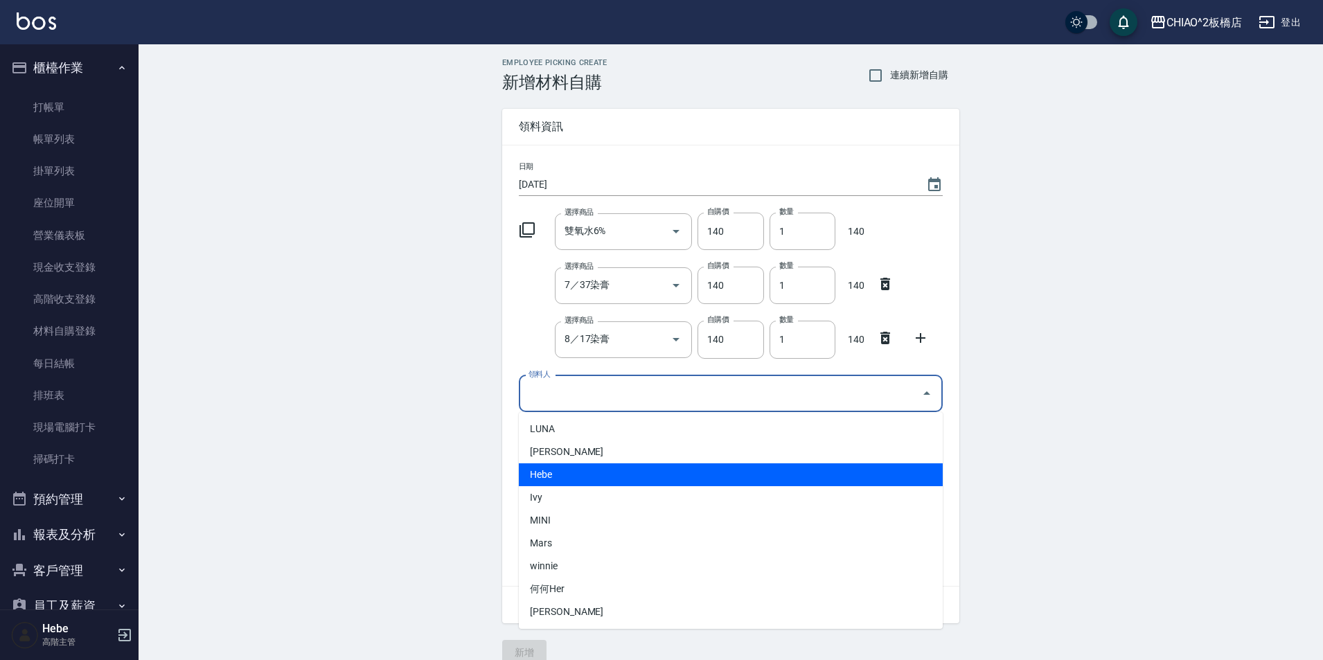
click at [616, 468] on li "Hebe" at bounding box center [731, 474] width 424 height 23
type input "Hebe"
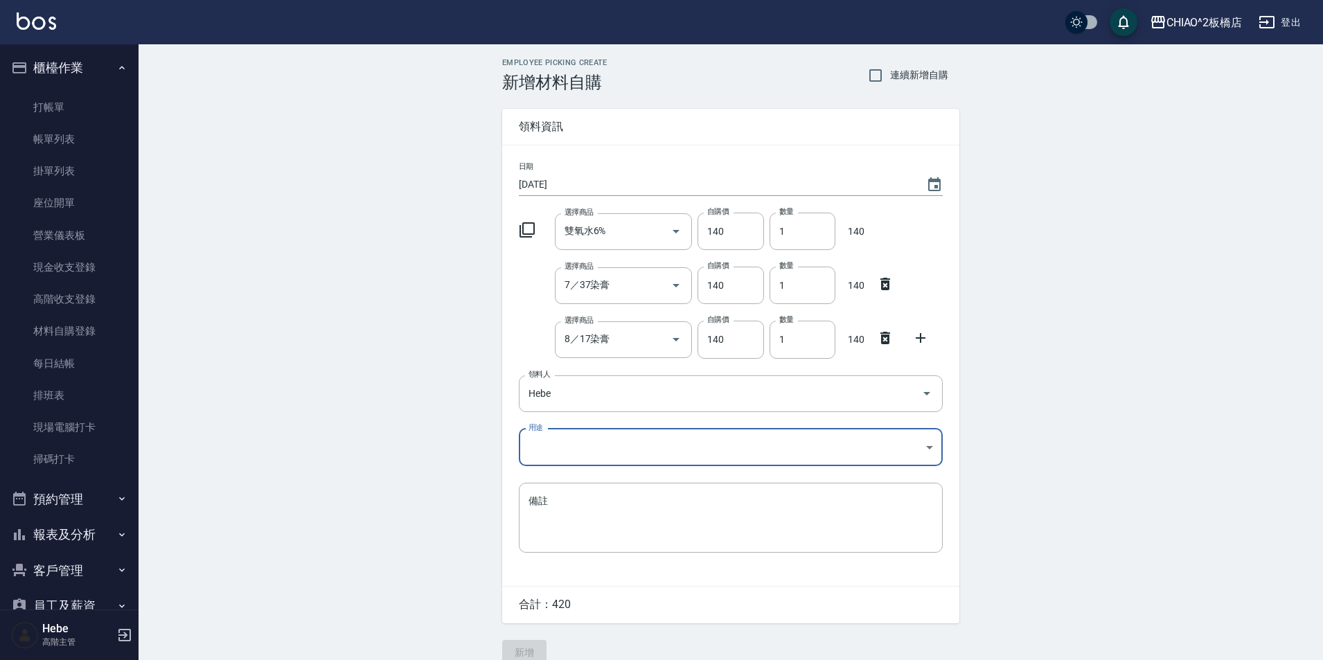
click at [605, 443] on body "CHIAO^2板橋店 登出 櫃檯作業 打帳單 帳單列表 掛單列表 座位開單 營業儀表板 現金收支登錄 高階收支登錄 材料自購登錄 每日結帳 排班表 現場電腦打…" at bounding box center [661, 339] width 1323 height 679
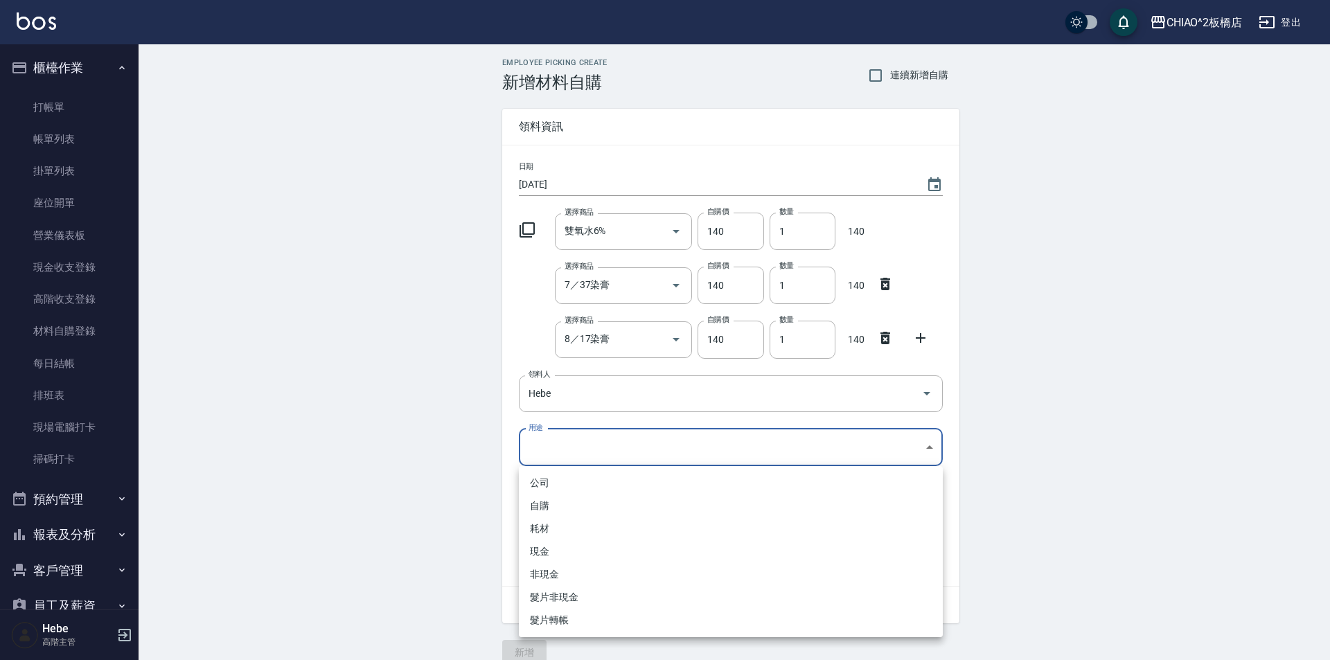
click at [591, 508] on li "自購" at bounding box center [731, 506] width 424 height 23
type input "自購"
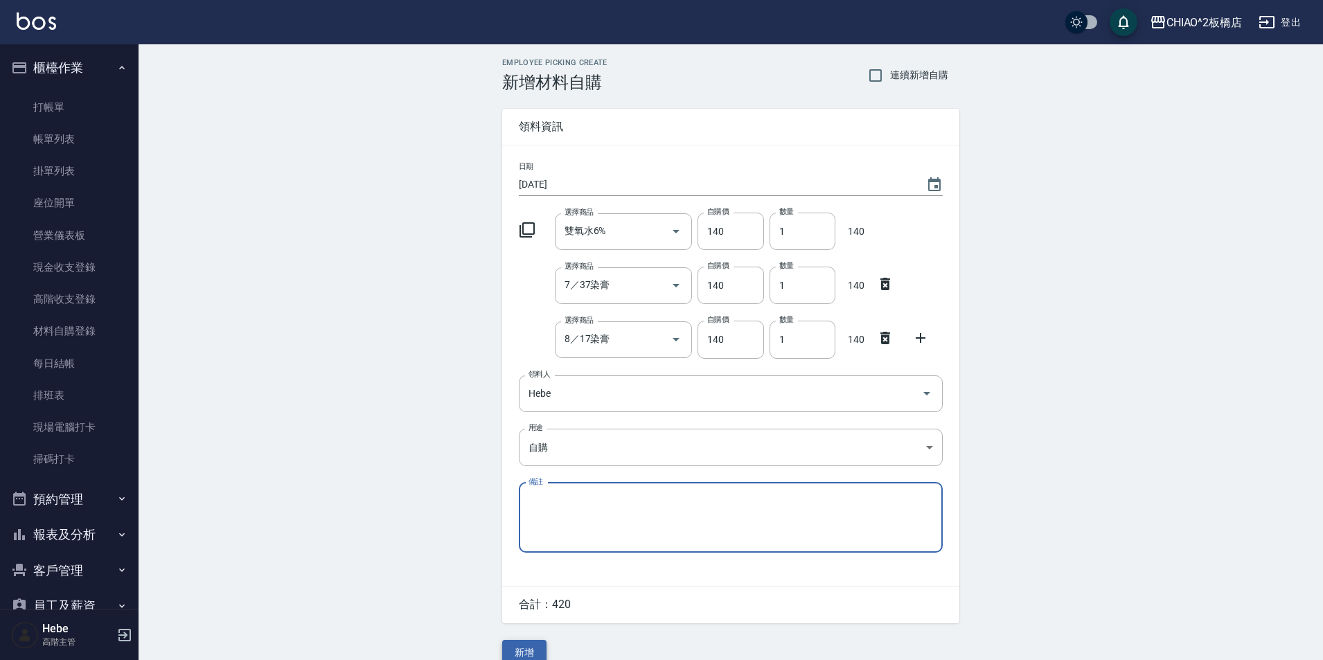
click at [529, 650] on button "新增" at bounding box center [524, 653] width 44 height 26
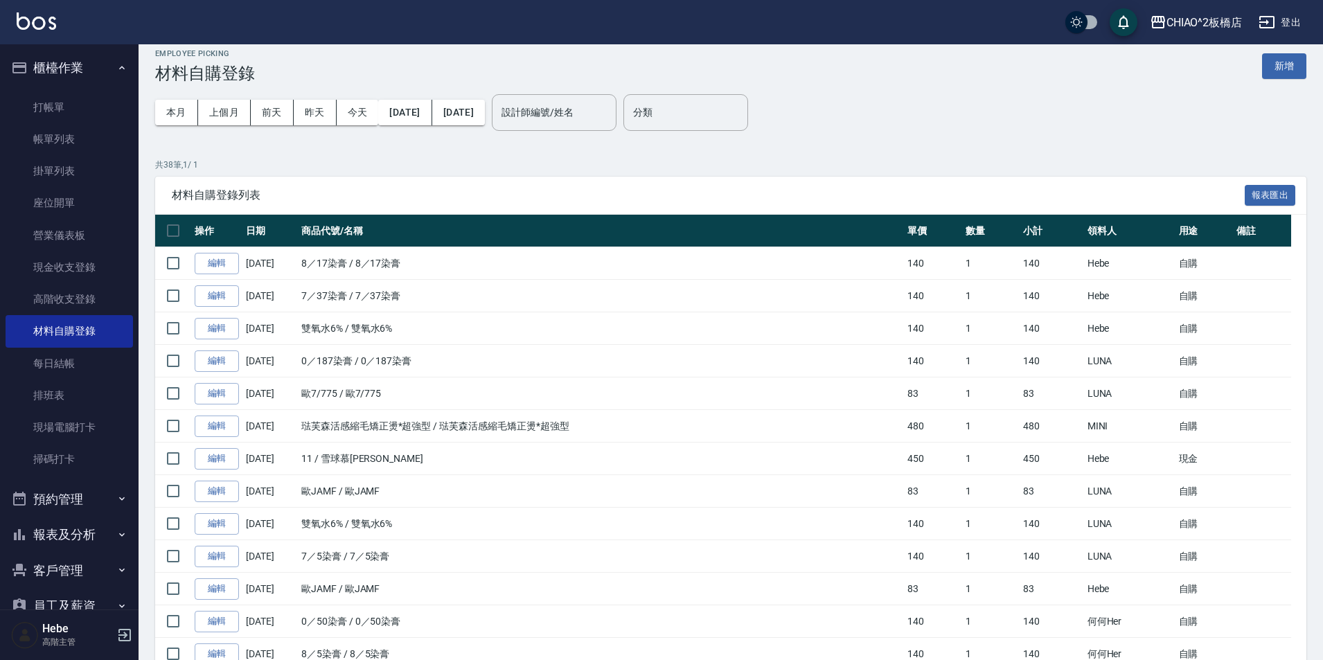
scroll to position [8, 0]
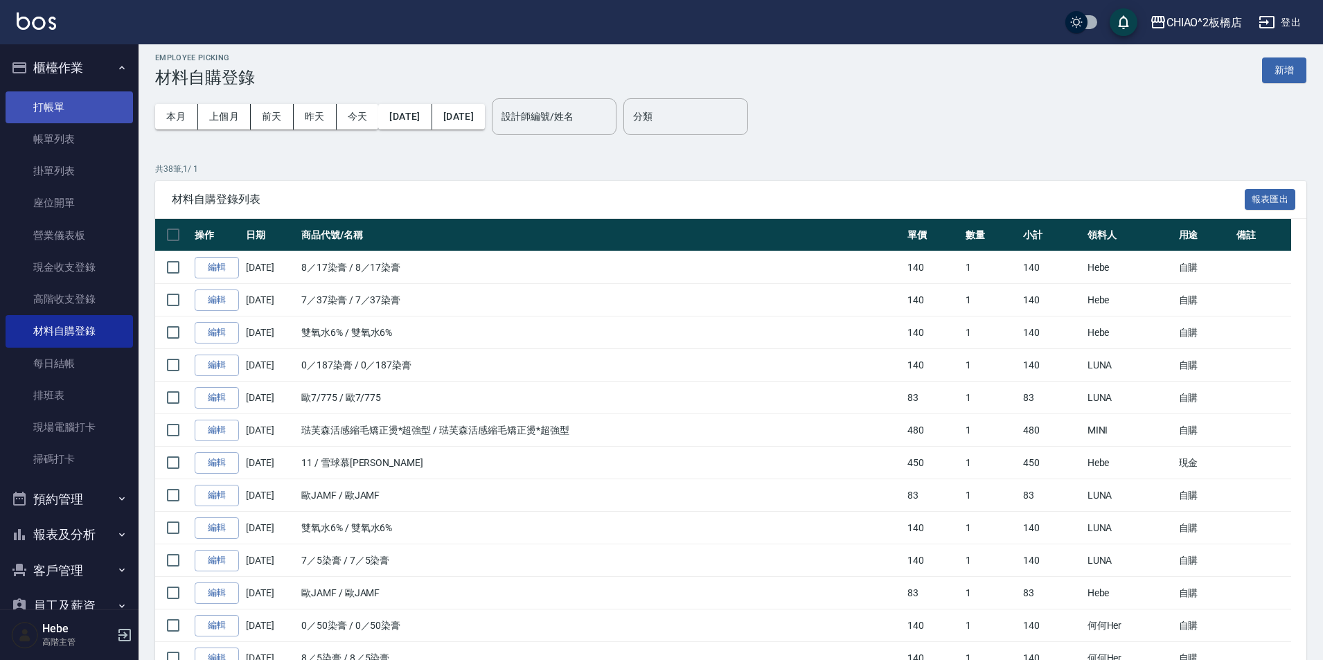
click at [60, 105] on link "打帳單" at bounding box center [69, 107] width 127 height 32
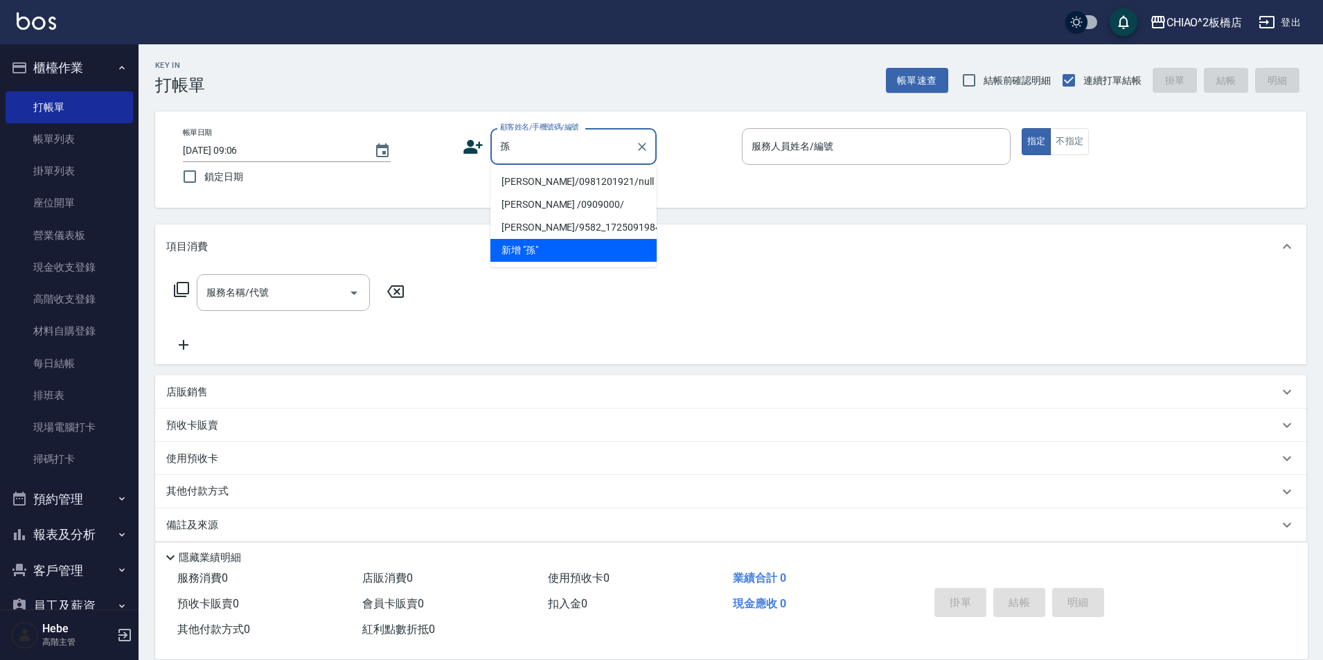
click at [553, 182] on li "[PERSON_NAME]/0981201921/null" at bounding box center [573, 181] width 166 height 23
type input "[PERSON_NAME]/0981201921/null"
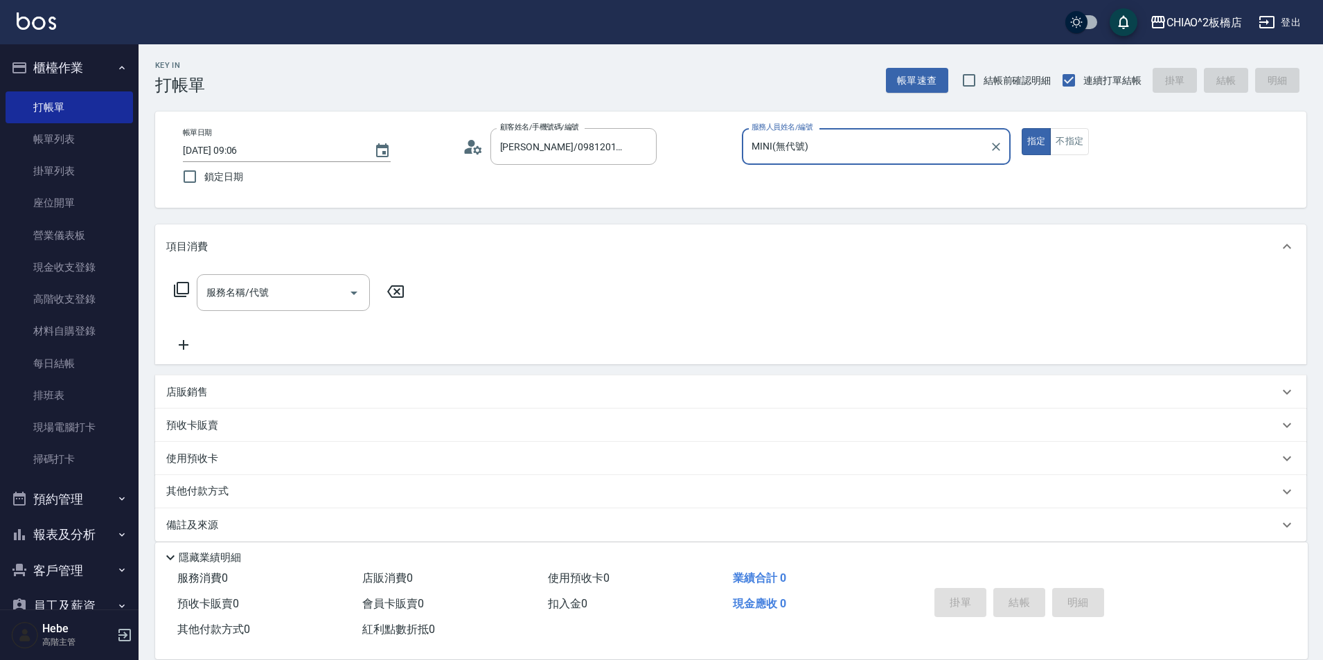
type input "MINI(無代號)"
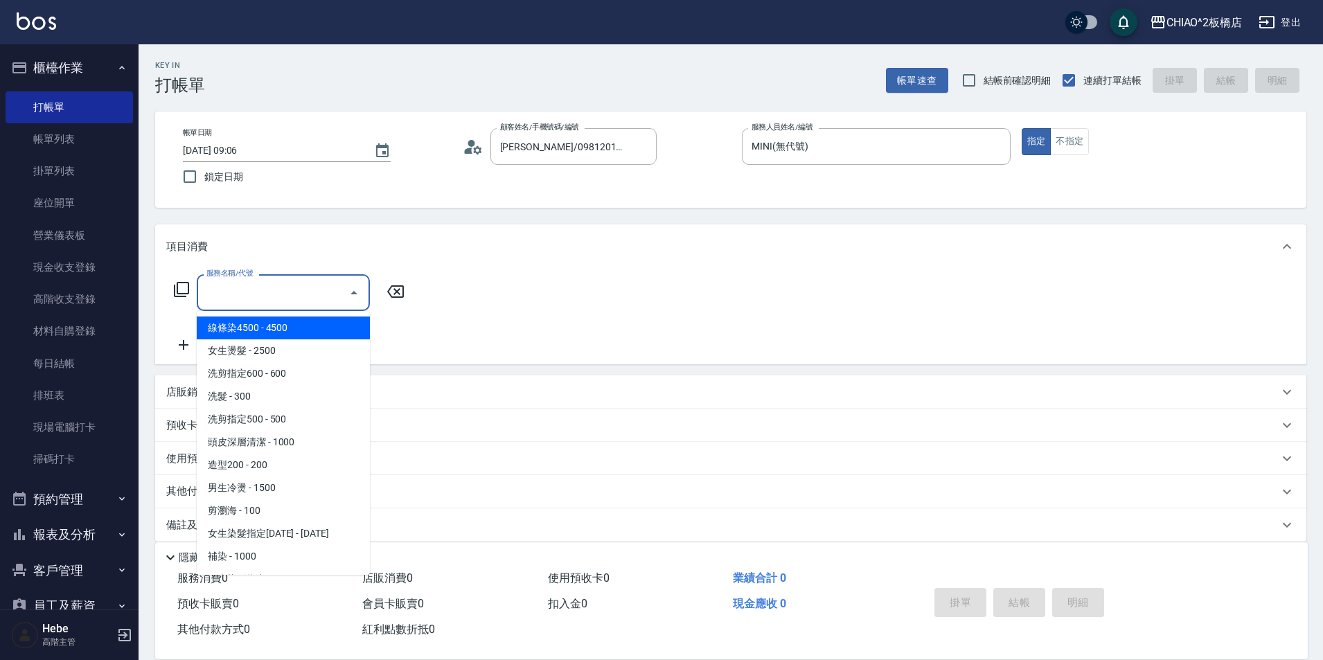
click at [263, 301] on input "服務名稱/代號" at bounding box center [273, 293] width 140 height 24
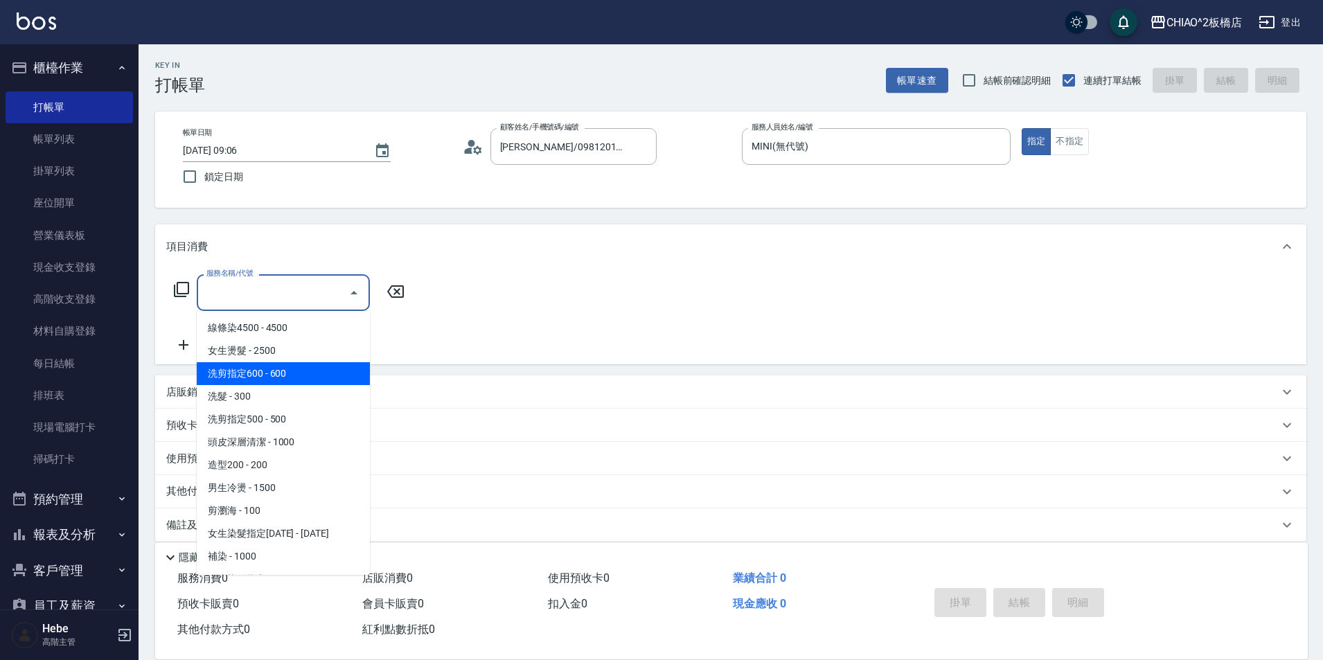
click at [268, 380] on span "洗剪指定600 - 600" at bounding box center [283, 373] width 173 height 23
type input "洗剪指定600(96678)"
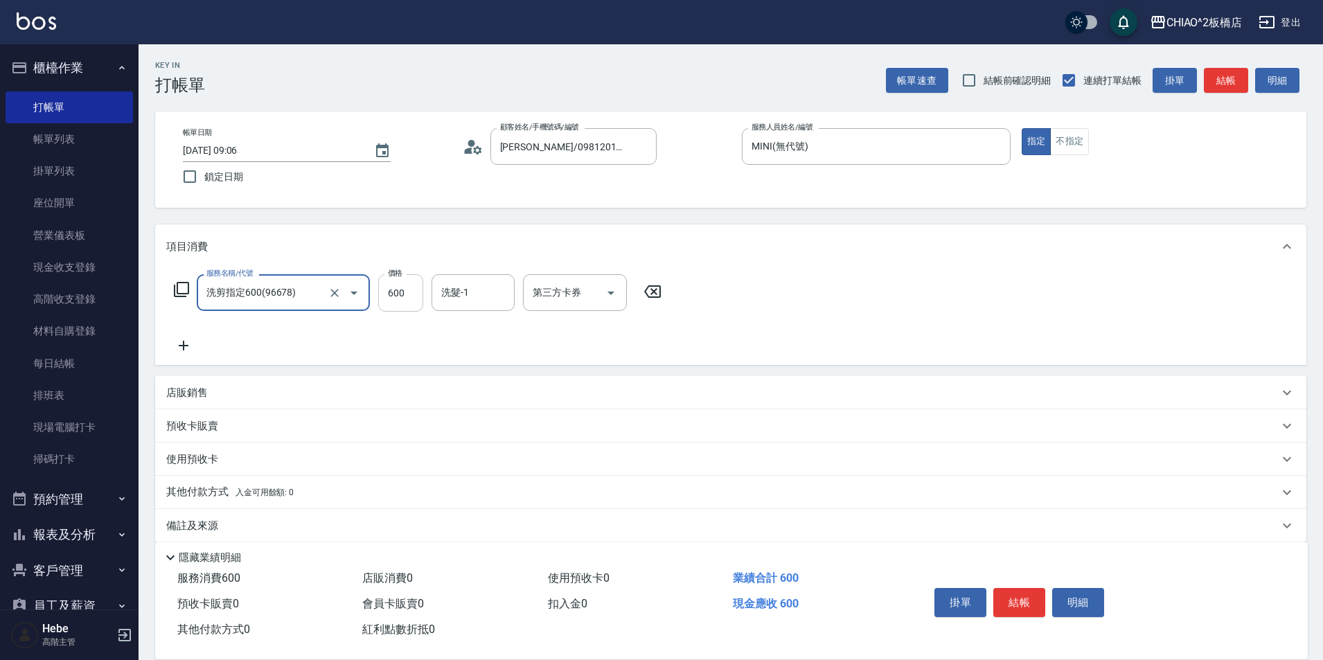
click at [408, 296] on input "600" at bounding box center [400, 292] width 45 height 37
type input "700"
click at [272, 486] on p "其他付款方式 入金可用餘額: 0" at bounding box center [229, 492] width 127 height 15
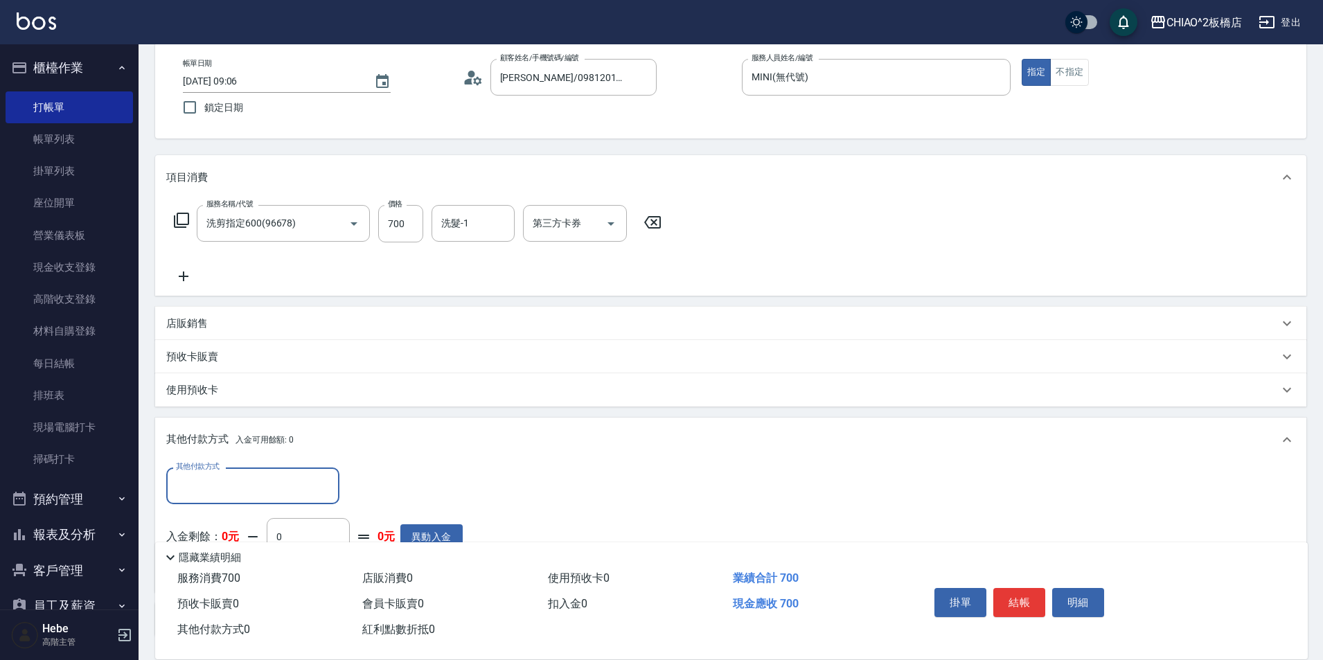
click at [267, 492] on input "其他付款方式" at bounding box center [252, 486] width 161 height 24
click at [247, 561] on span "轉帳" at bounding box center [252, 567] width 173 height 23
type input "轉帳"
click at [375, 492] on input "0" at bounding box center [400, 486] width 104 height 37
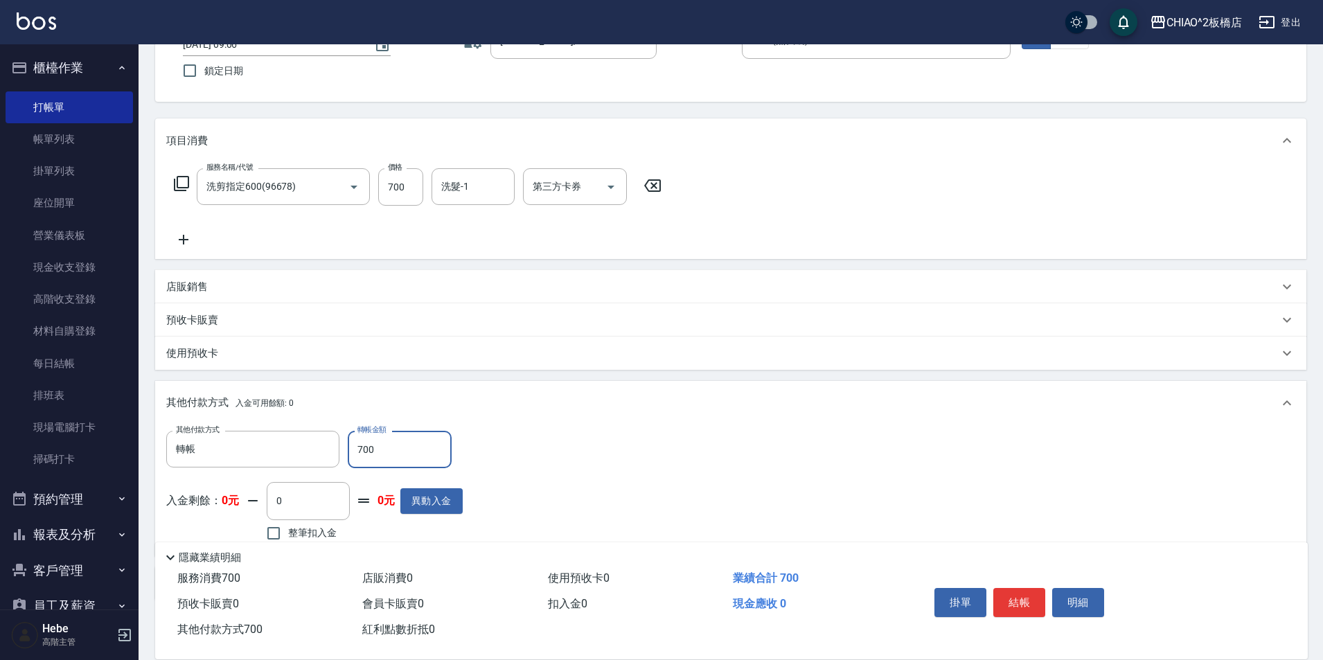
scroll to position [179, 0]
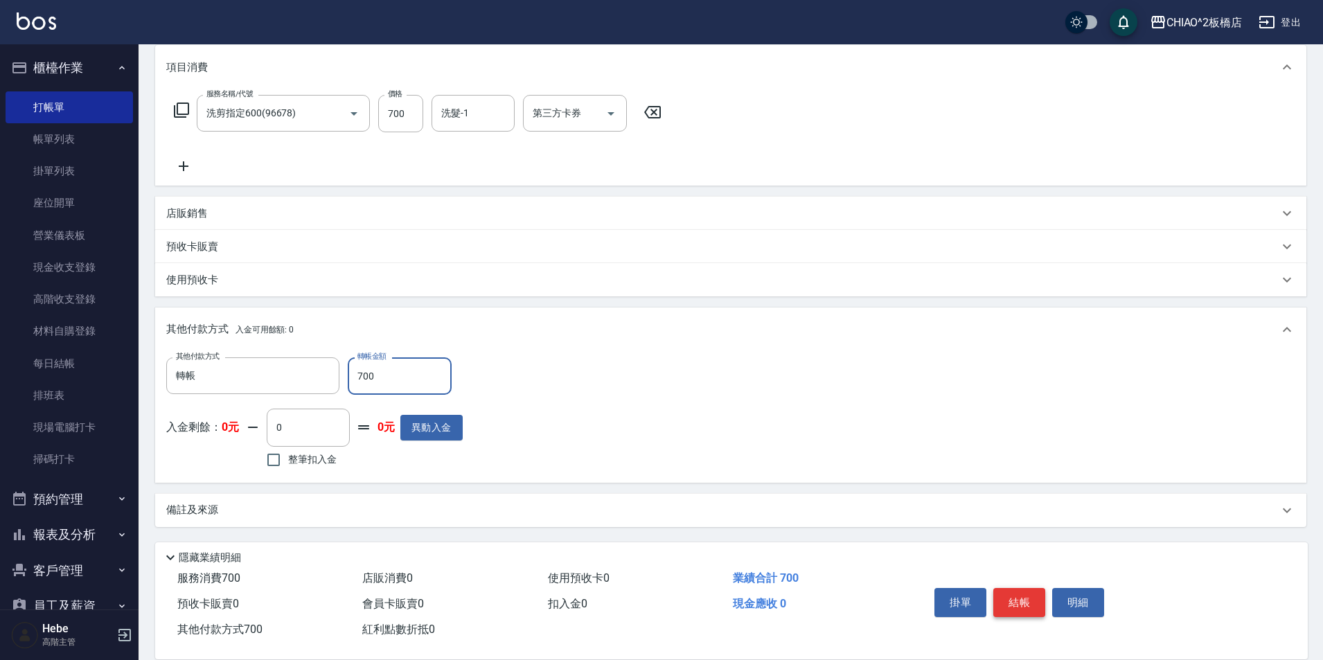
type input "700"
click at [663, 597] on button "結帳" at bounding box center [1019, 602] width 52 height 29
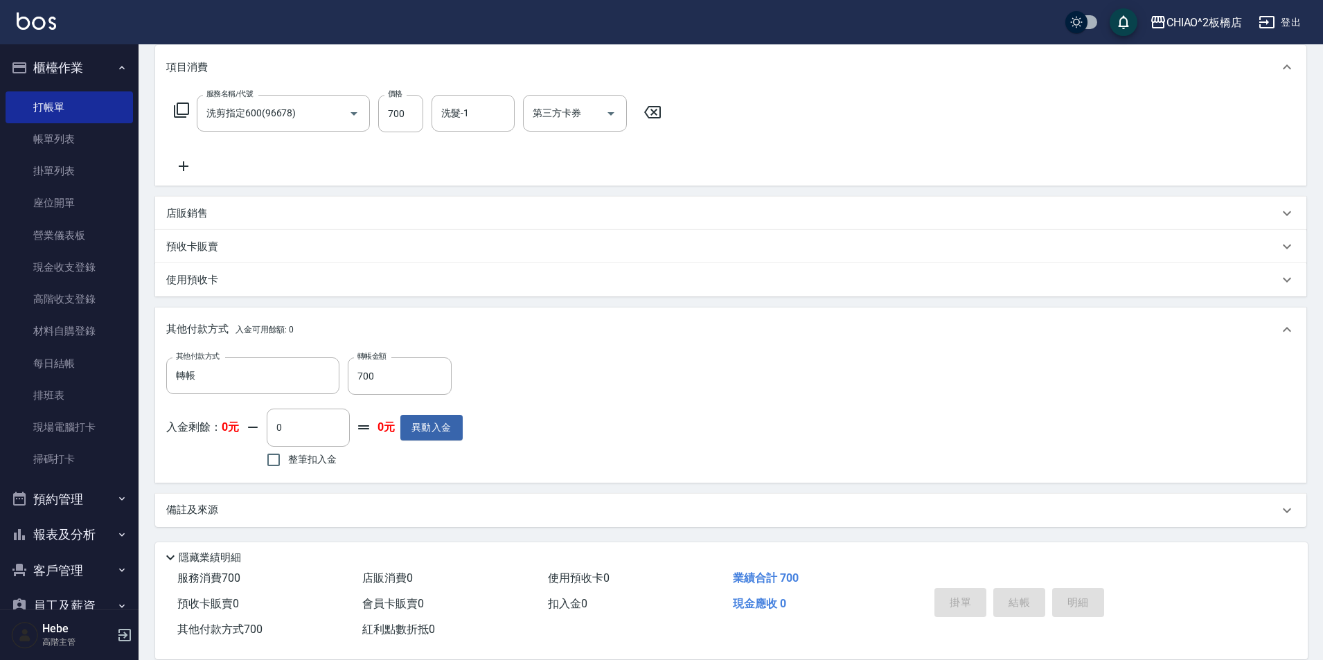
type input "[DATE] 09:07"
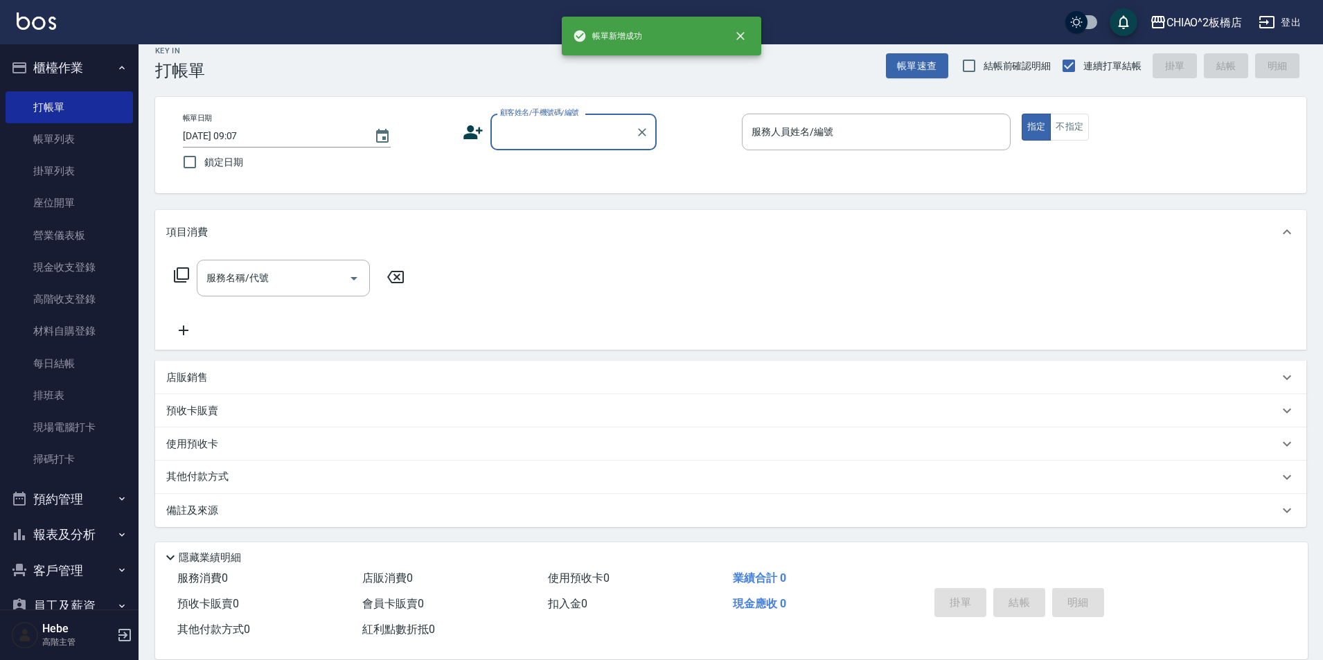
scroll to position [0, 0]
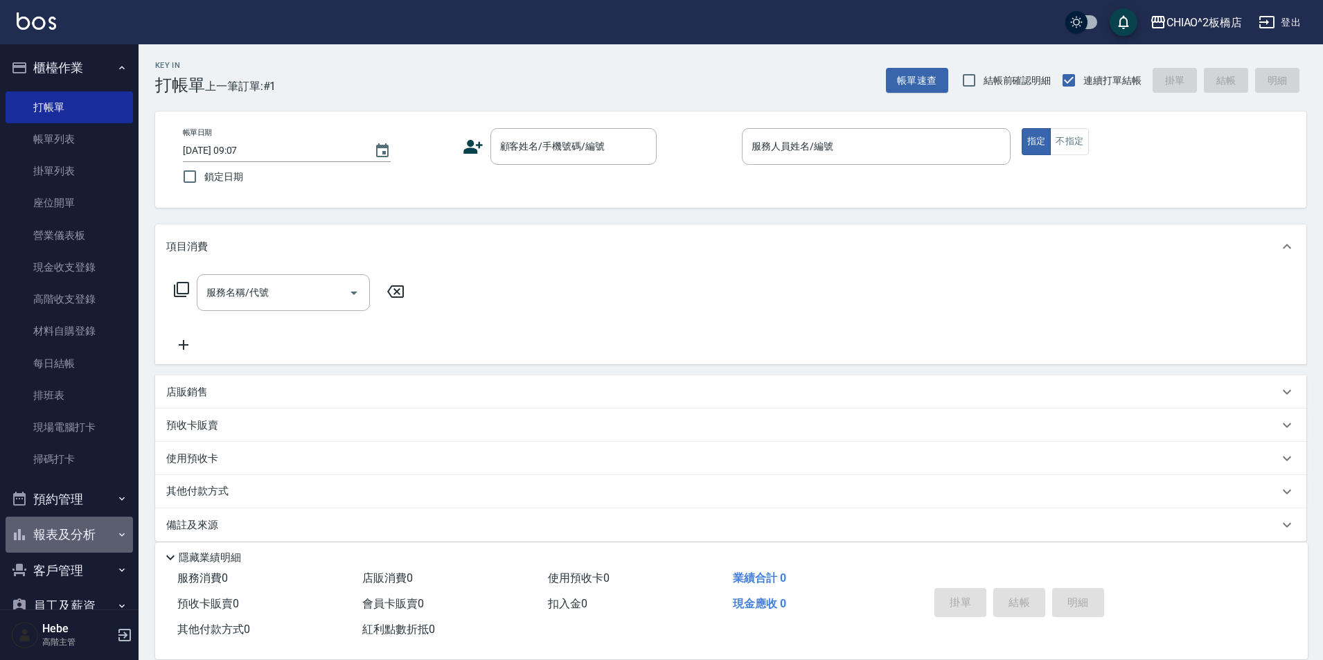
click at [71, 534] on button "報表及分析" at bounding box center [69, 535] width 127 height 36
click at [60, 580] on link "報表目錄" at bounding box center [69, 574] width 127 height 32
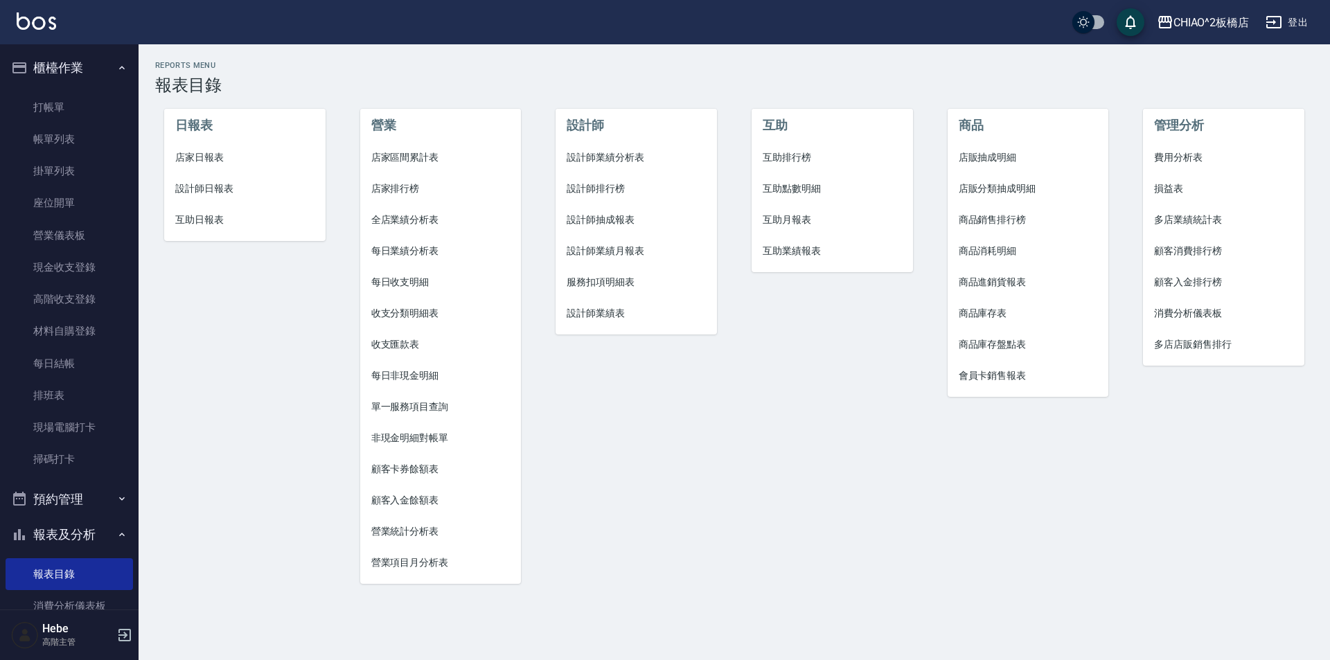
click at [201, 157] on span "店家日報表" at bounding box center [244, 157] width 139 height 15
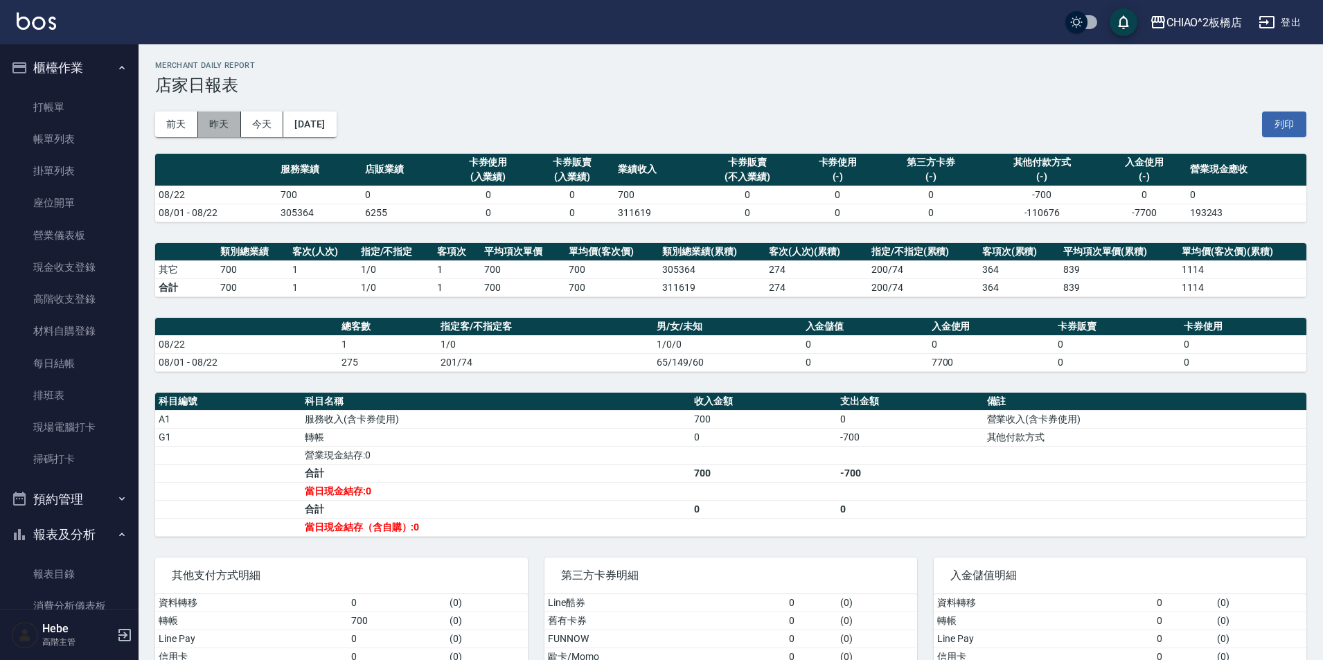
click at [225, 125] on button "昨天" at bounding box center [219, 125] width 43 height 26
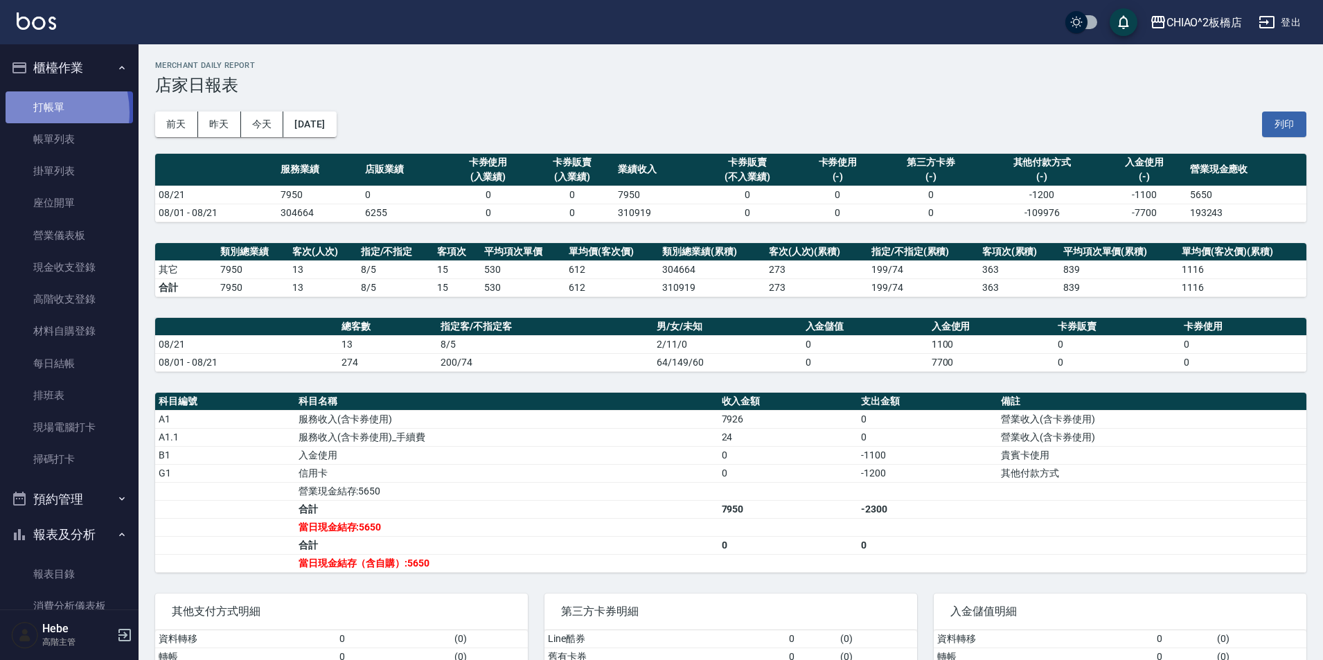
click at [29, 112] on link "打帳單" at bounding box center [69, 107] width 127 height 32
